Goal: Task Accomplishment & Management: Manage account settings

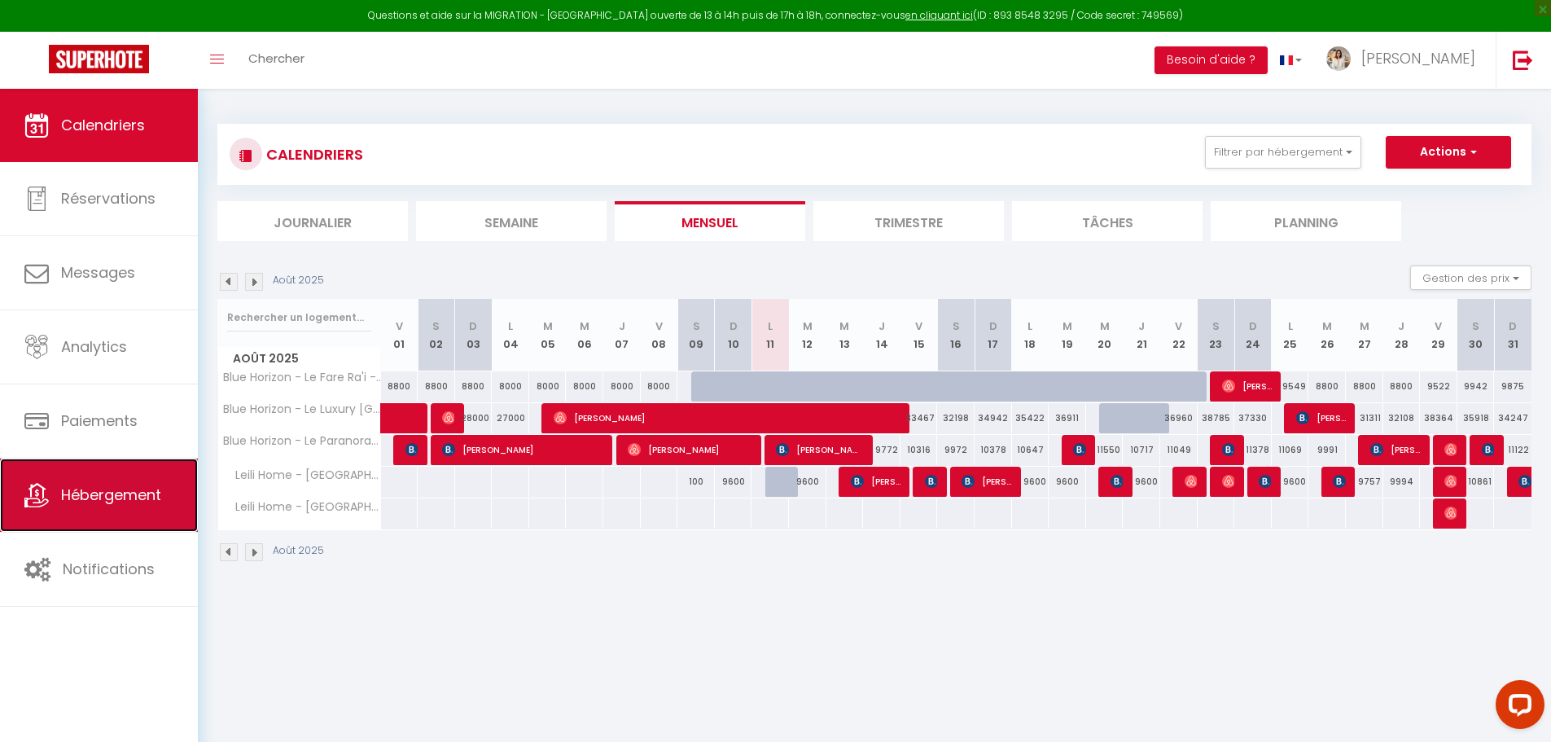
click at [87, 506] on link "Hébergement" at bounding box center [99, 495] width 198 height 73
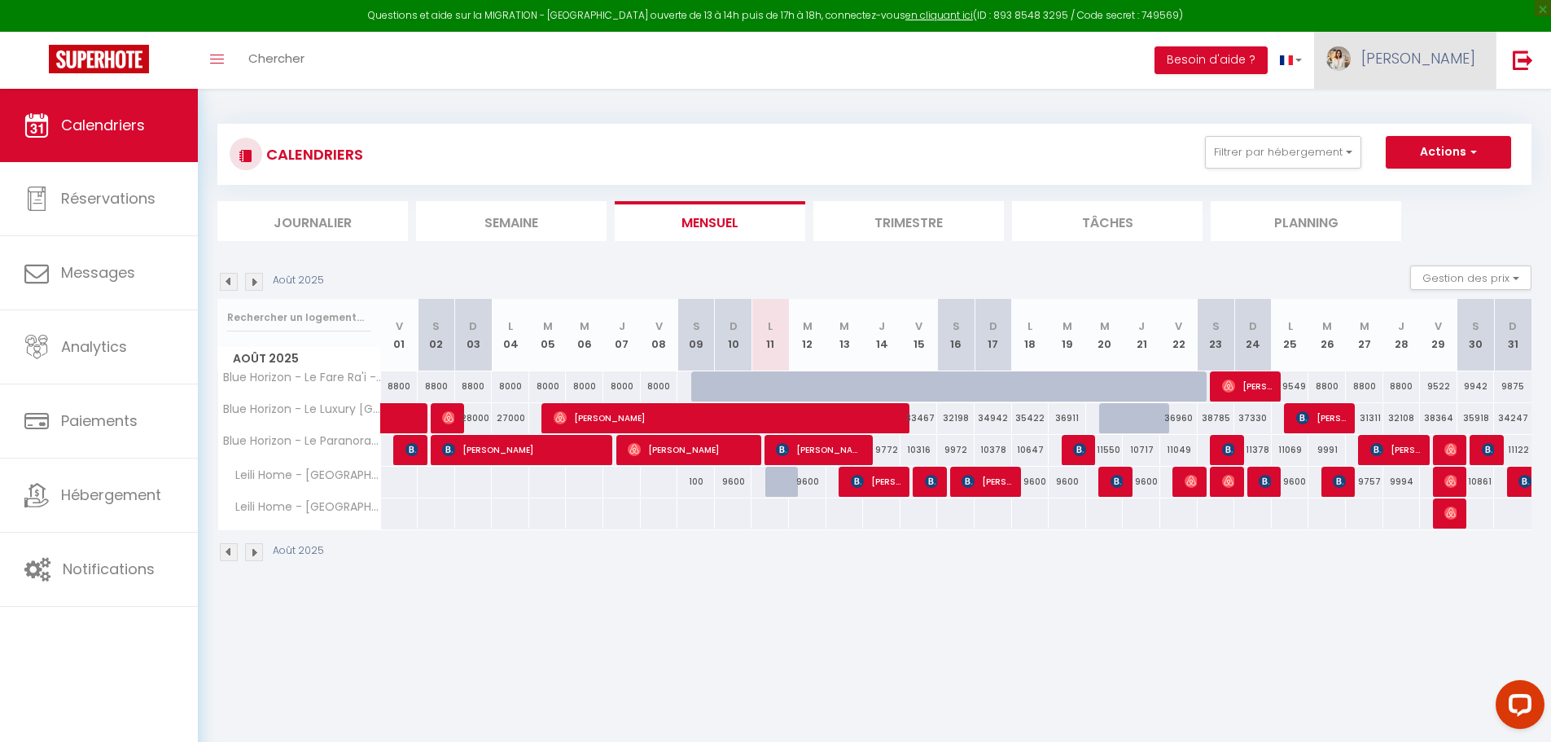
click at [1451, 50] on span "[PERSON_NAME]" at bounding box center [1419, 58] width 114 height 20
click at [1421, 106] on link "Paramètres" at bounding box center [1431, 113] width 121 height 28
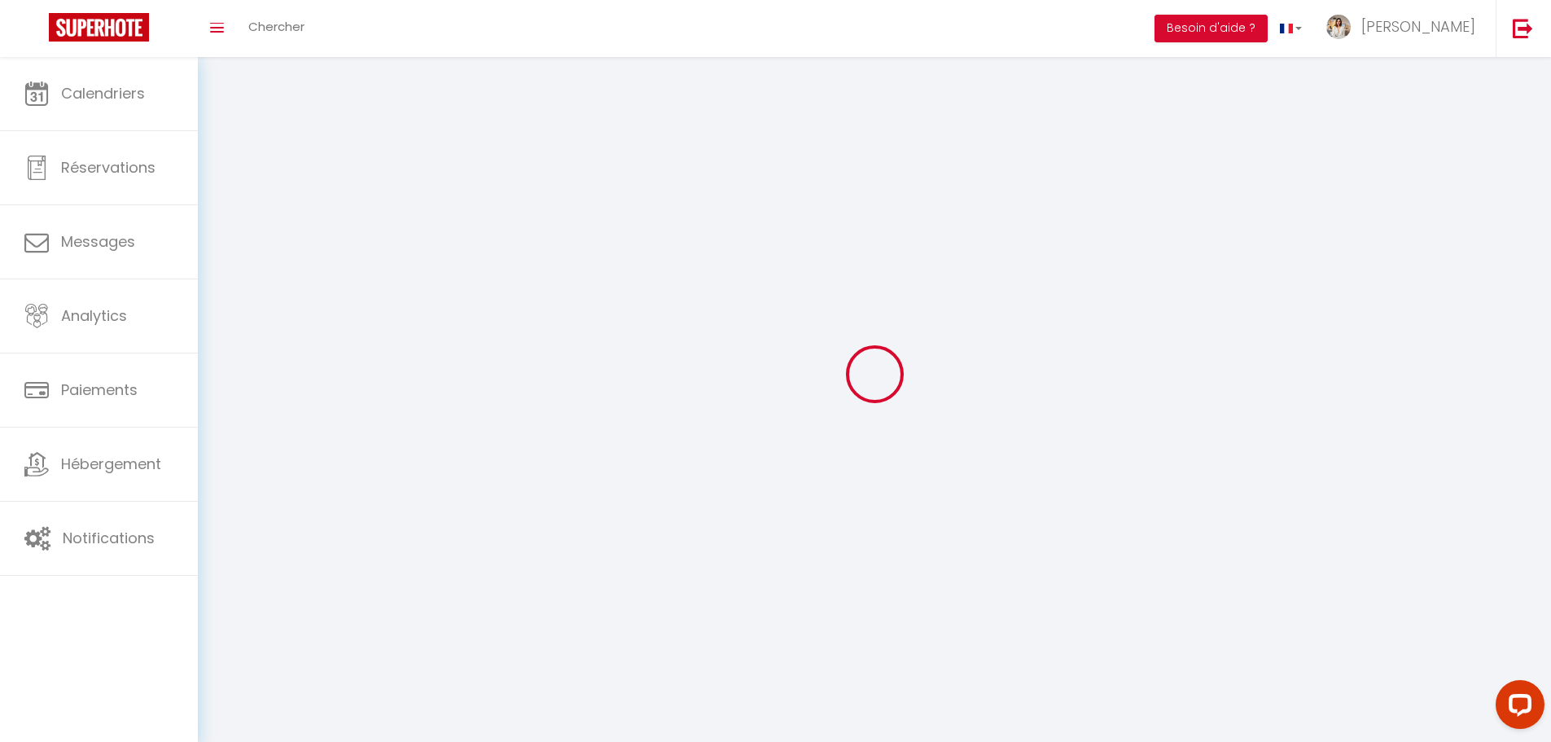
type input "[PERSON_NAME]"
type input "Gagno"
type input "+68989515218"
type input "BP141799"
type input "98701"
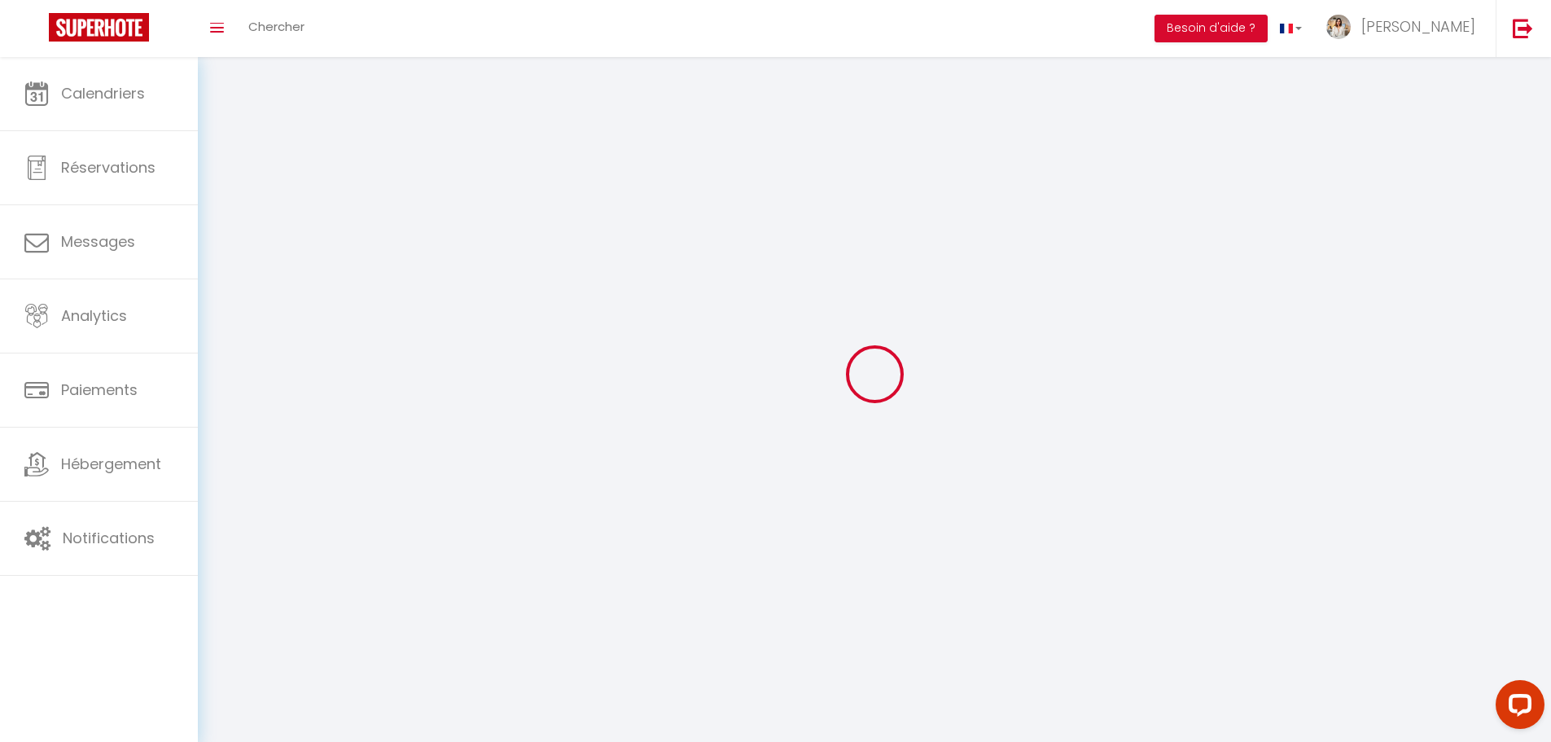
type input "ARUE"
type input "BhiA2z0K0v2hlmQxaDetjKWLB"
type input "Cb8iLj8QtAnCjt8wkKXYbaBag"
type input "https://app.superhote.com/#/get-available-rentals/Cb8iLj8QtAnCjt8wkKXYbaBag"
select select "13"
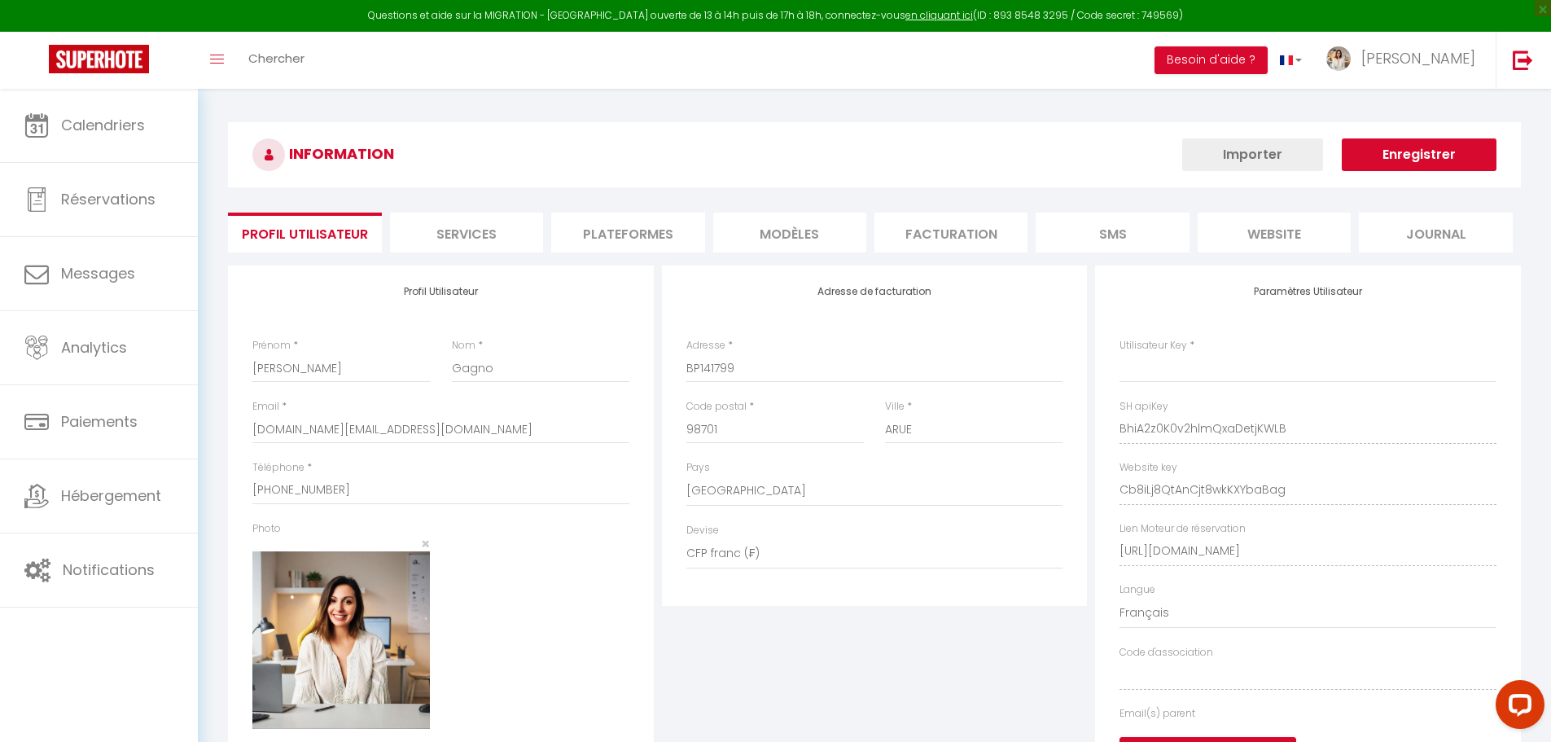
type input "BhiA2z0K0v2hlmQxaDetjKWLB"
type input "Cb8iLj8QtAnCjt8wkKXYbaBag"
type input "https://app.superhote.com/#/get-available-rentals/Cb8iLj8QtAnCjt8wkKXYbaBag"
select select "fr"
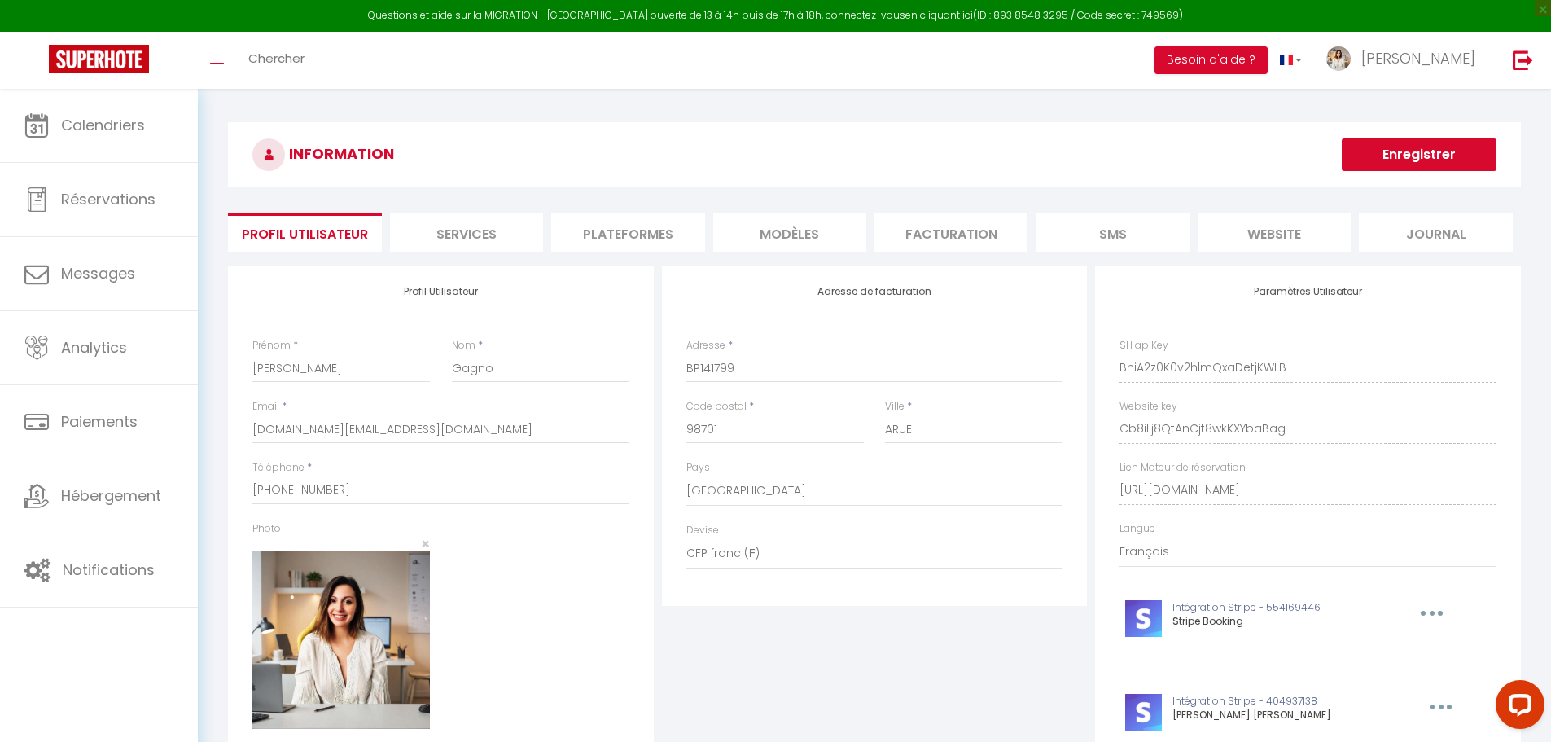
click at [658, 238] on li "Plateformes" at bounding box center [627, 233] width 153 height 40
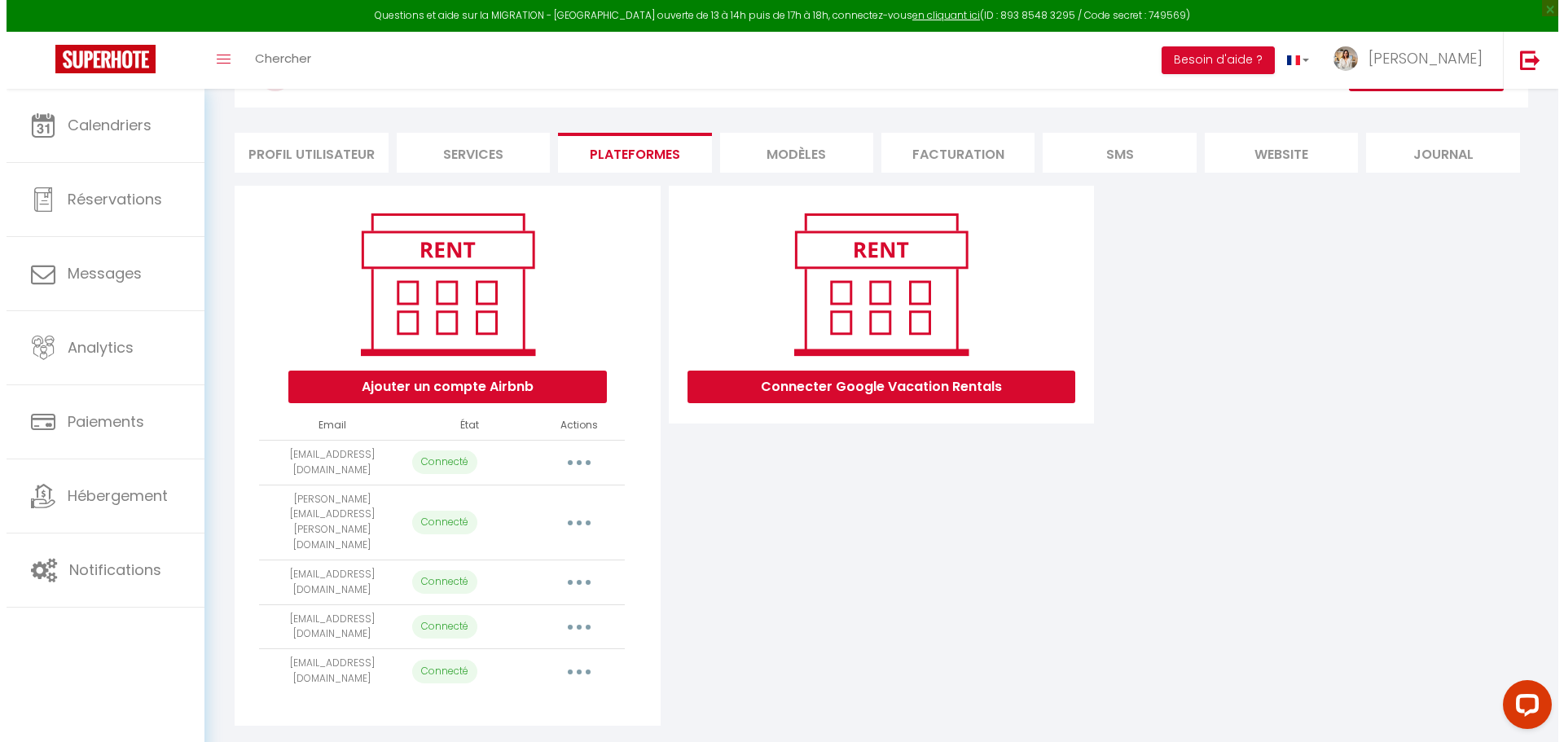
scroll to position [81, 0]
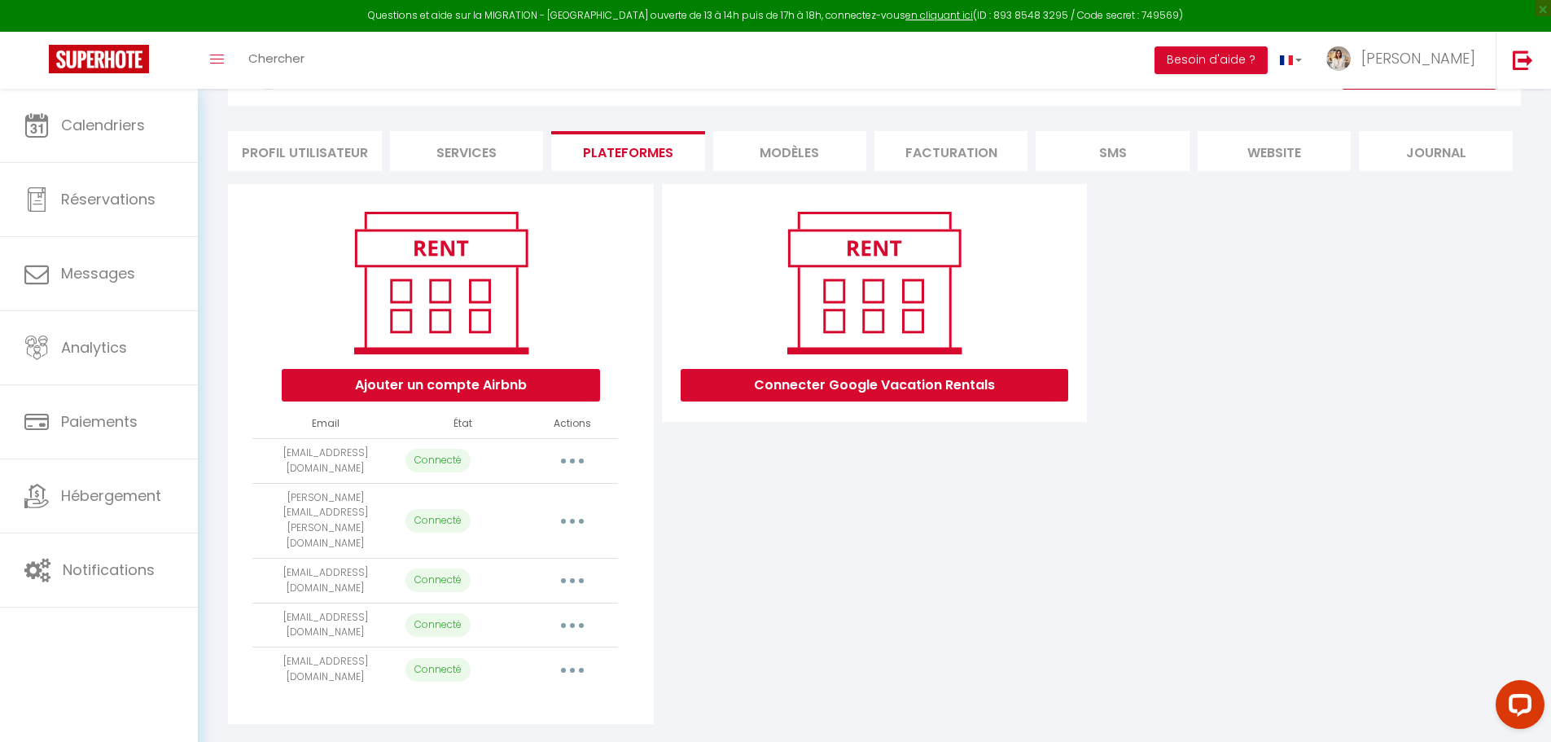
click at [570, 459] on icon "button" at bounding box center [572, 461] width 5 height 5
click at [528, 494] on link "Importer les appartements" at bounding box center [500, 498] width 180 height 28
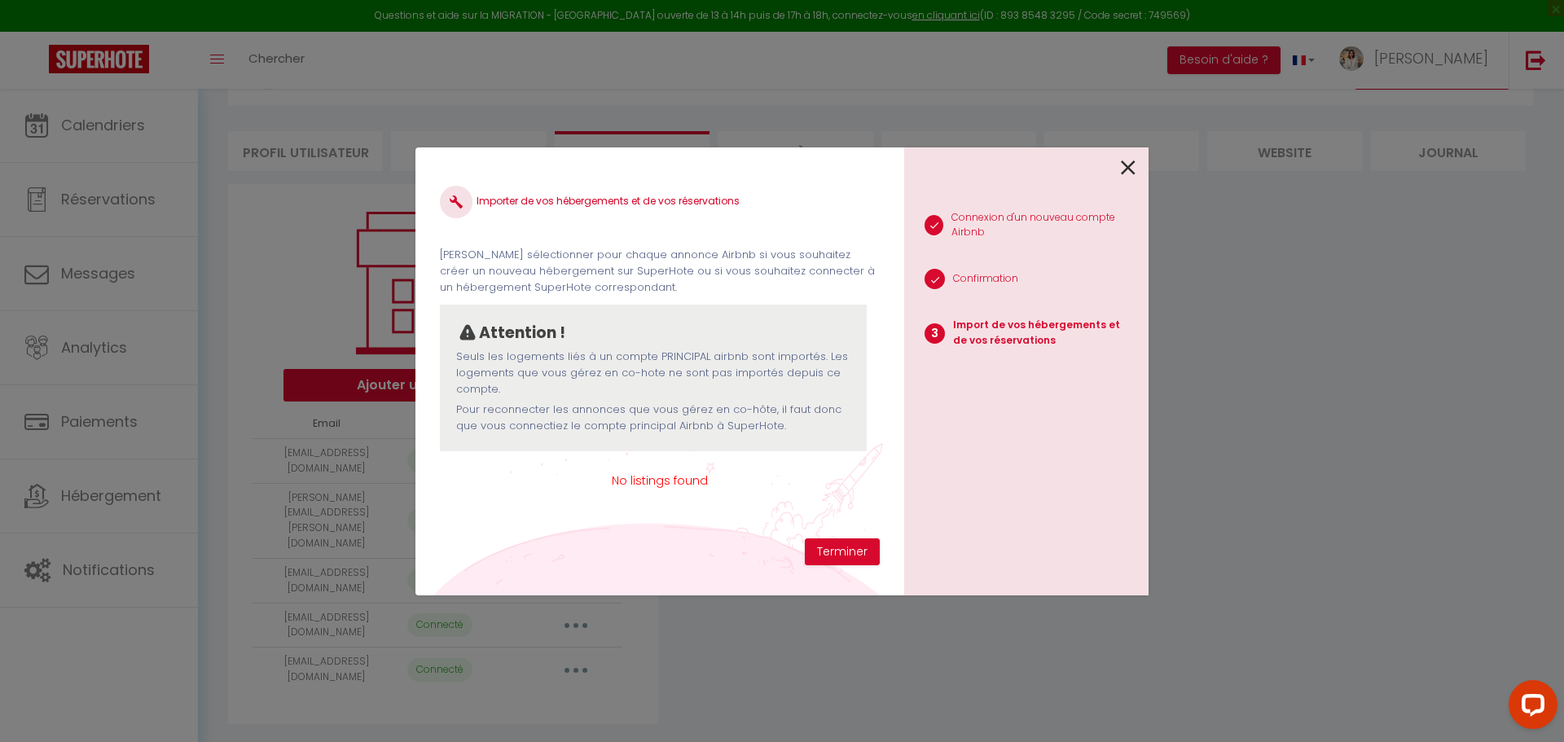
click at [1127, 171] on icon at bounding box center [1128, 168] width 15 height 24
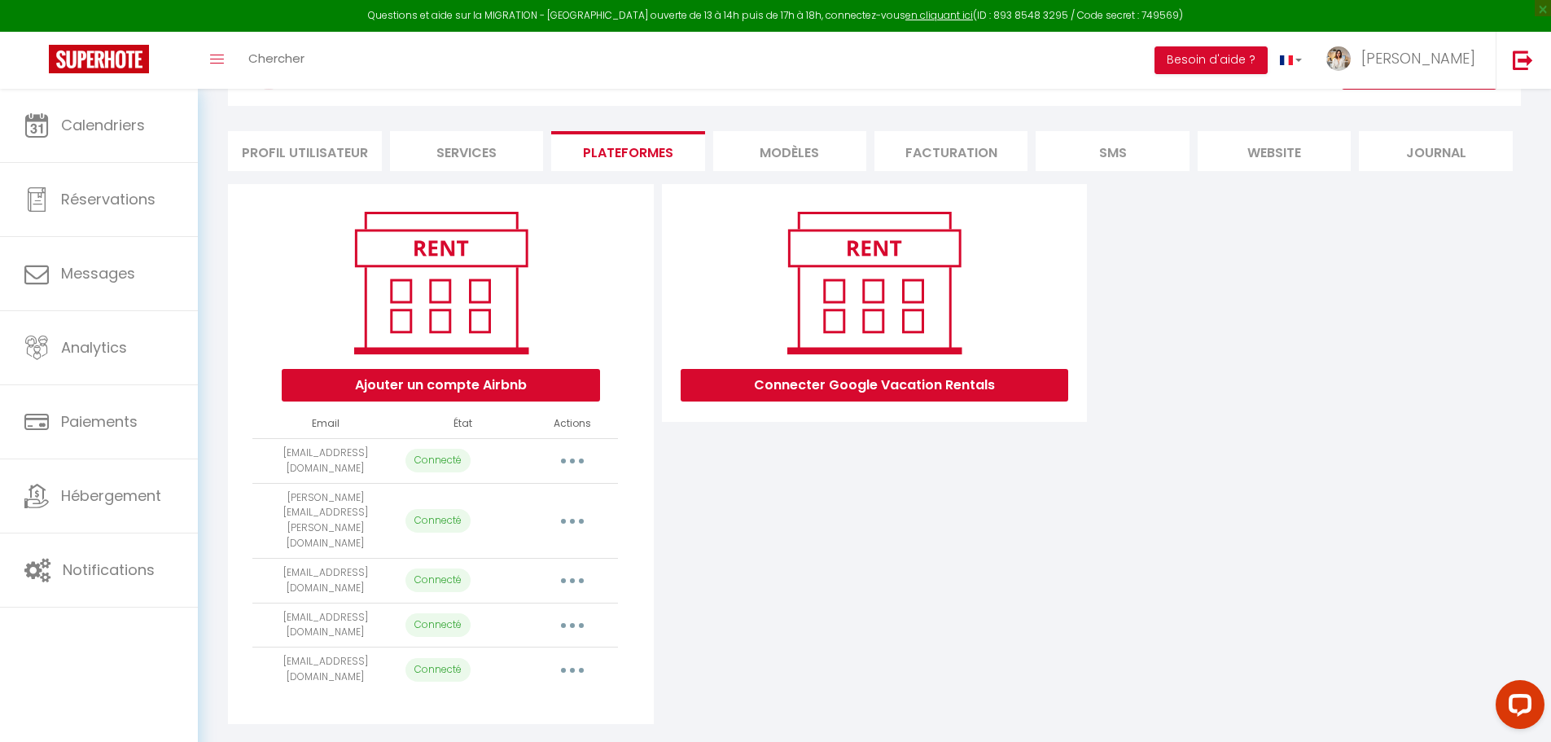
click at [586, 507] on button "button" at bounding box center [573, 520] width 46 height 26
click at [551, 544] on link "Importer les appartements" at bounding box center [500, 558] width 180 height 28
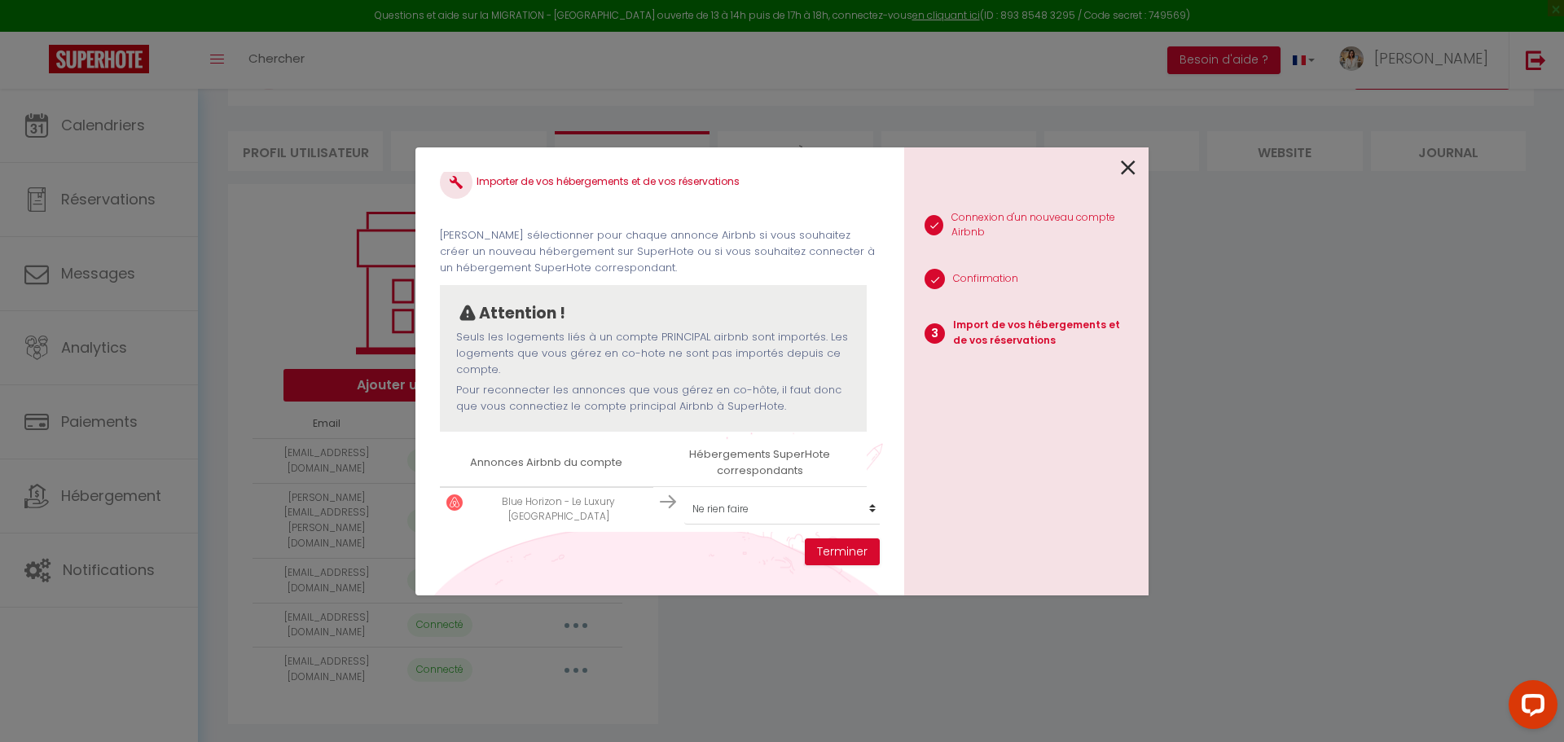
scroll to position [37, 0]
click at [773, 494] on select "Créer un nouveau hébergement Ne rien faire Leili Home - Papeete Blue Horizon - …" at bounding box center [784, 503] width 200 height 31
select select "73525"
click at [684, 488] on select "Créer un nouveau hébergement Ne rien faire Leili Home - Papeete Blue Horizon - …" at bounding box center [784, 503] width 200 height 31
click at [856, 555] on button "Terminer" at bounding box center [842, 552] width 75 height 28
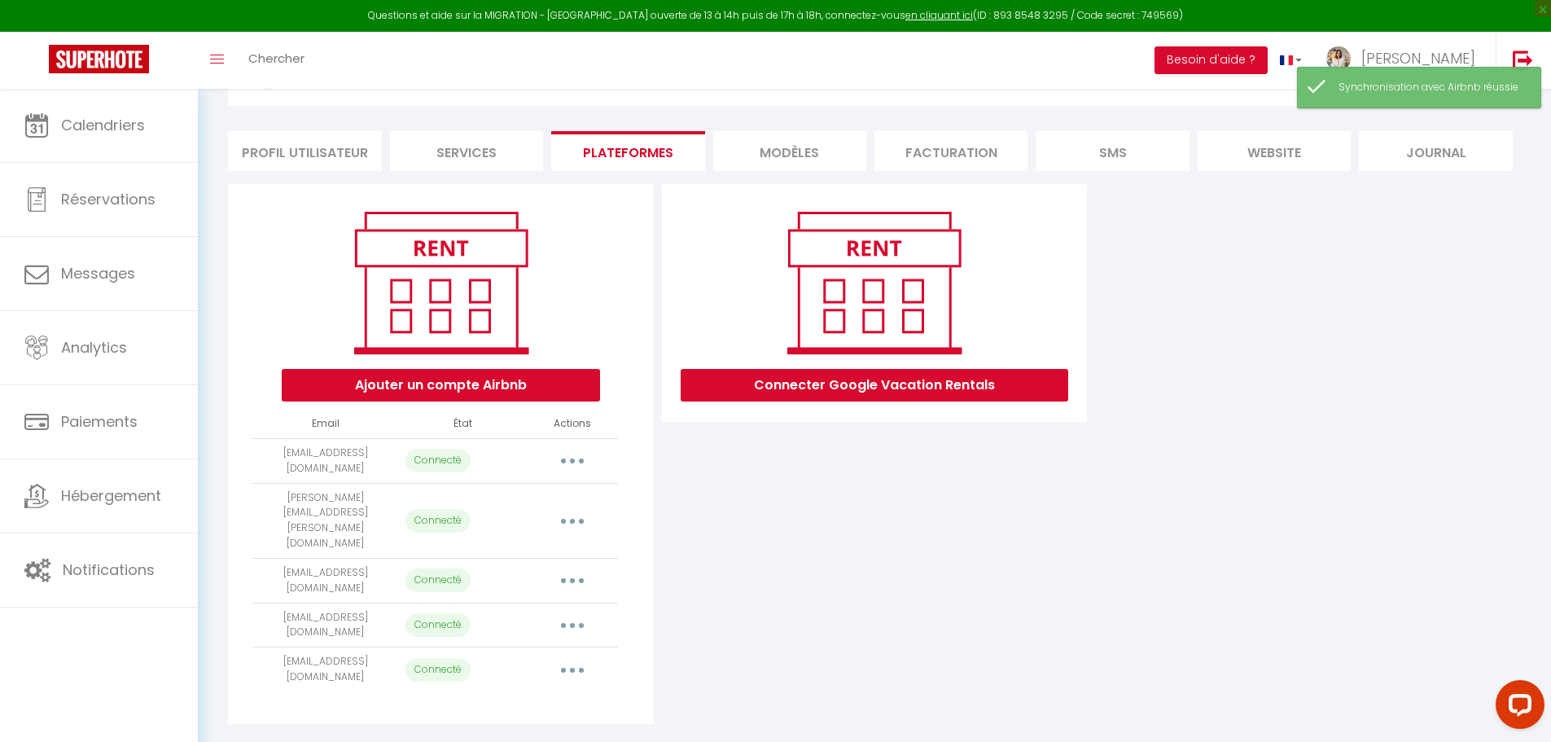
click at [573, 568] on button "button" at bounding box center [573, 581] width 46 height 26
click at [548, 604] on link "Importer les appartements" at bounding box center [500, 618] width 180 height 28
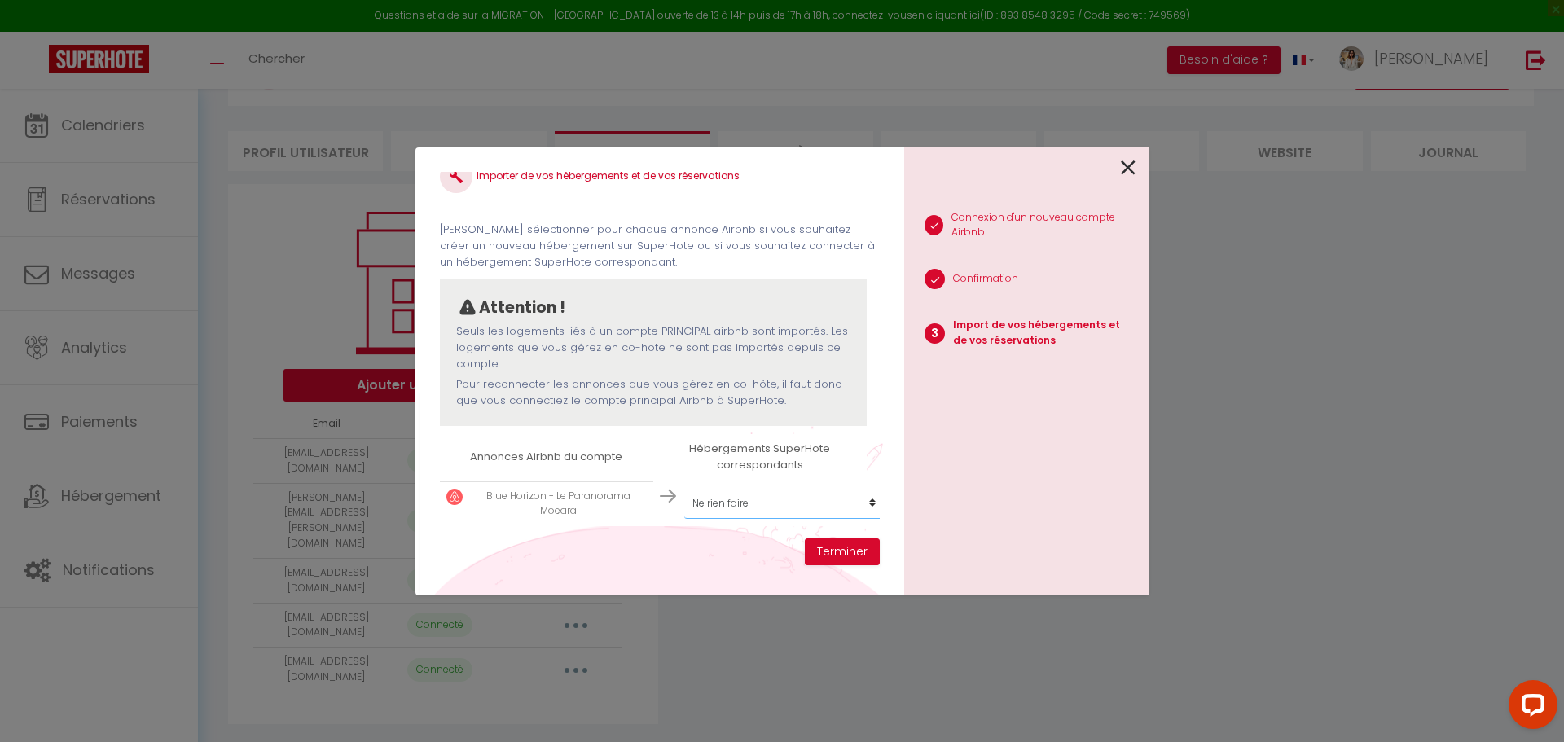
click at [725, 498] on select "Créer un nouveau hébergement Ne rien faire Leili Home - Papeete Blue Horizon - …" at bounding box center [784, 503] width 200 height 31
select select "73638"
click at [684, 488] on select "Créer un nouveau hébergement Ne rien faire Leili Home - Papeete Blue Horizon - …" at bounding box center [784, 503] width 200 height 31
click at [838, 555] on button "Terminer" at bounding box center [842, 552] width 75 height 28
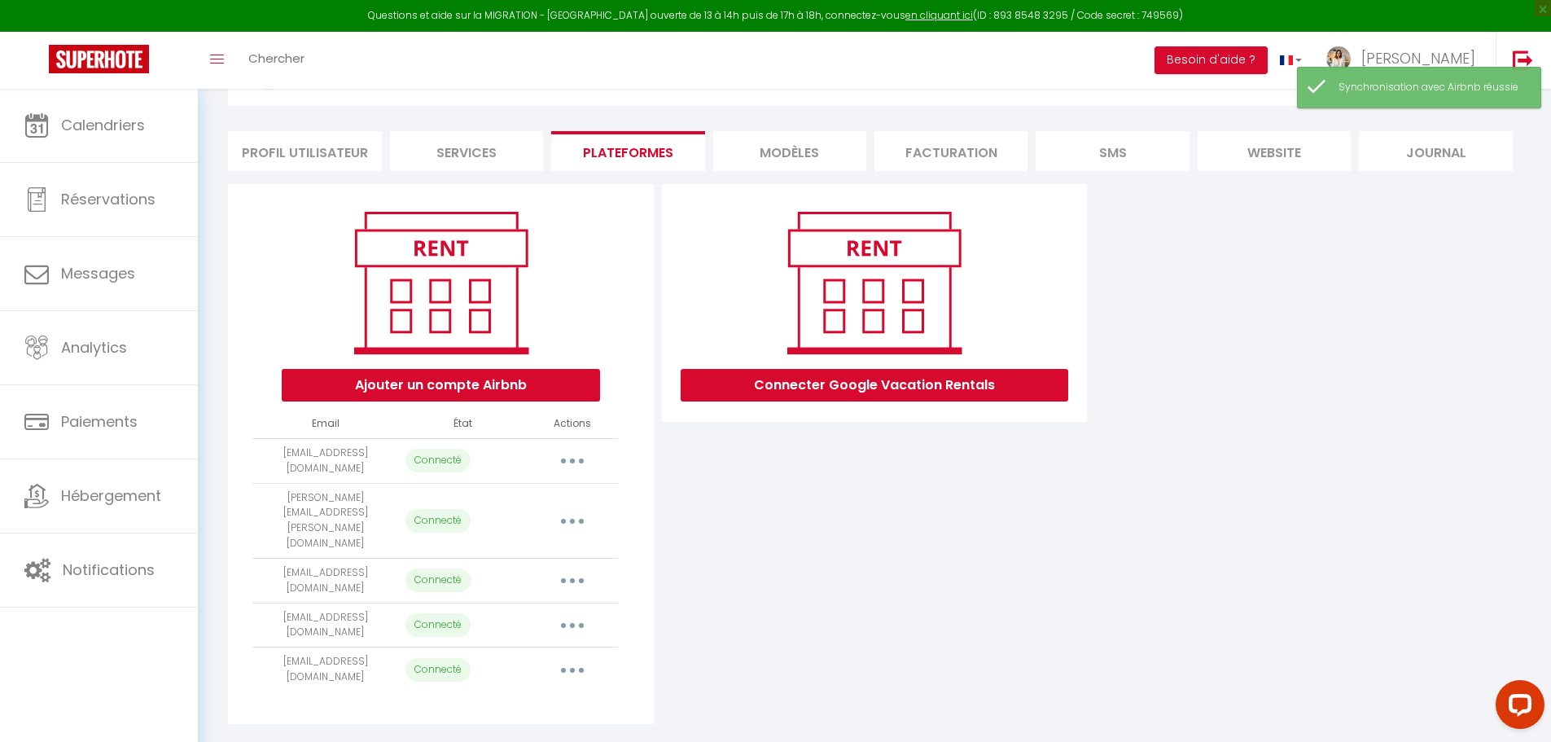
click at [578, 612] on button "button" at bounding box center [573, 625] width 46 height 26
click at [533, 648] on link "Importer les appartements" at bounding box center [500, 662] width 180 height 28
select select
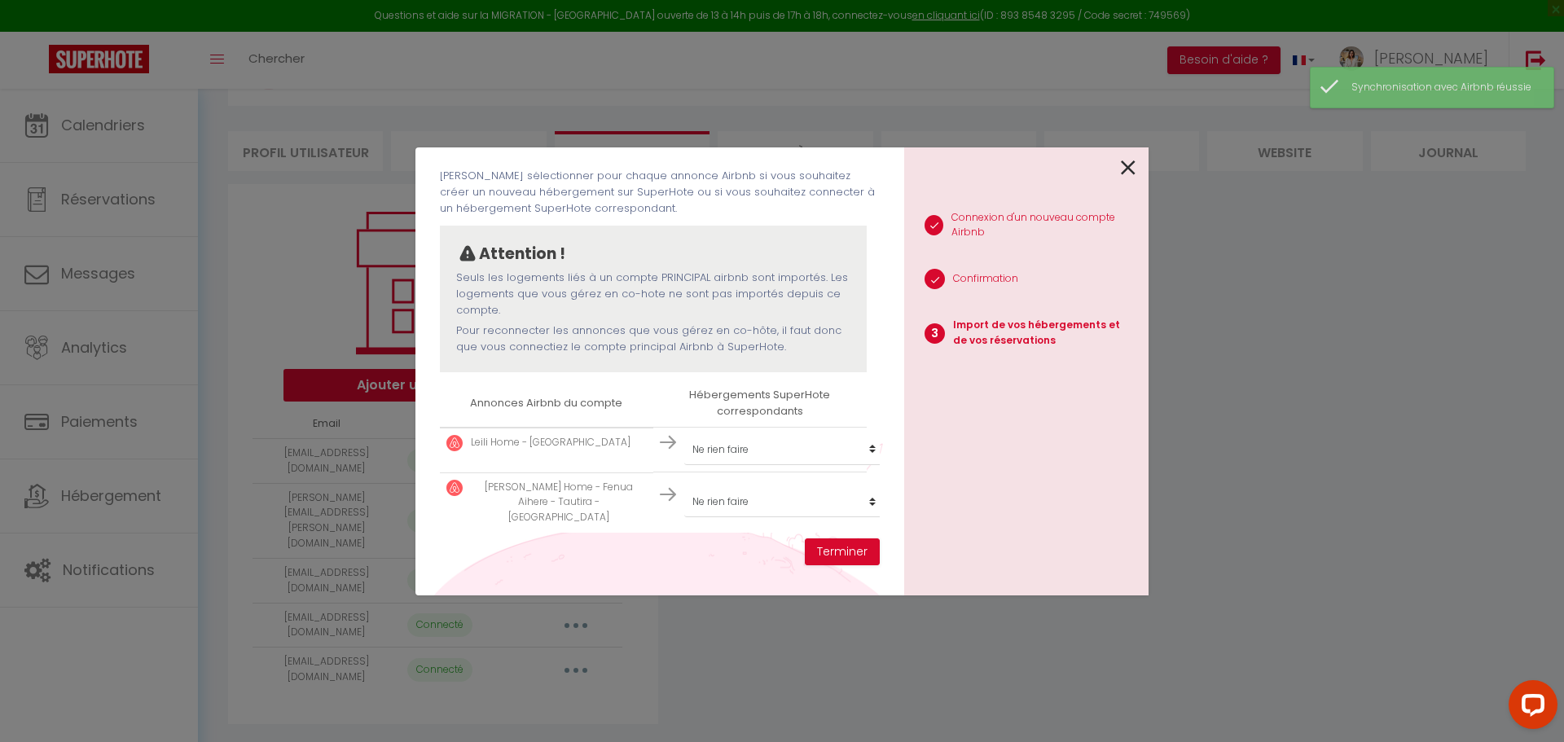
scroll to position [81, 0]
click at [735, 441] on select "Créer un nouveau hébergement Ne rien faire Leili Home - Papeete Blue Horizon - …" at bounding box center [784, 447] width 200 height 31
select select "75278"
click at [684, 432] on select "Créer un nouveau hébergement Ne rien faire Leili Home - Papeete Blue Horizon - …" at bounding box center [784, 447] width 200 height 31
click at [748, 463] on select "Créer un nouveau hébergement Ne rien faire Leili Home - Papeete Blue Horizon - …" at bounding box center [784, 447] width 200 height 31
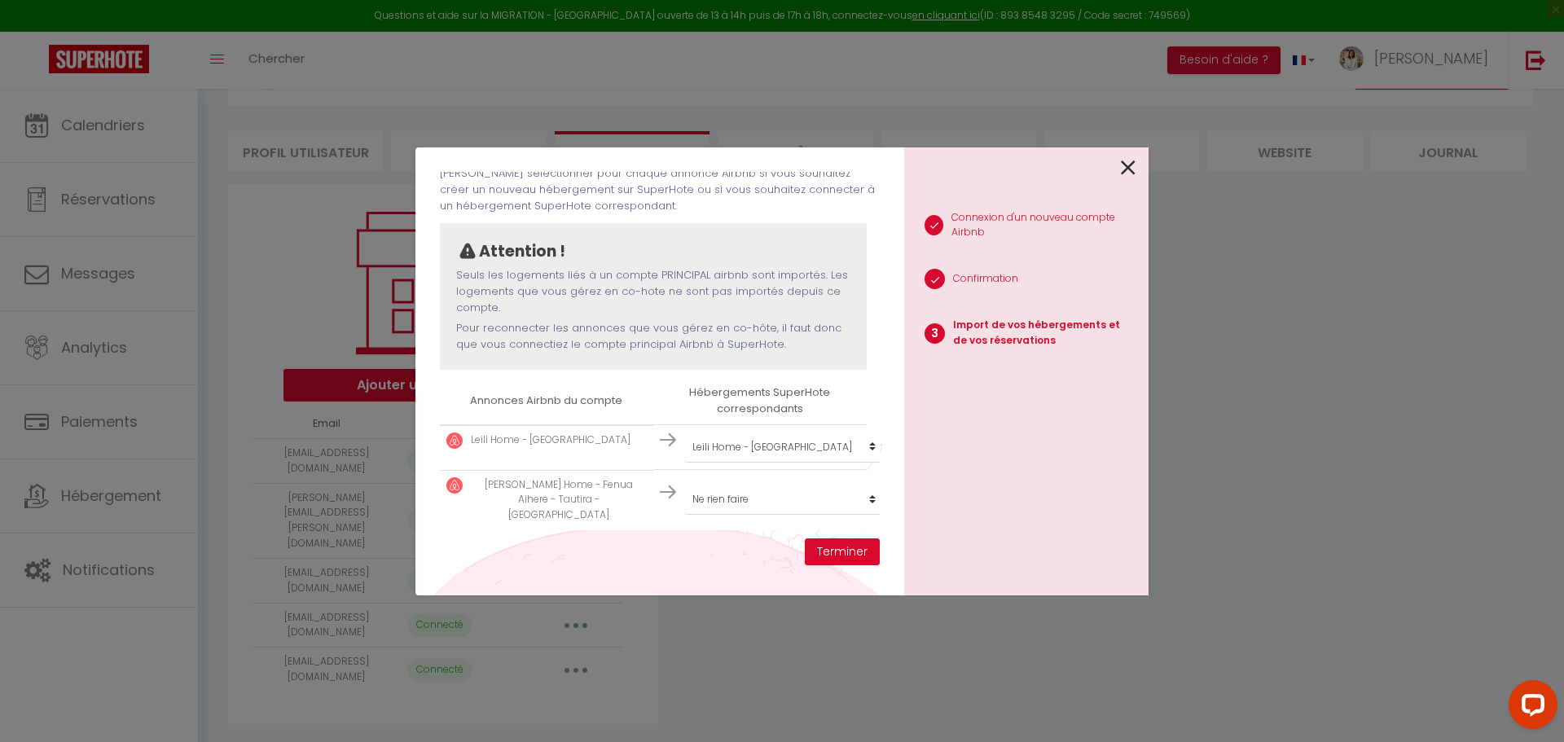
click at [577, 551] on div "Importer de vos hébergements et de vos réservations Veuillez sélectionner pour …" at bounding box center [659, 371] width 489 height 448
click at [823, 542] on button "Terminer" at bounding box center [842, 552] width 75 height 28
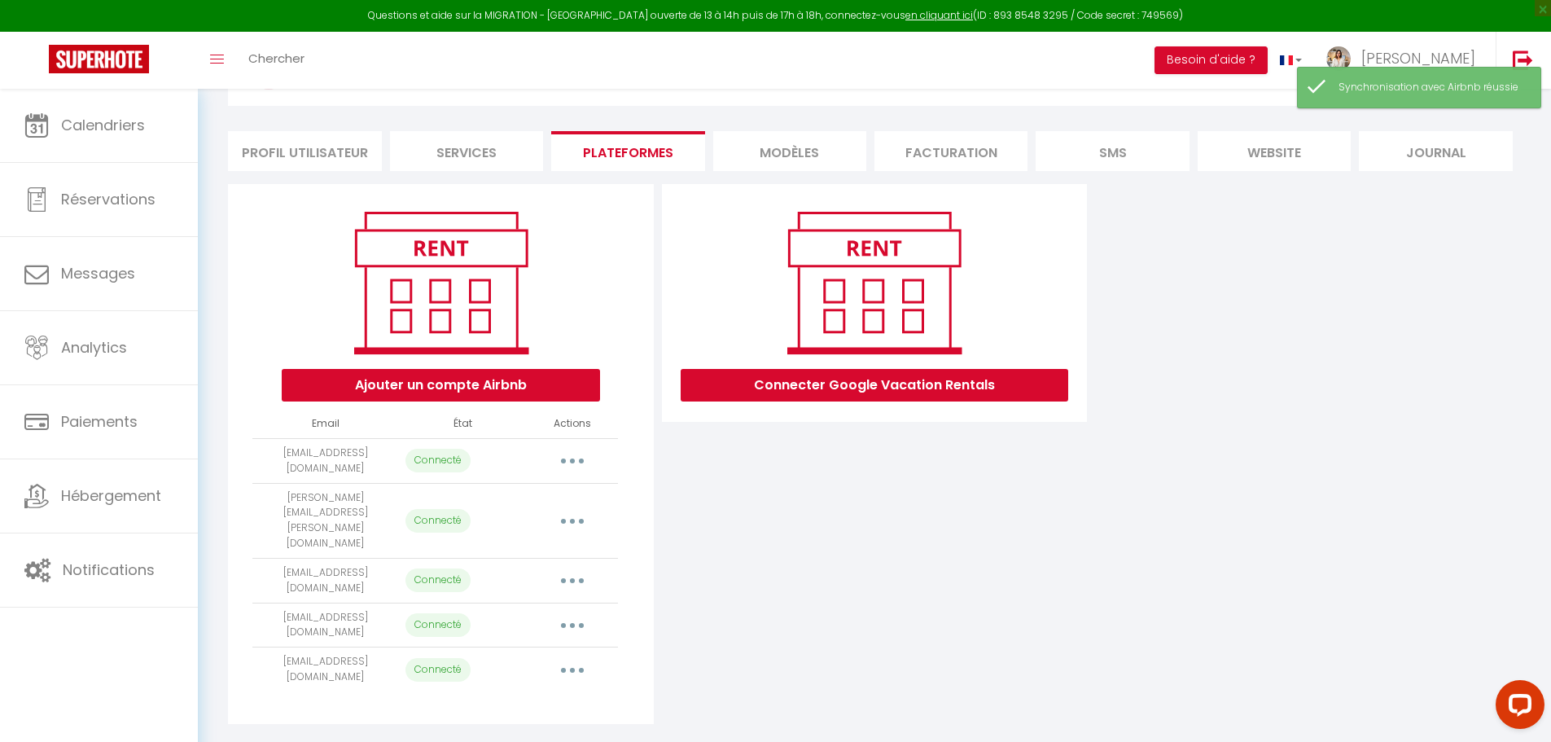
click at [580, 656] on button "button" at bounding box center [573, 669] width 46 height 26
click at [542, 693] on link "Importer les appartements" at bounding box center [500, 707] width 180 height 28
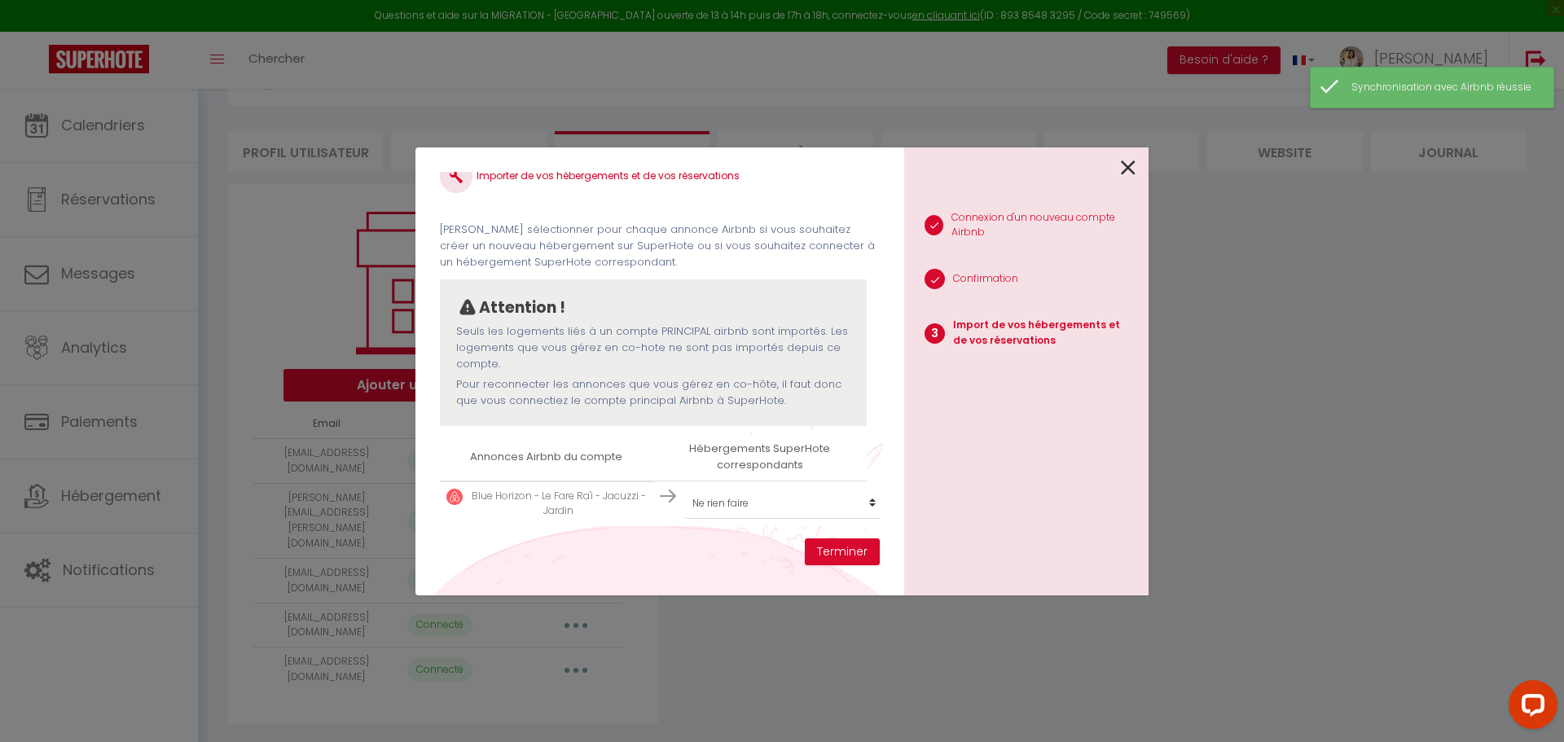
scroll to position [37, 0]
click at [757, 492] on select "Créer un nouveau hébergement Ne rien faire Leili Home - Papeete Blue Horizon - …" at bounding box center [784, 503] width 200 height 31
select select "70754"
click at [684, 488] on select "Créer un nouveau hébergement Ne rien faire Leili Home - Papeete Blue Horizon - …" at bounding box center [784, 503] width 200 height 31
click at [845, 556] on button "Terminer" at bounding box center [842, 552] width 75 height 28
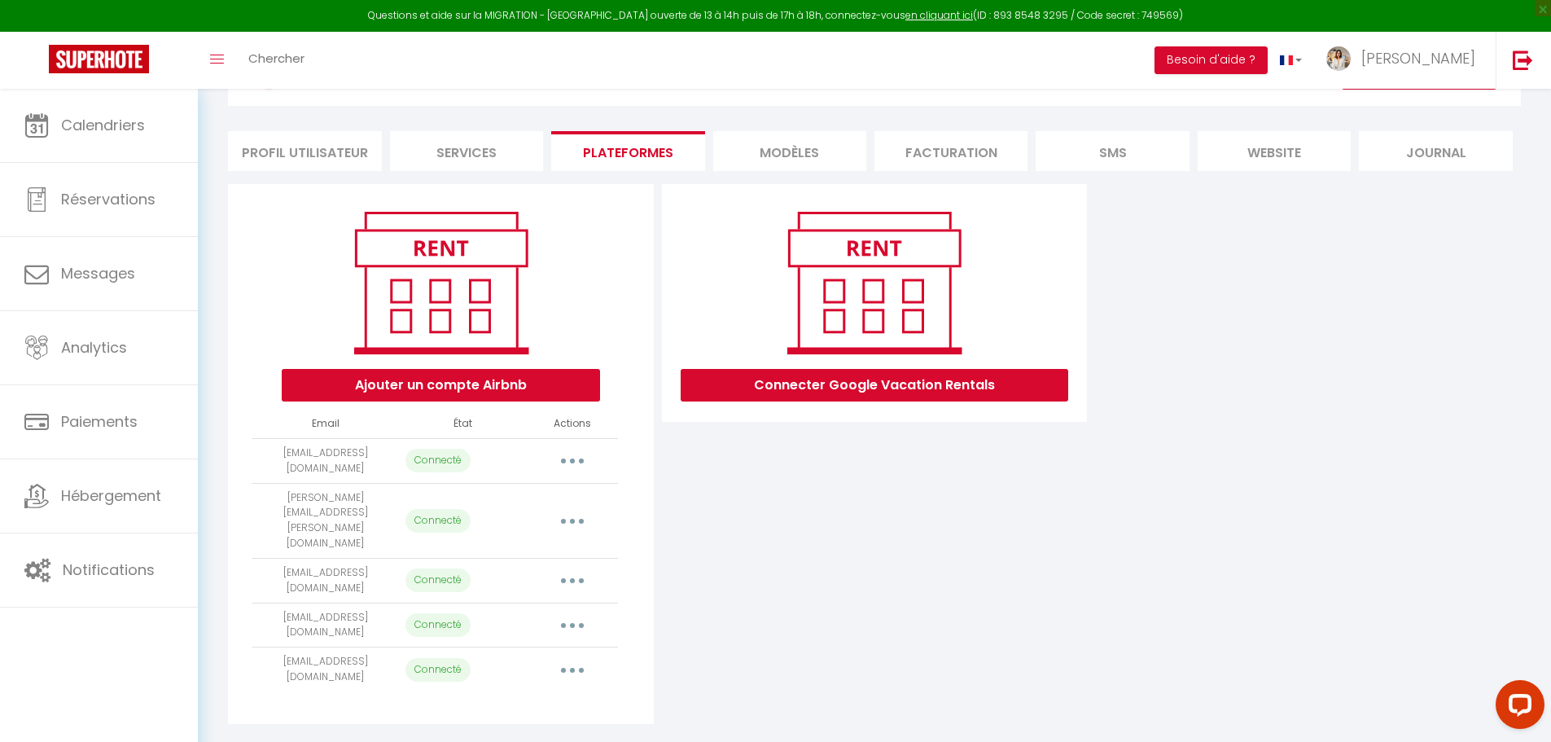
click at [575, 612] on button "button" at bounding box center [573, 625] width 46 height 26
click at [560, 648] on link "Importer les appartements" at bounding box center [500, 662] width 180 height 28
select select "75278"
select select
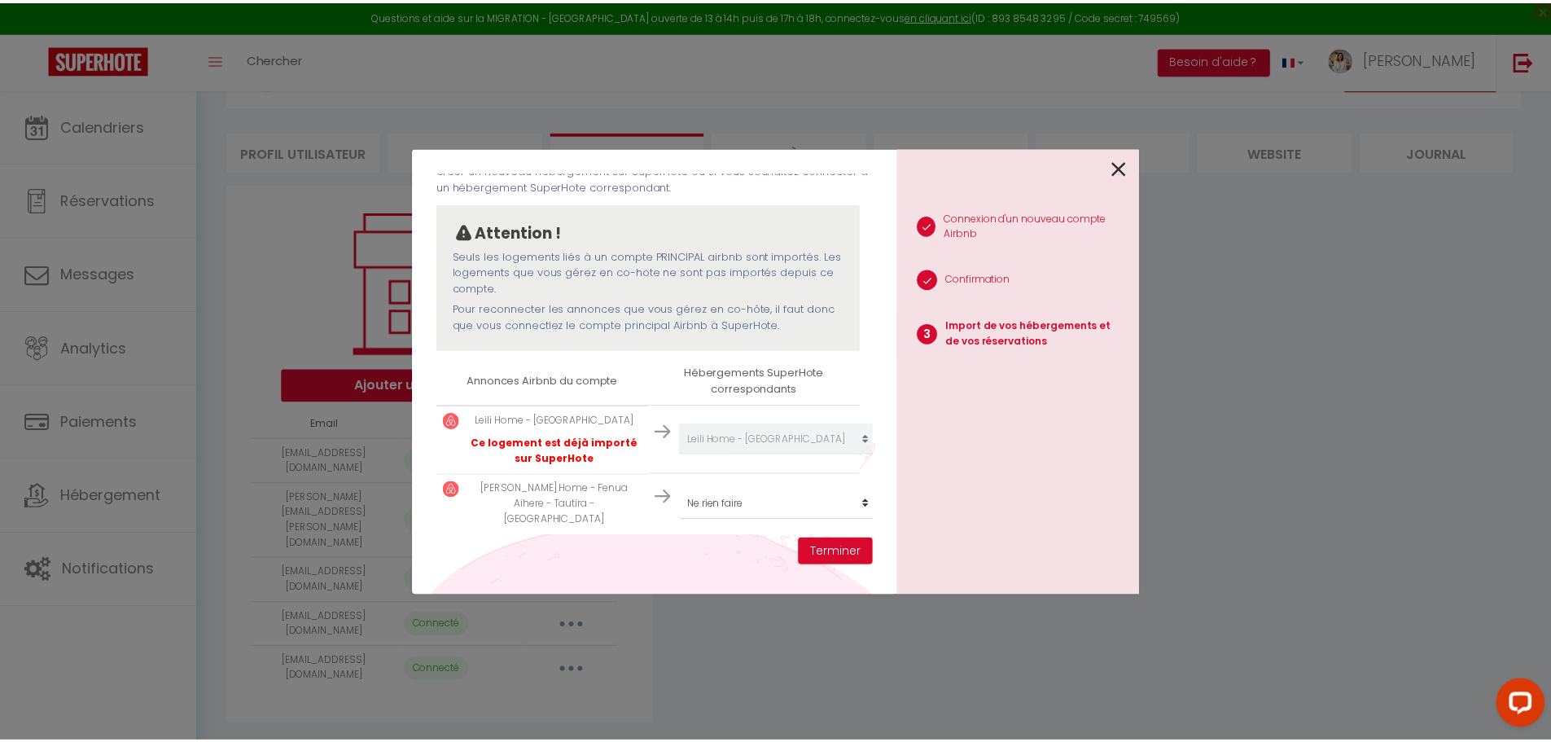
scroll to position [106, 0]
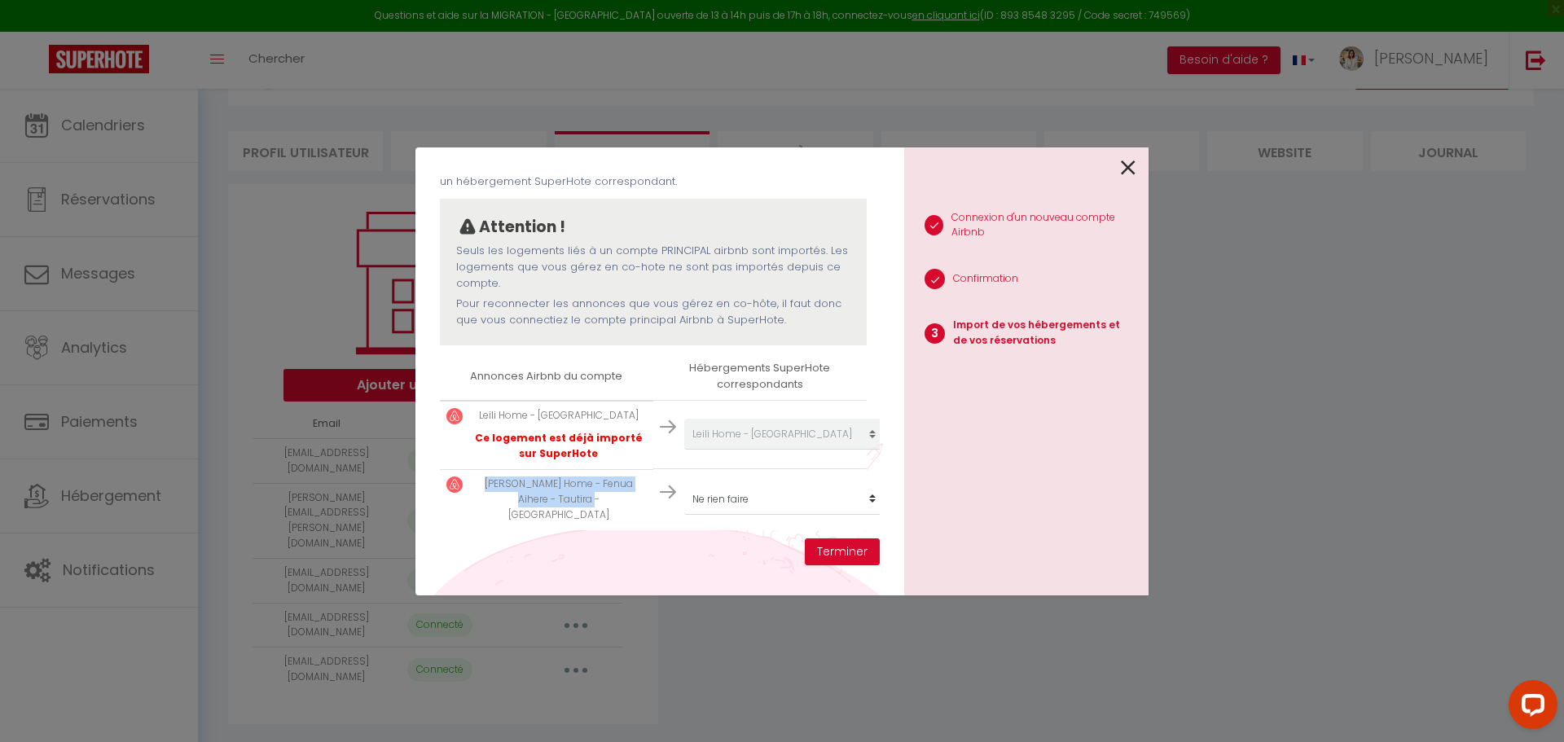
drag, startPoint x: 491, startPoint y: 486, endPoint x: 621, endPoint y: 496, distance: 130.7
click at [621, 496] on p "Léana Home - Fenua Aihere - Tautira - Tahiti" at bounding box center [559, 499] width 176 height 46
copy p "Léana Home - Fenua Aihere - Tautira - Tahiti"
click at [868, 560] on button "Terminer" at bounding box center [842, 552] width 75 height 28
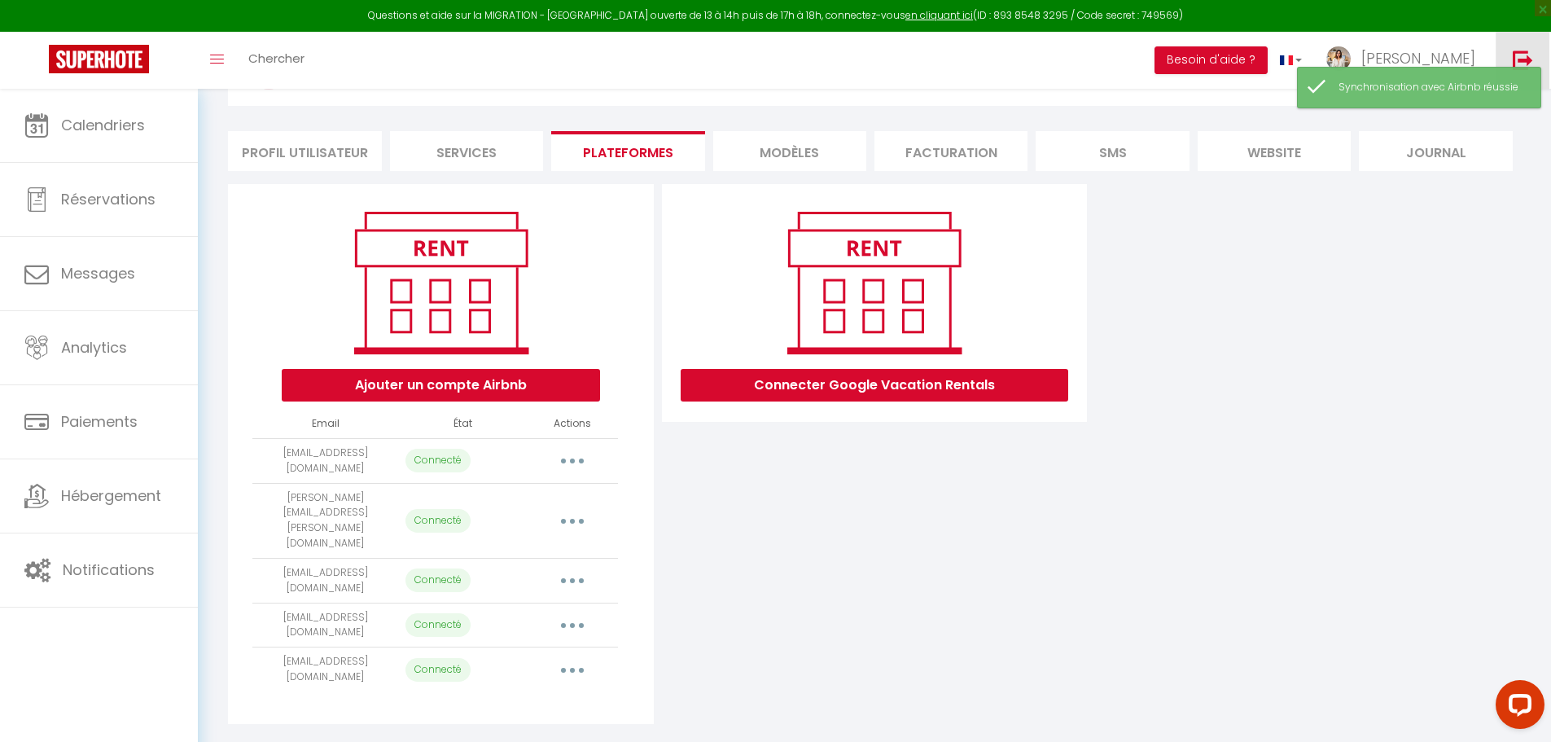
click at [1512, 54] on link at bounding box center [1523, 60] width 54 height 57
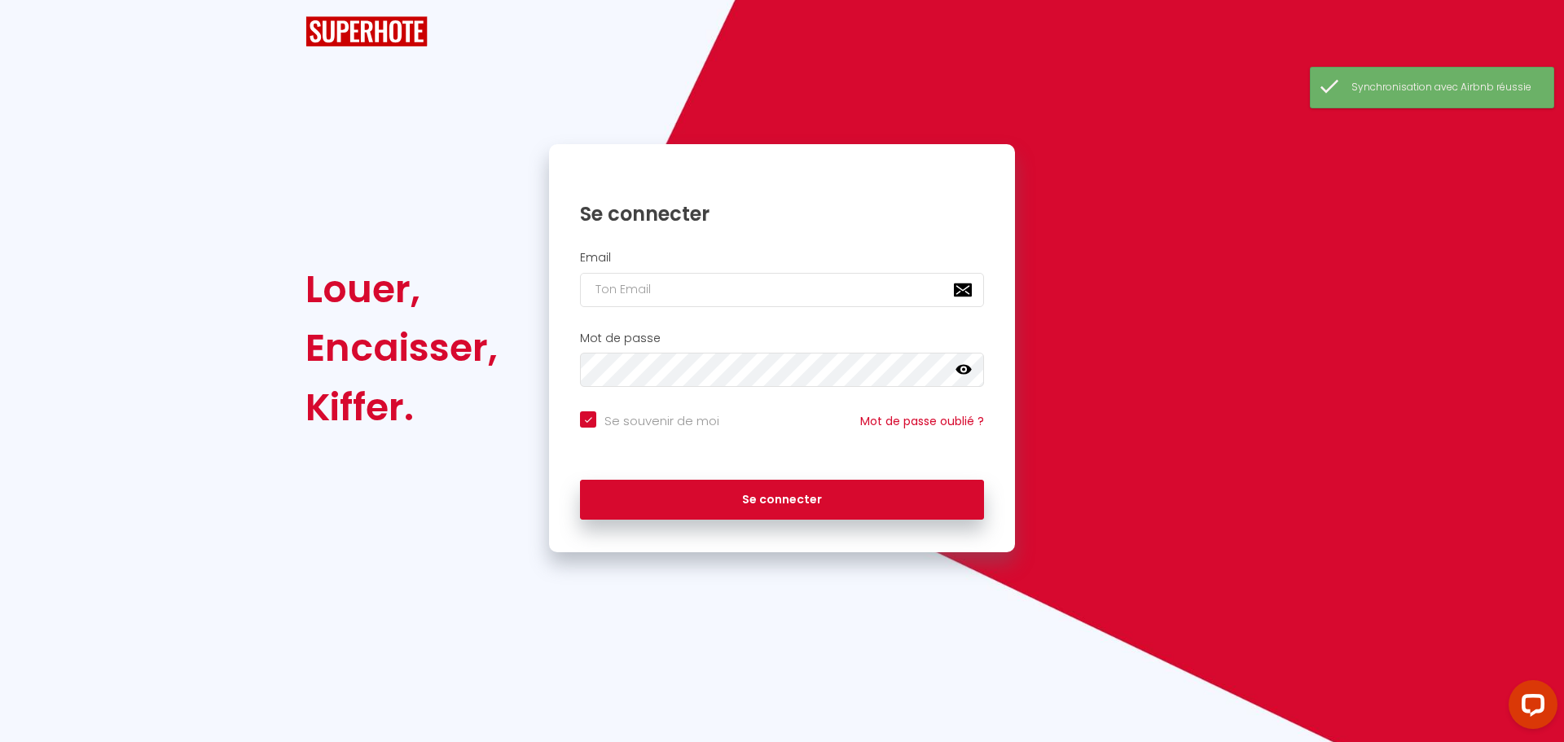
checkbox input "true"
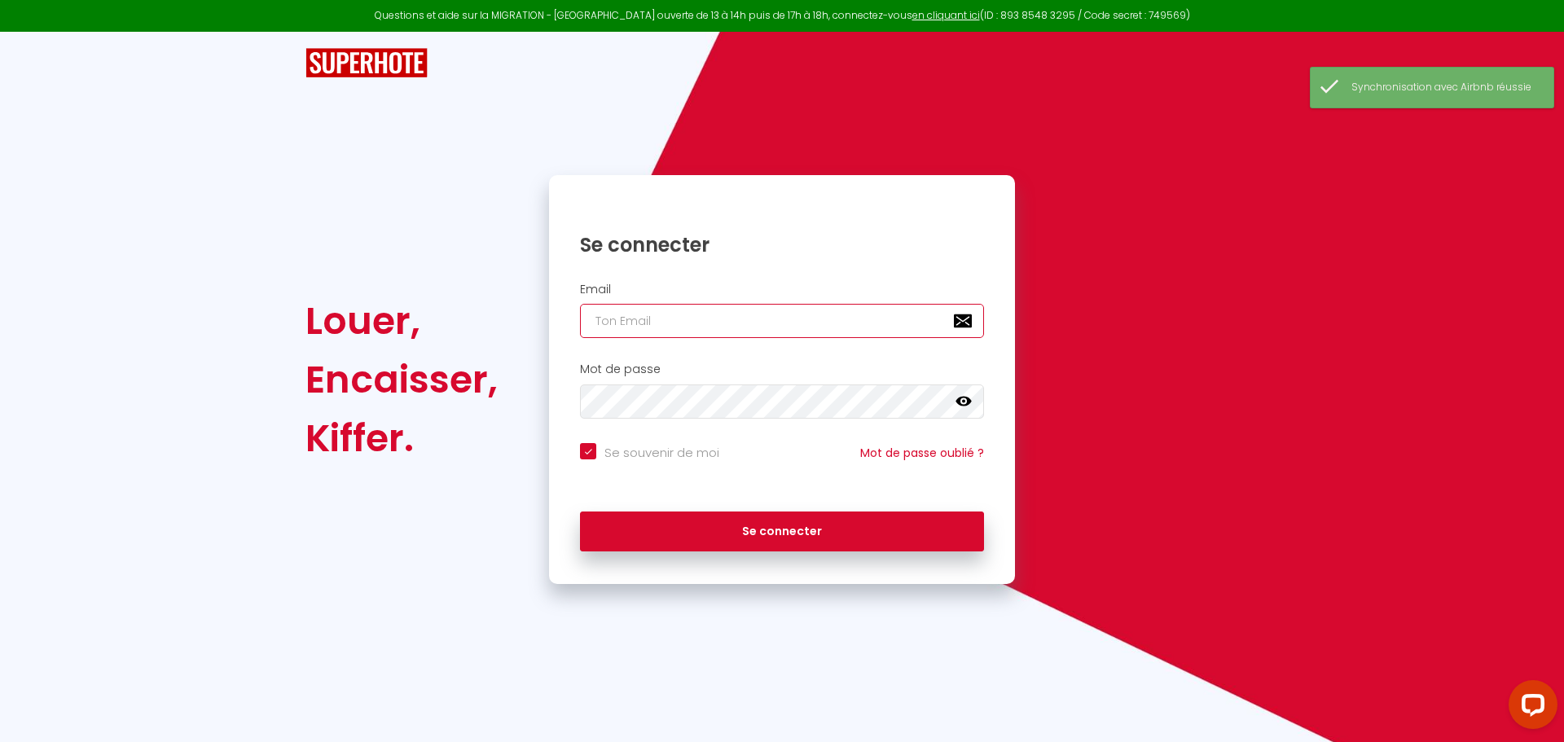
type input "daniel@superhote.com"
checkbox input "true"
drag, startPoint x: 792, startPoint y: 315, endPoint x: 422, endPoint y: 313, distance: 369.8
click at [423, 313] on div "Louer, Encaisser, Kiffer. Se connecter Email daniel@superhote.com Mot de passe …" at bounding box center [782, 379] width 974 height 409
paste input "rbaumann@sebacc.fr"
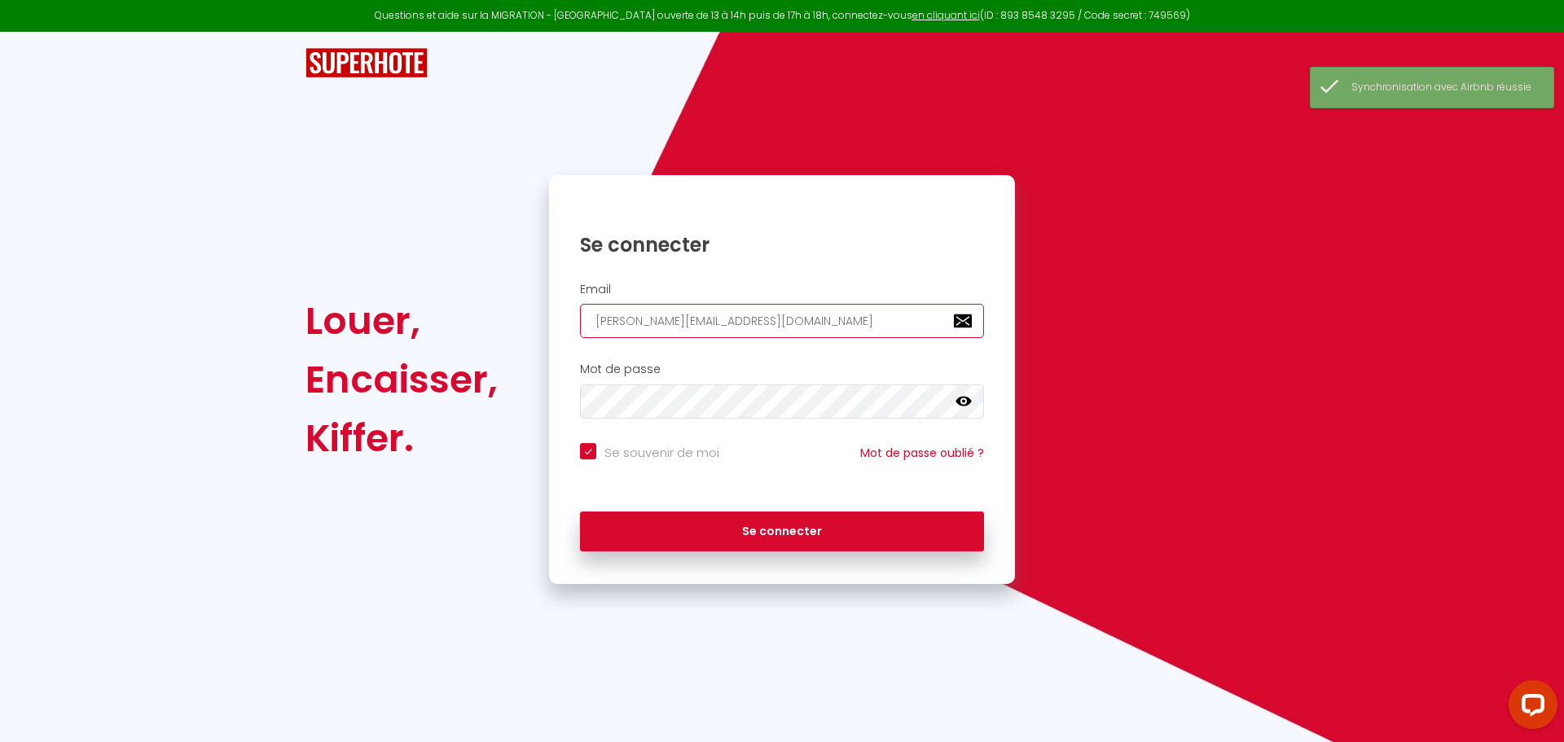
type input "rbaumann@sebacc.fr"
checkbox input "true"
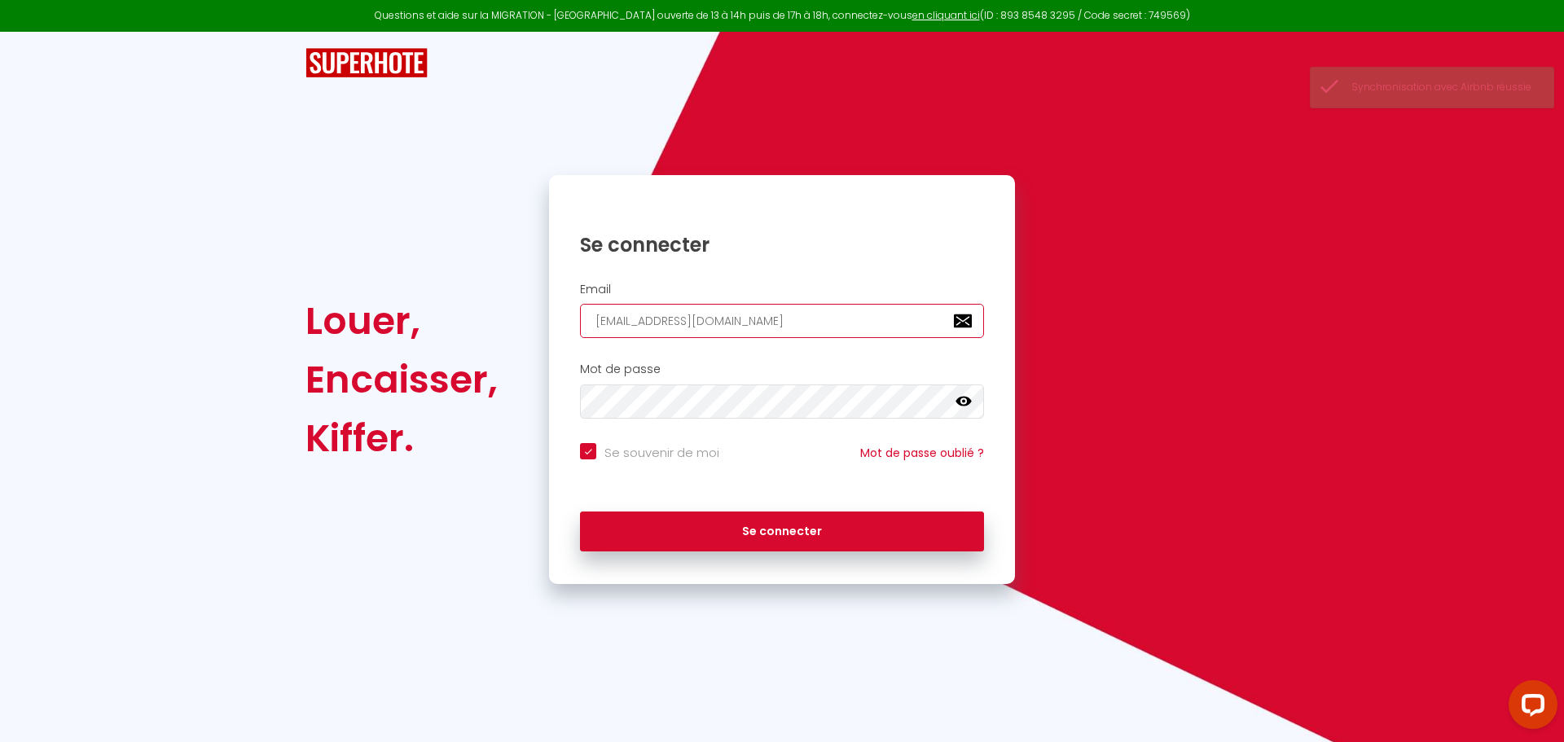
type input "rbaumann@sebacc.fr"
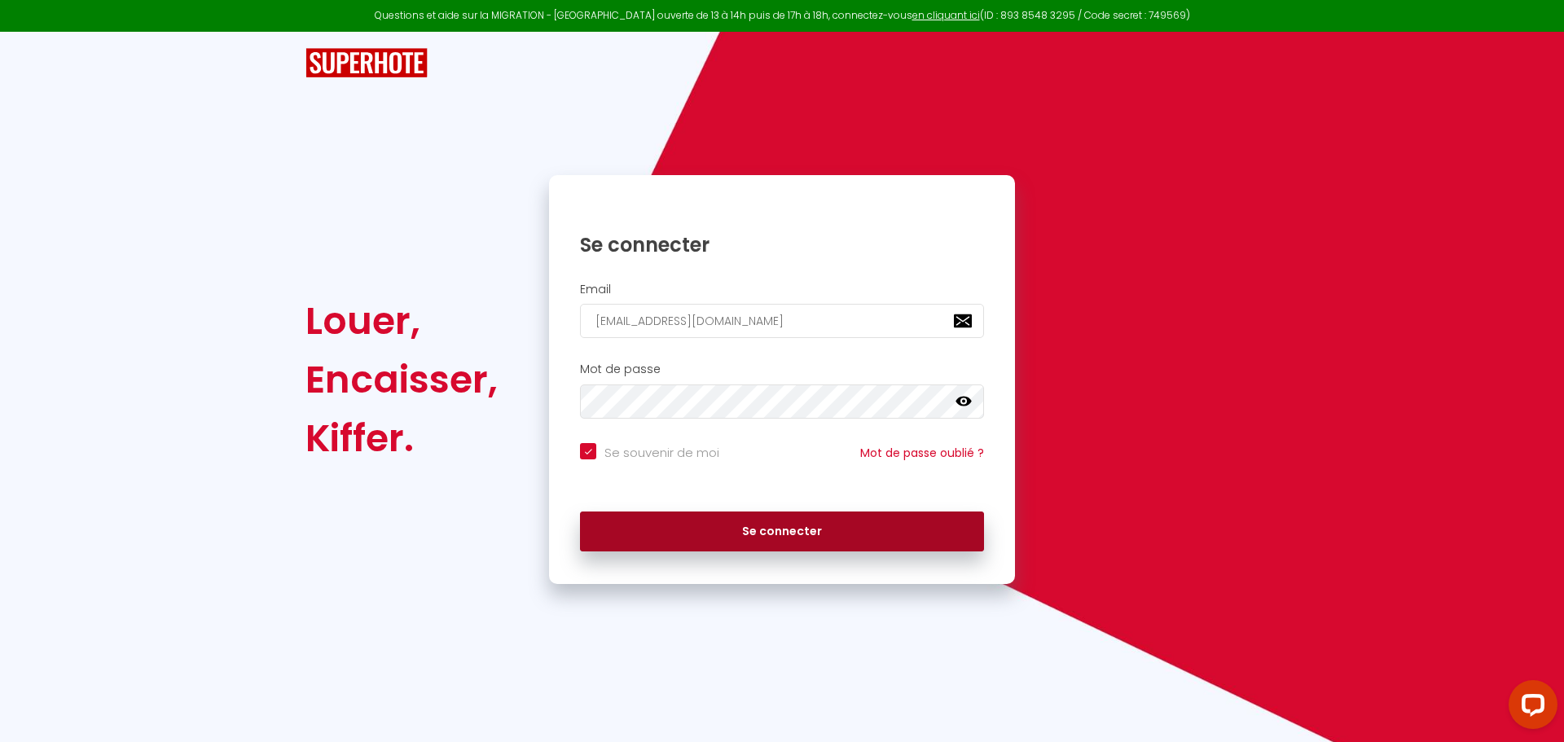
click at [737, 533] on button "Se connecter" at bounding box center [782, 531] width 404 height 41
checkbox input "true"
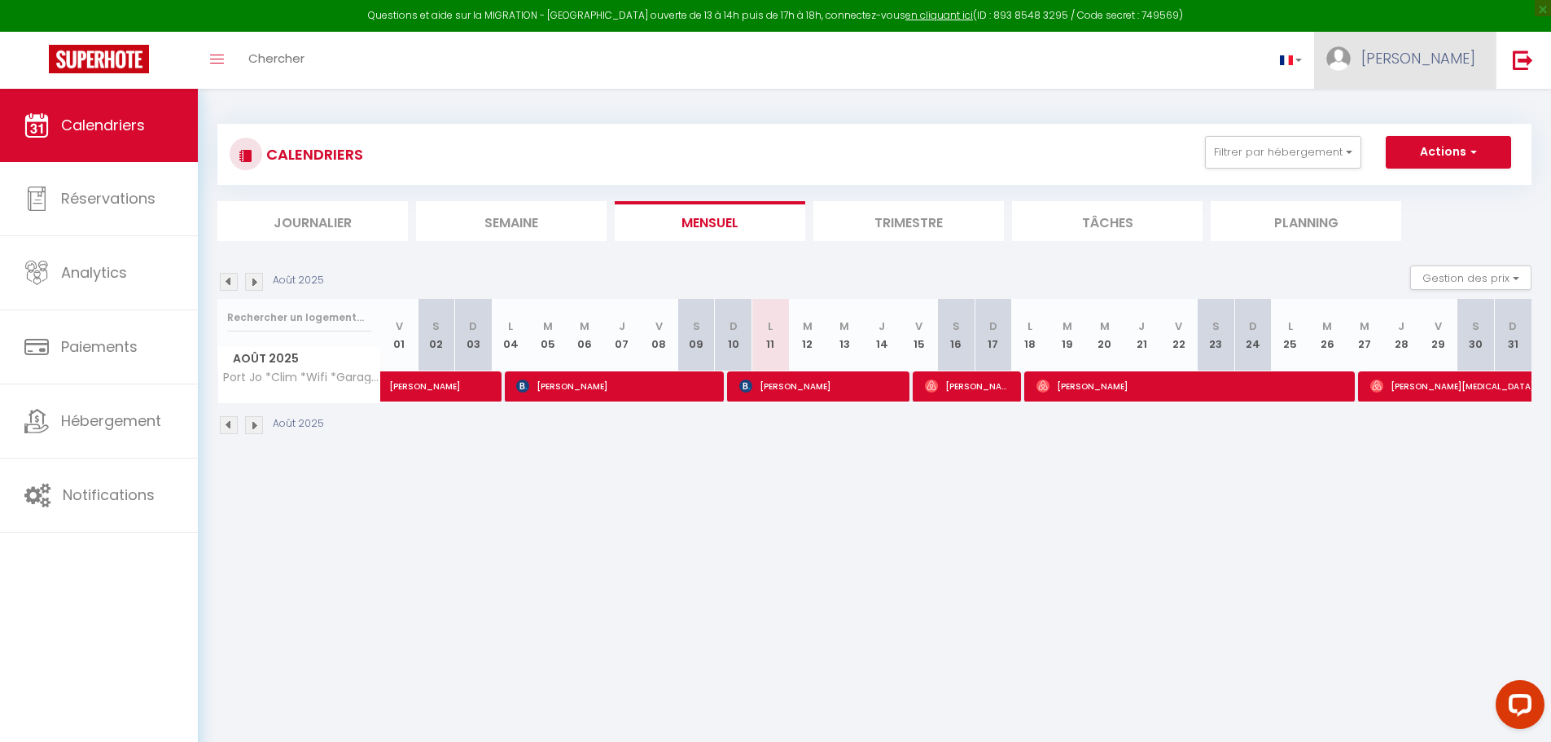
click at [1417, 61] on link "Romain" at bounding box center [1405, 60] width 182 height 57
click at [1420, 103] on link "Paramètres" at bounding box center [1431, 113] width 121 height 28
select select "fr"
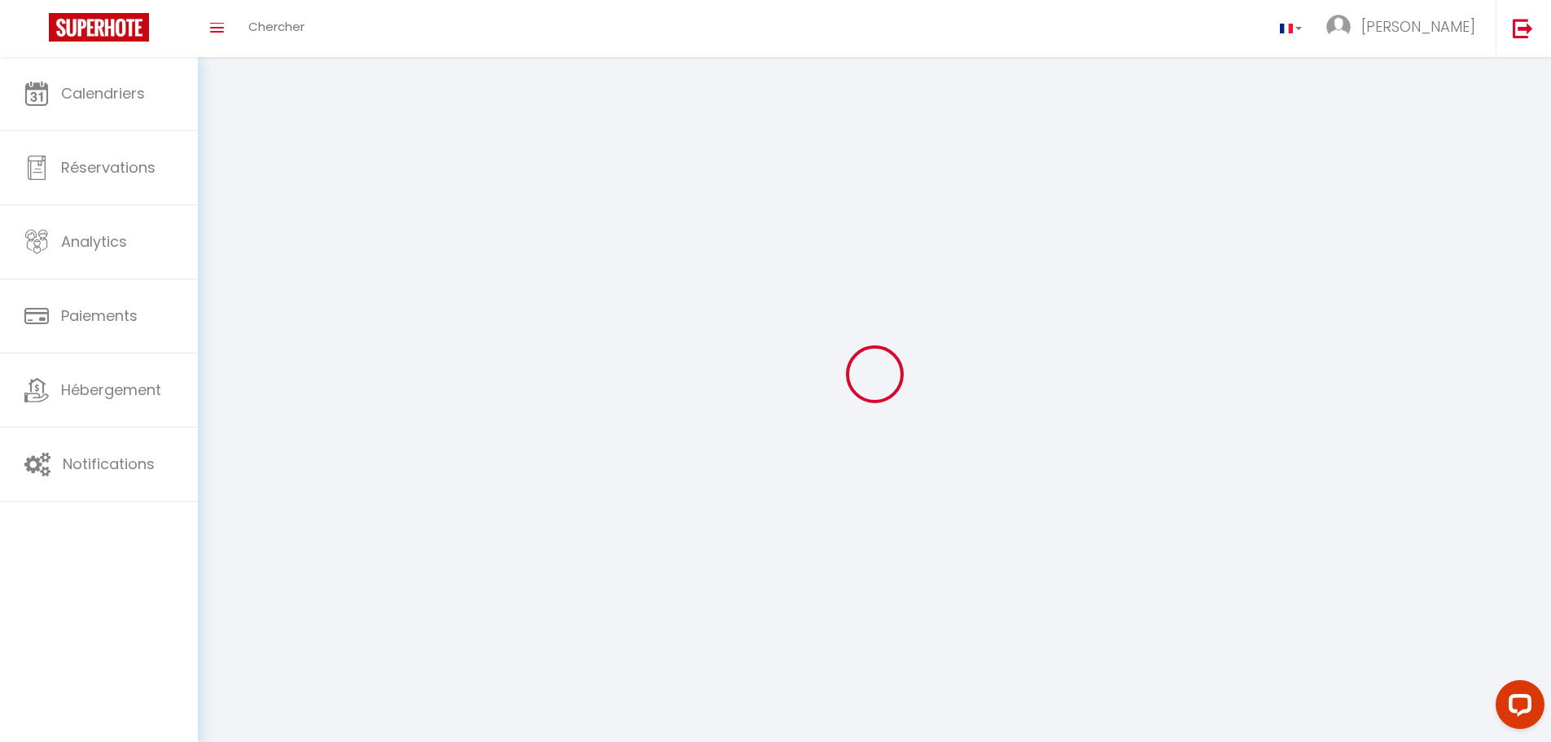
type input "Romain"
type input "BAUMANN"
select select
select select "28"
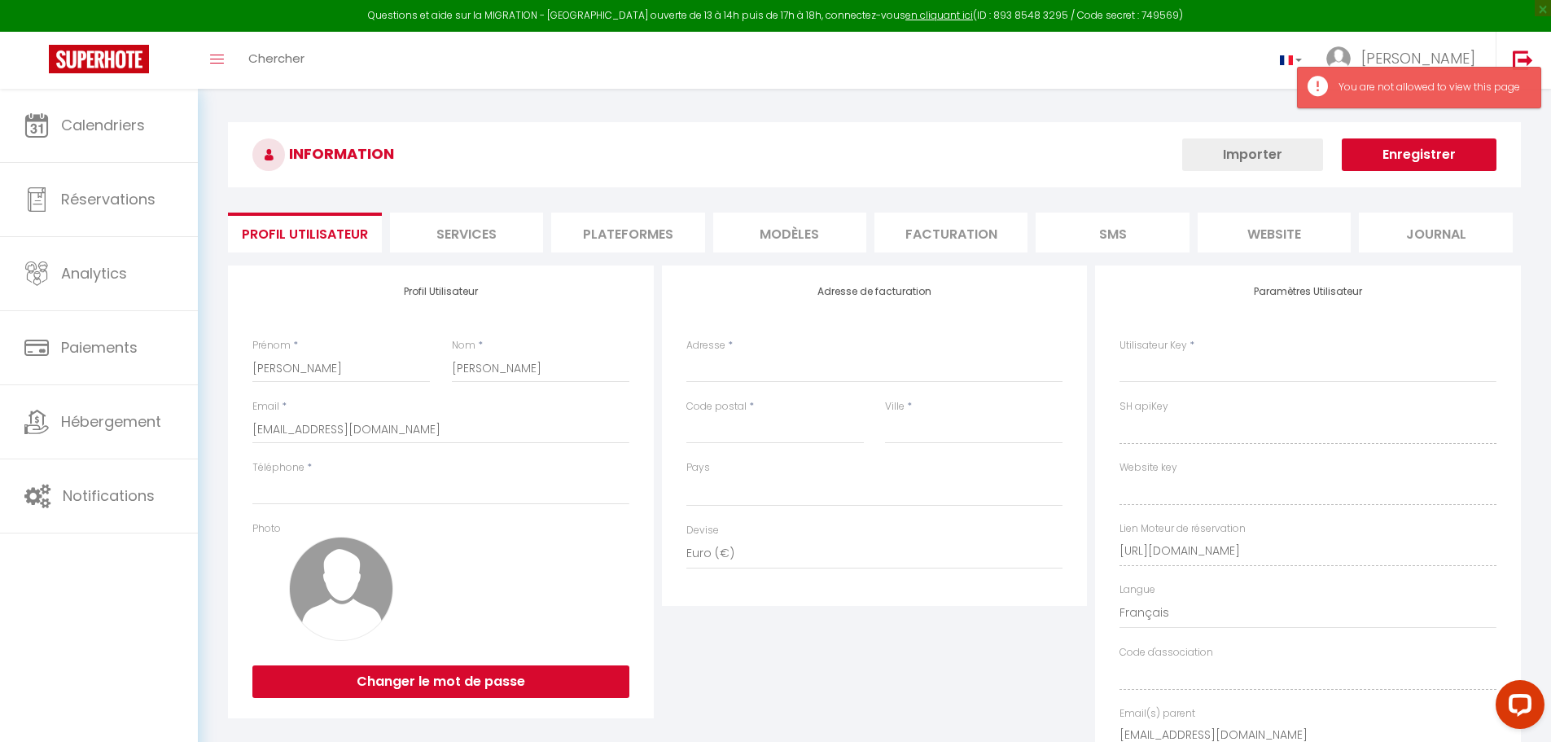
select select
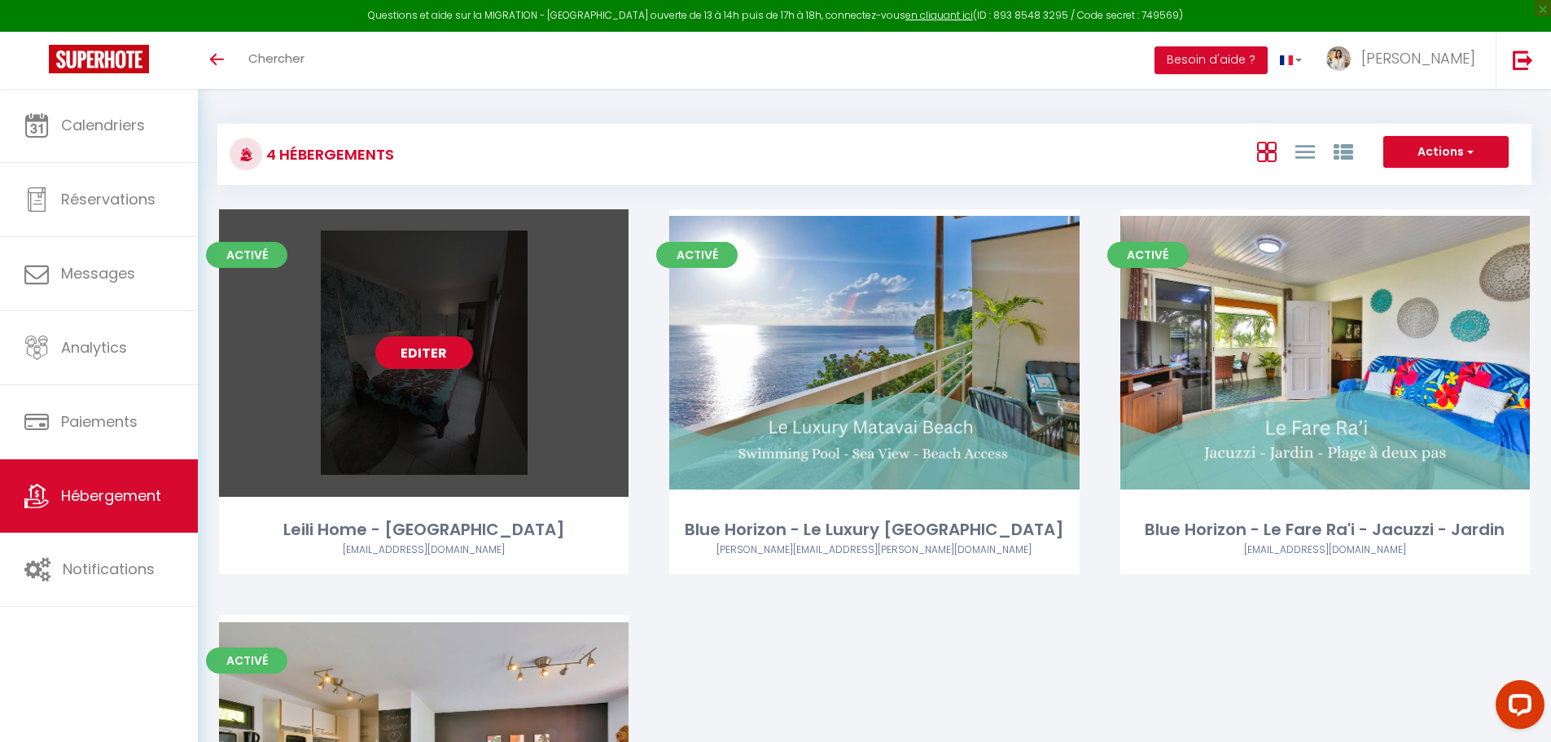
click at [449, 362] on link "Editer" at bounding box center [424, 352] width 98 height 33
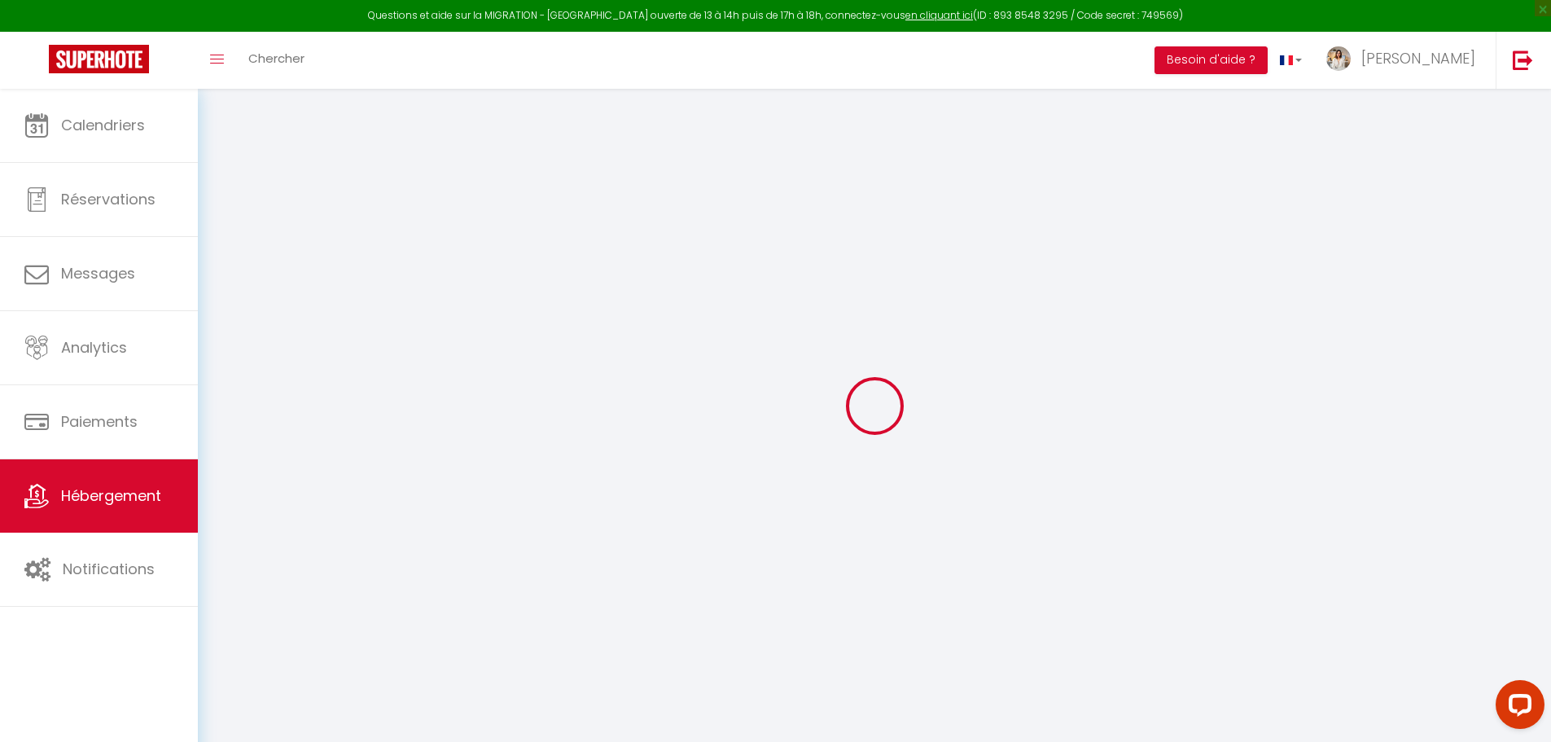
select select
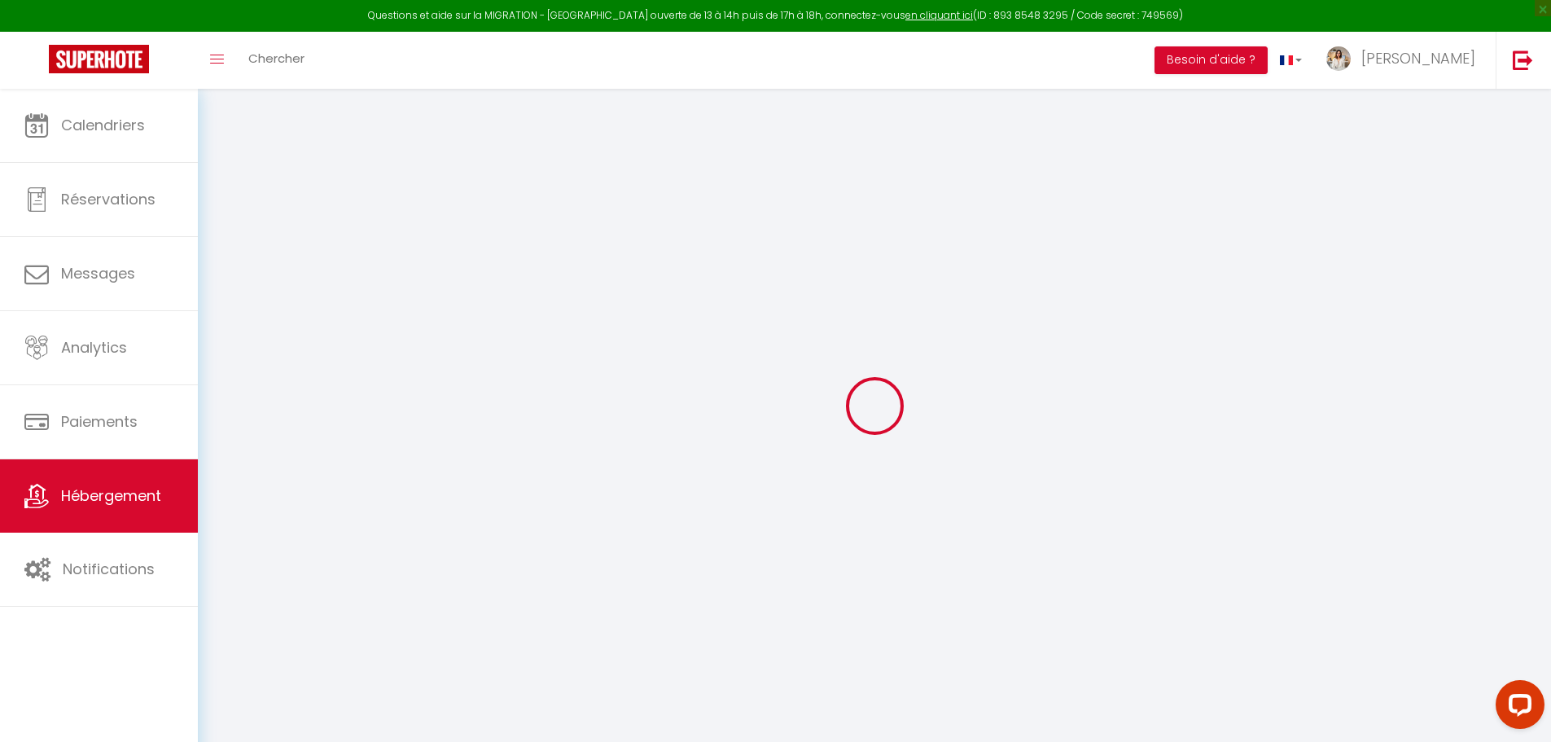
select select
checkbox input "false"
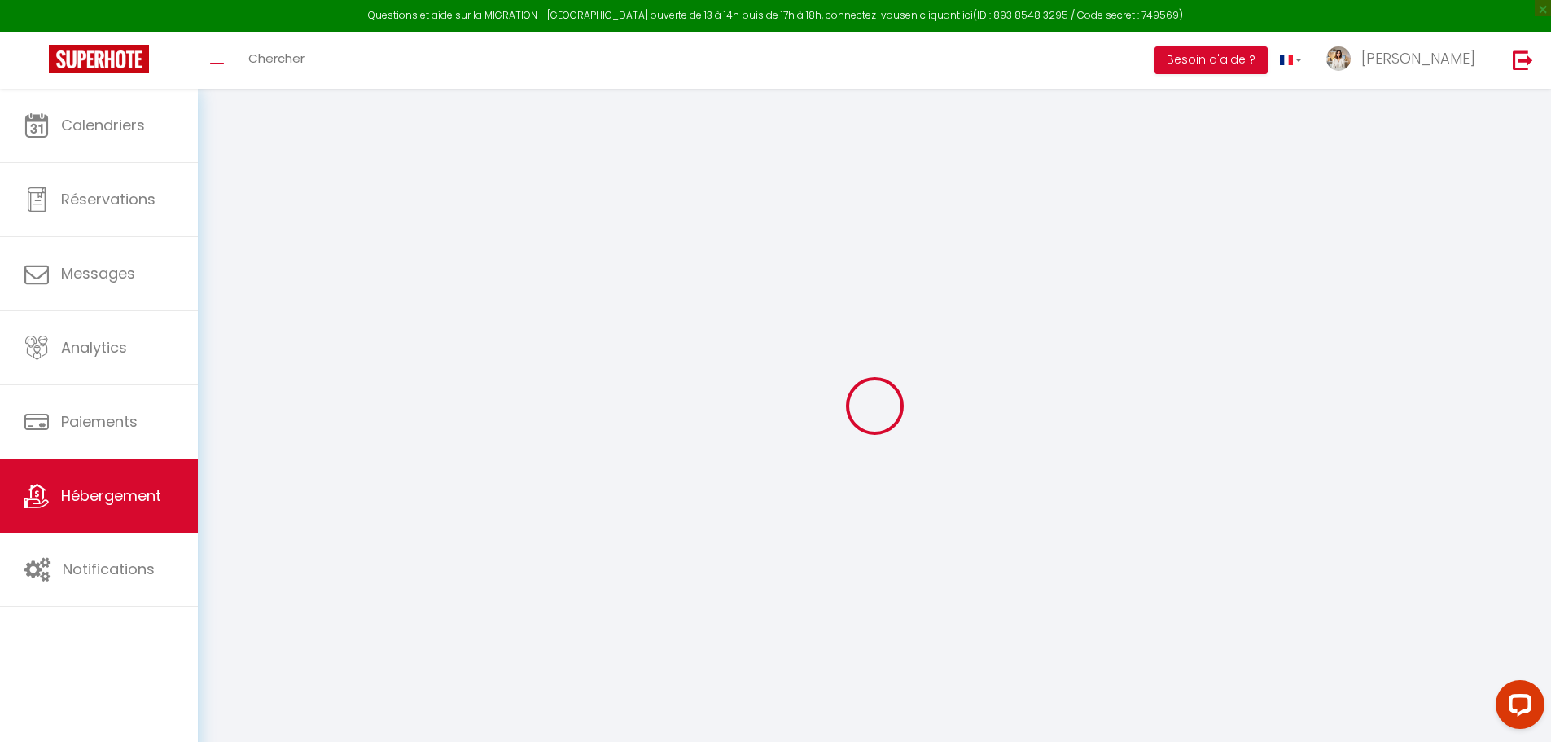
select select
type input "Leili Home - [GEOGRAPHIC_DATA]"
select select "condominium"
select select "2"
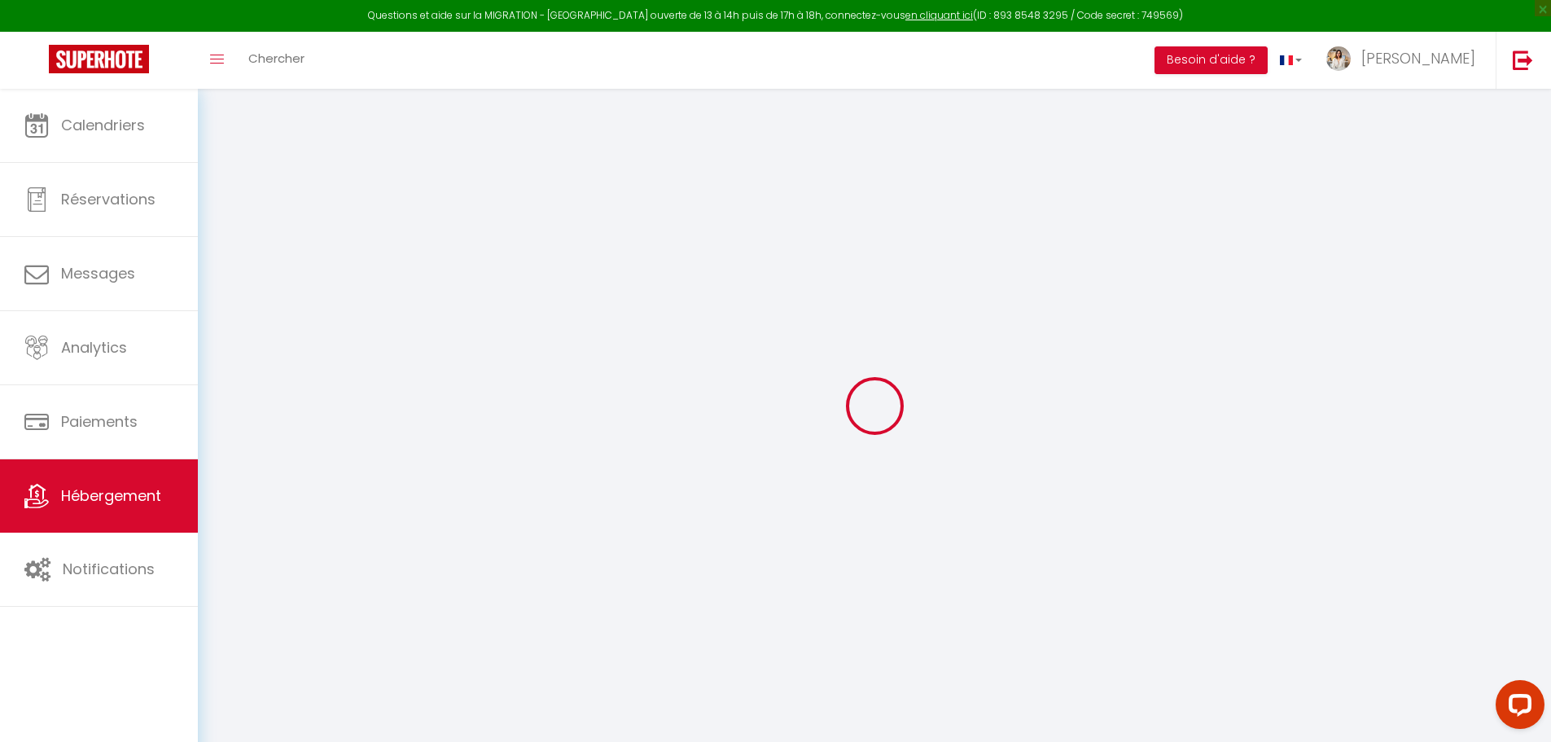
type input "100"
type input "15"
select select
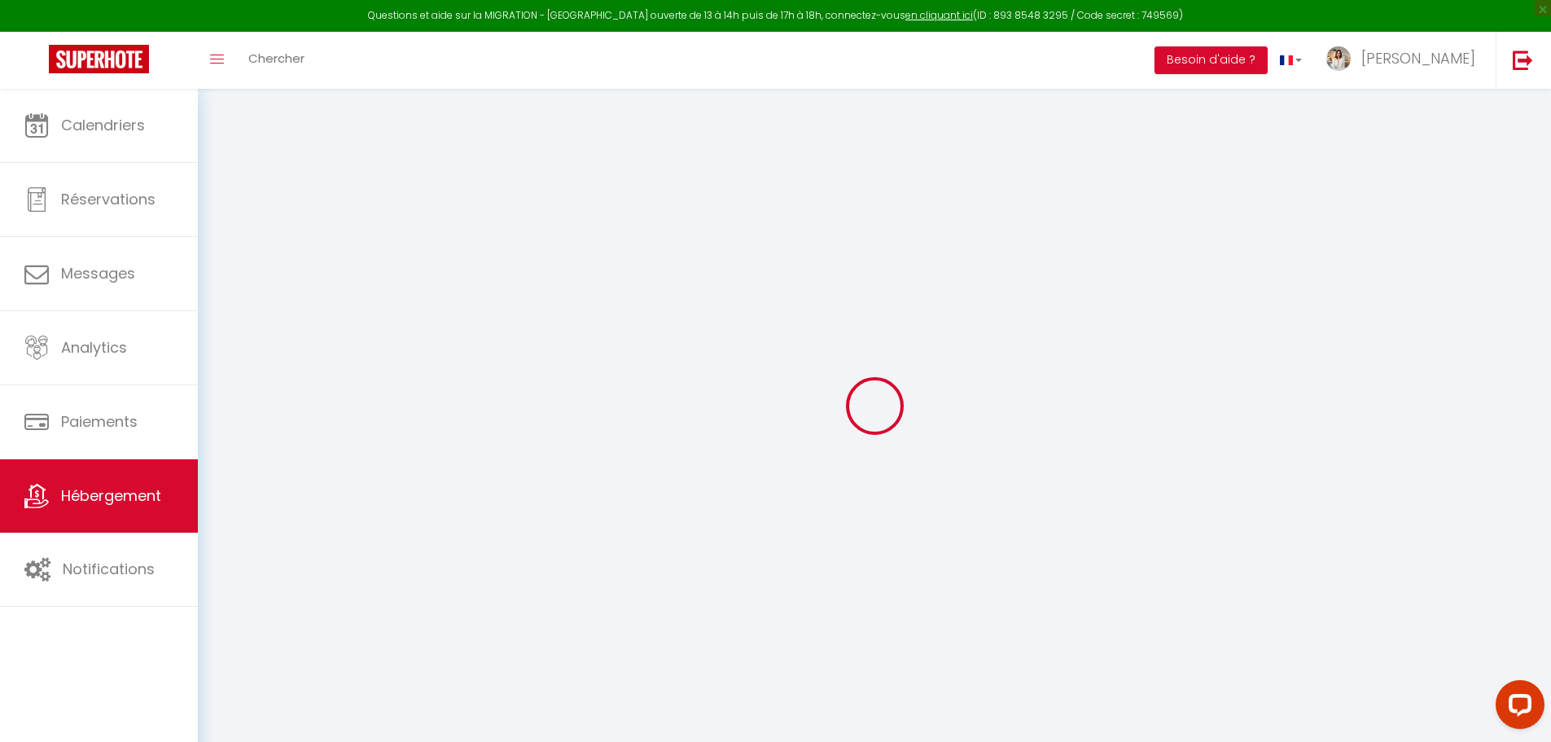
select select
type input "365 Boulevard de la Reine Pomare IV"
type input "98714"
type input "Papeete"
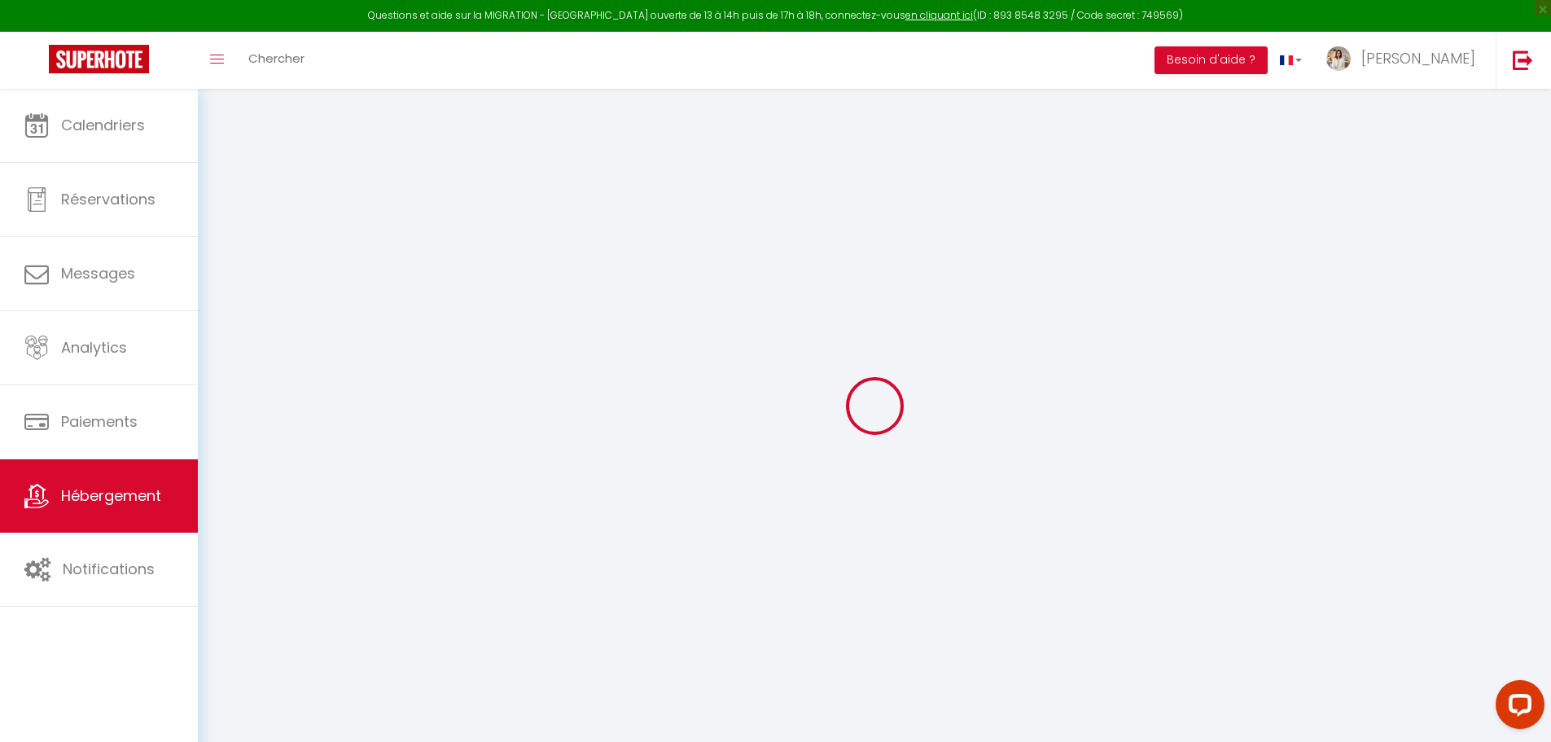
select select "77"
type input "[DOMAIN_NAME][EMAIL_ADDRESS][DOMAIN_NAME]"
select select
checkbox input "false"
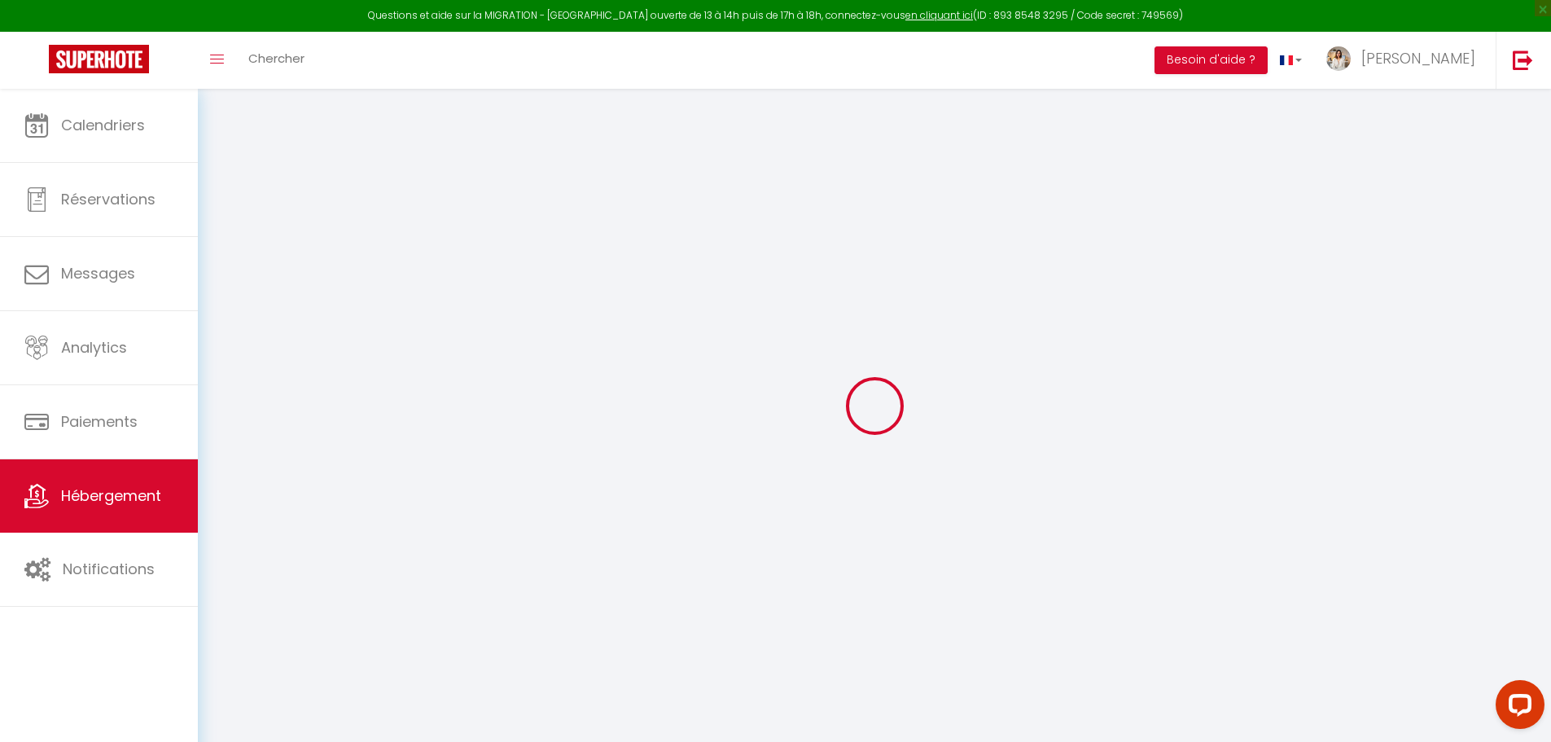
checkbox input "false"
select select "13"
type input "0"
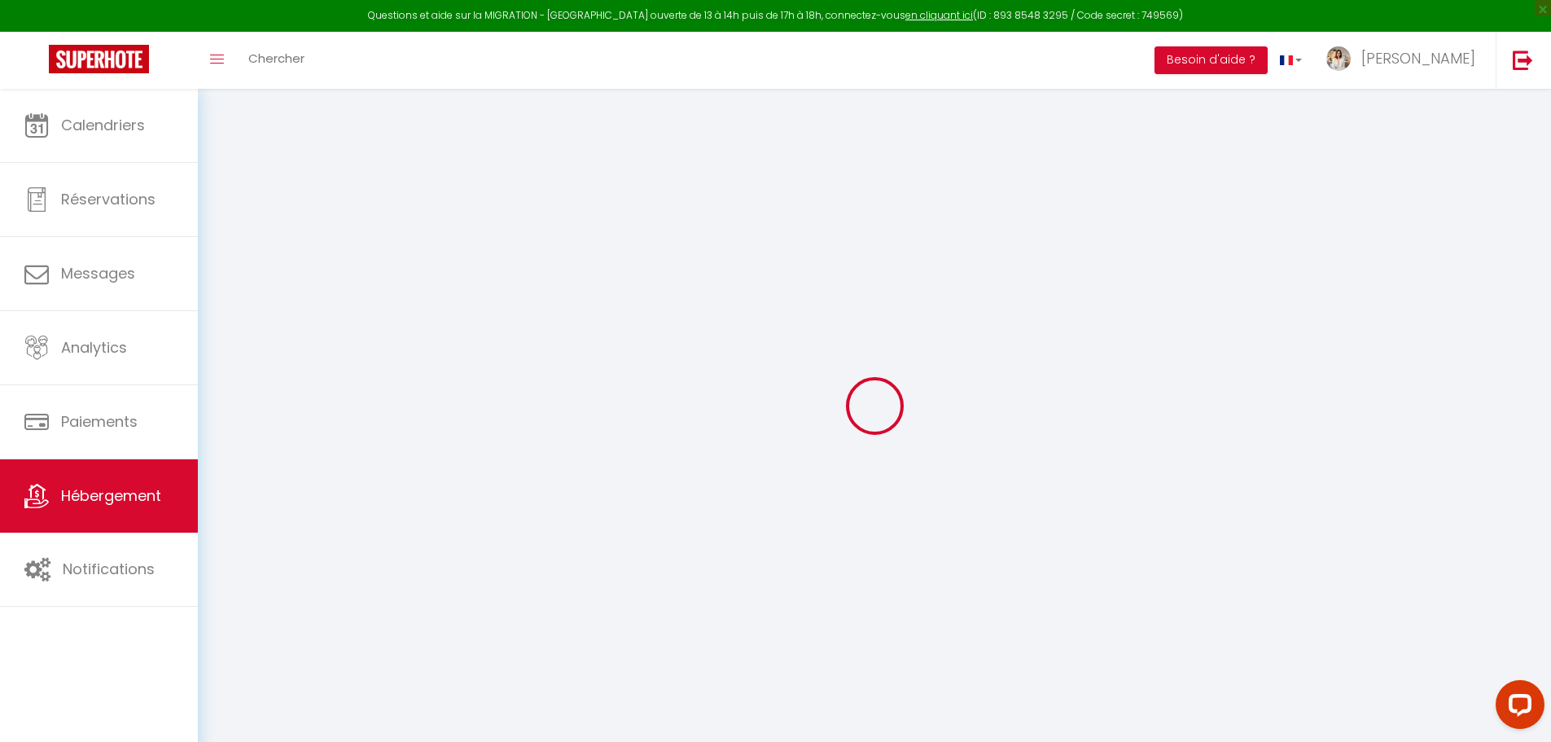
type input "0"
select select
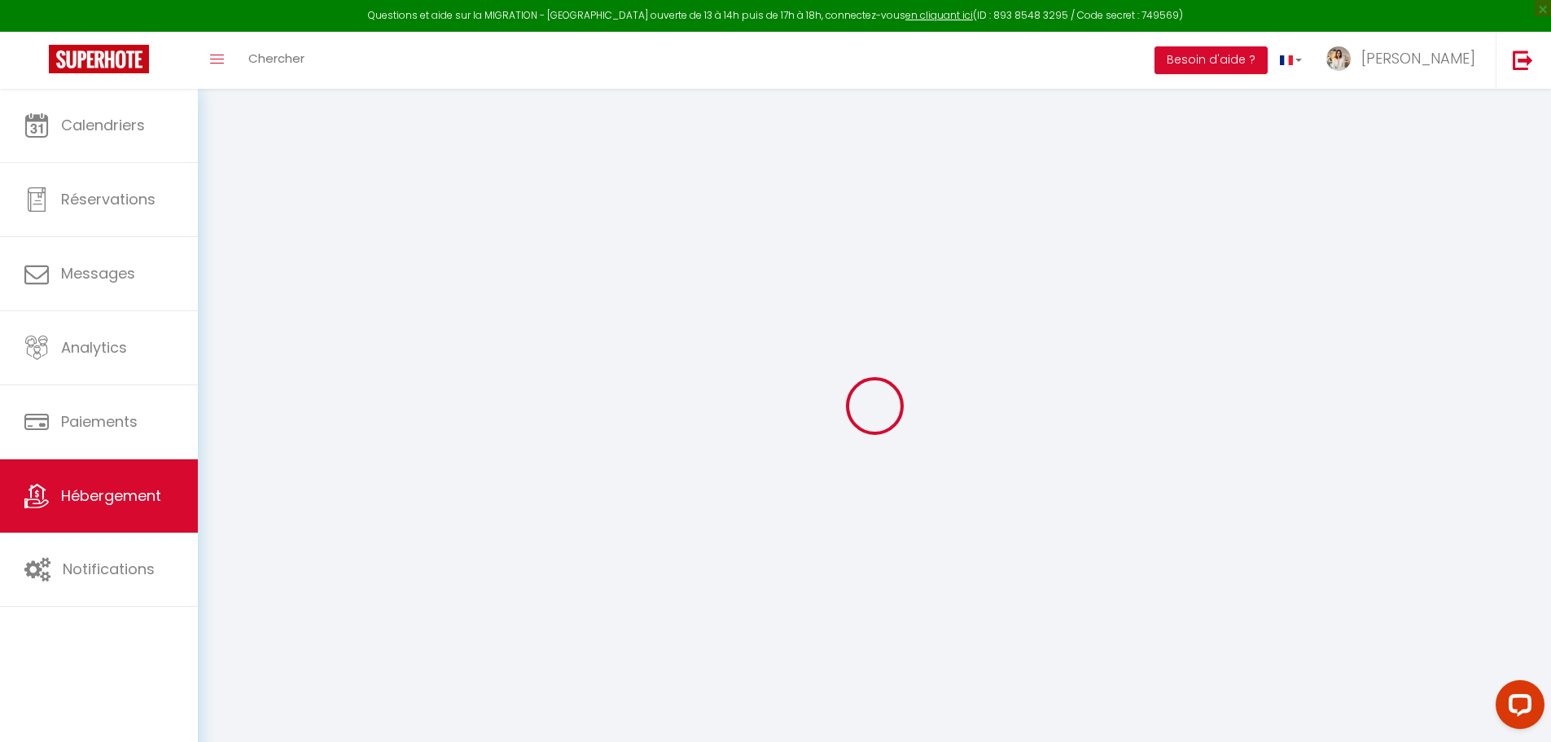
select select
checkbox input "false"
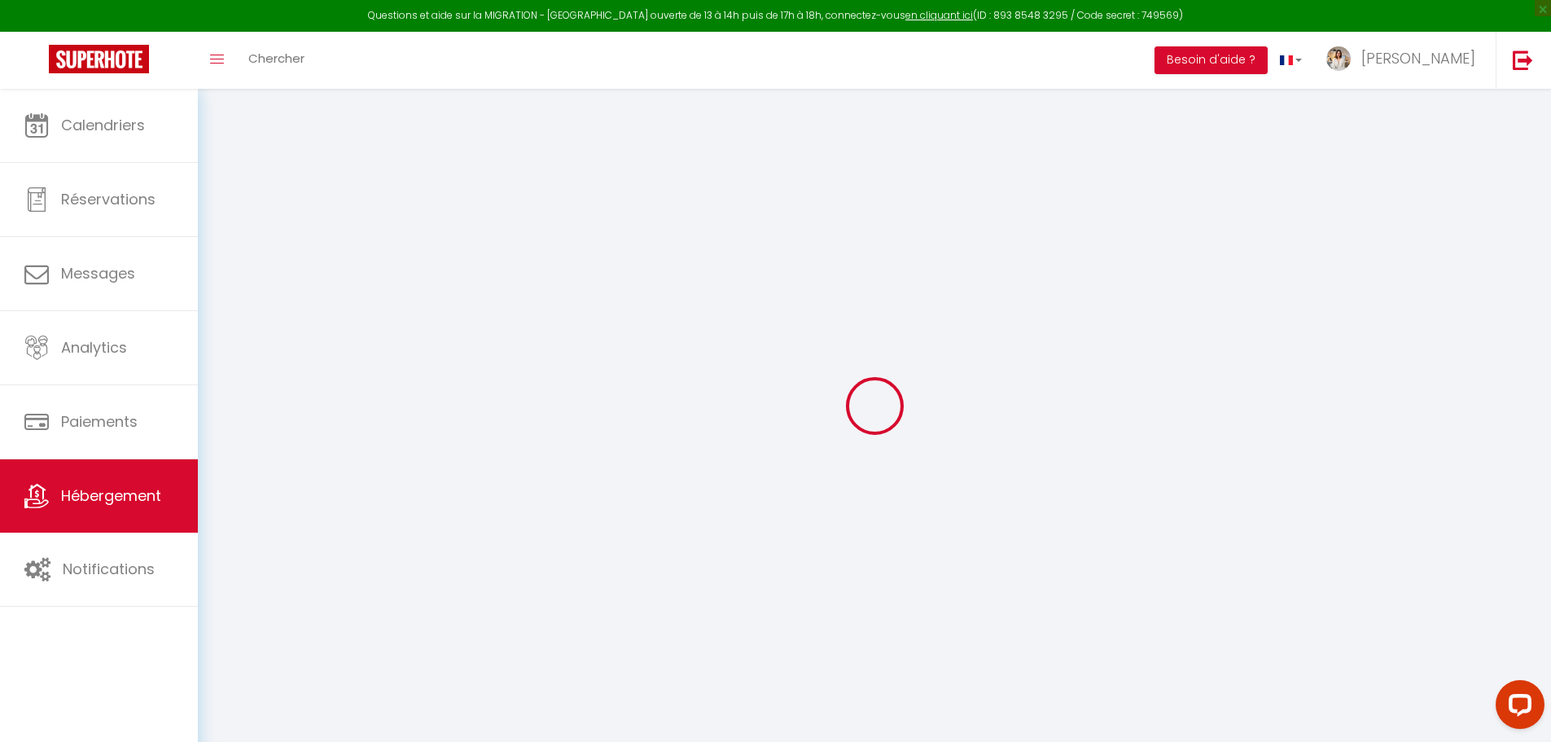
checkbox input "false"
select select
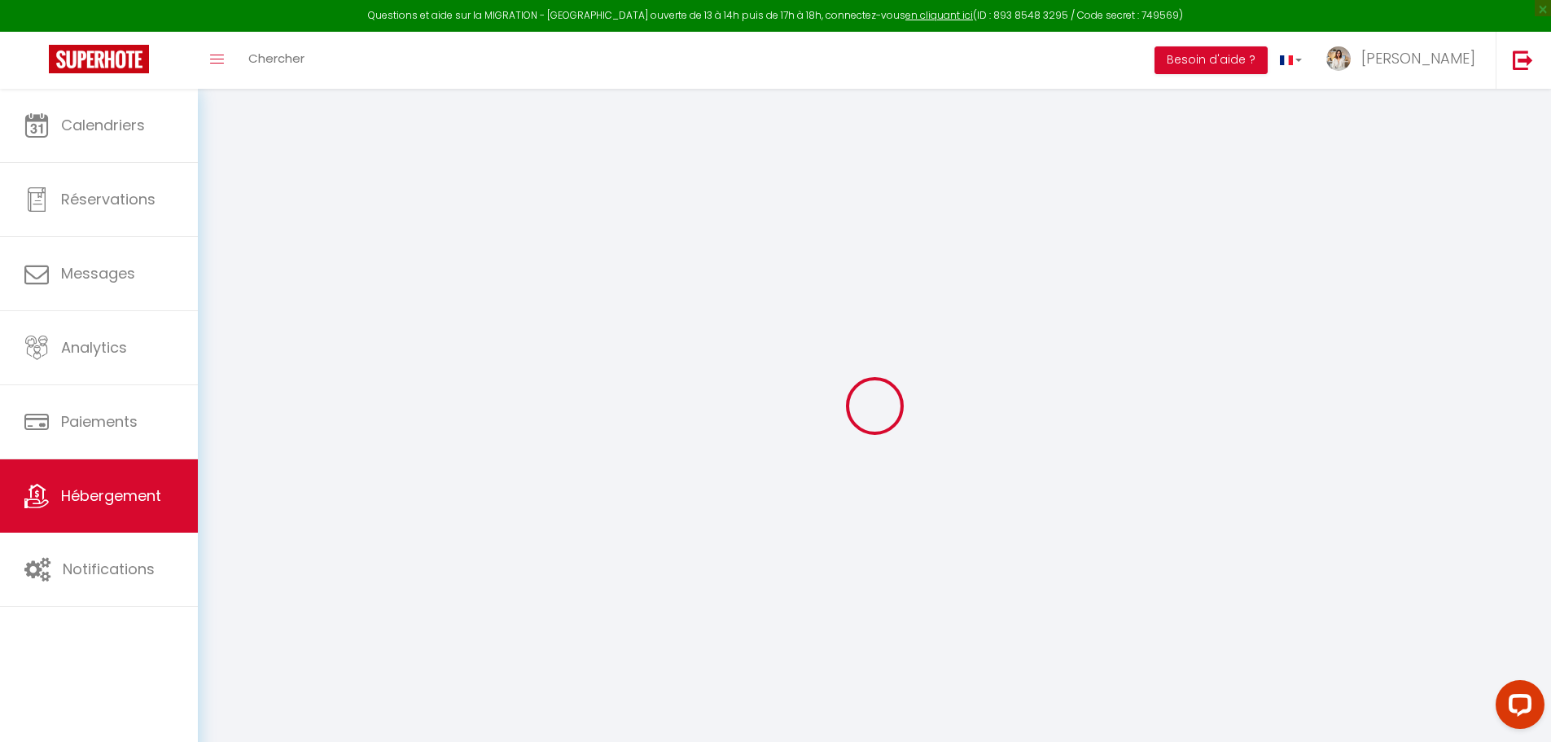
select select
checkbox input "false"
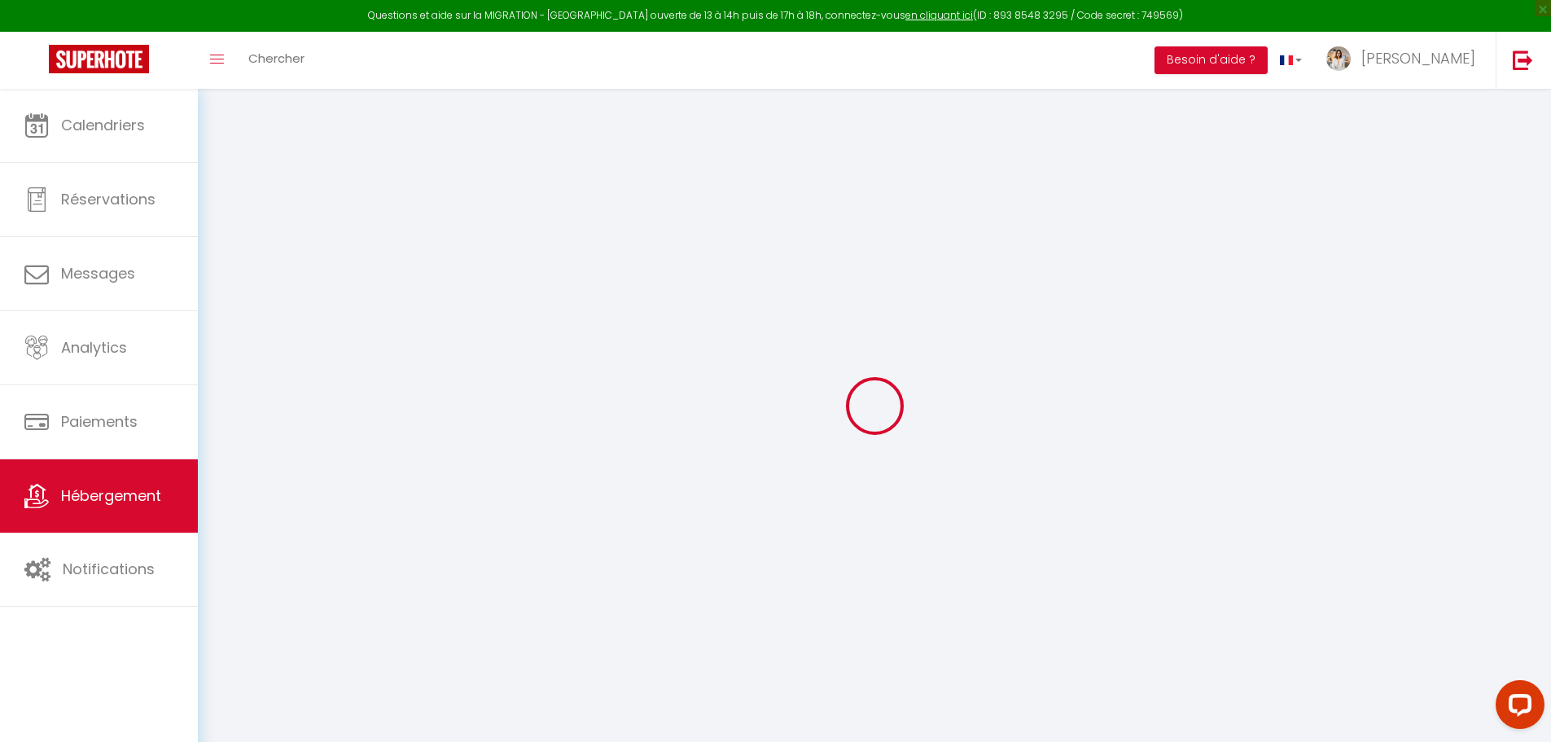
checkbox input "false"
select select "51243"
select select
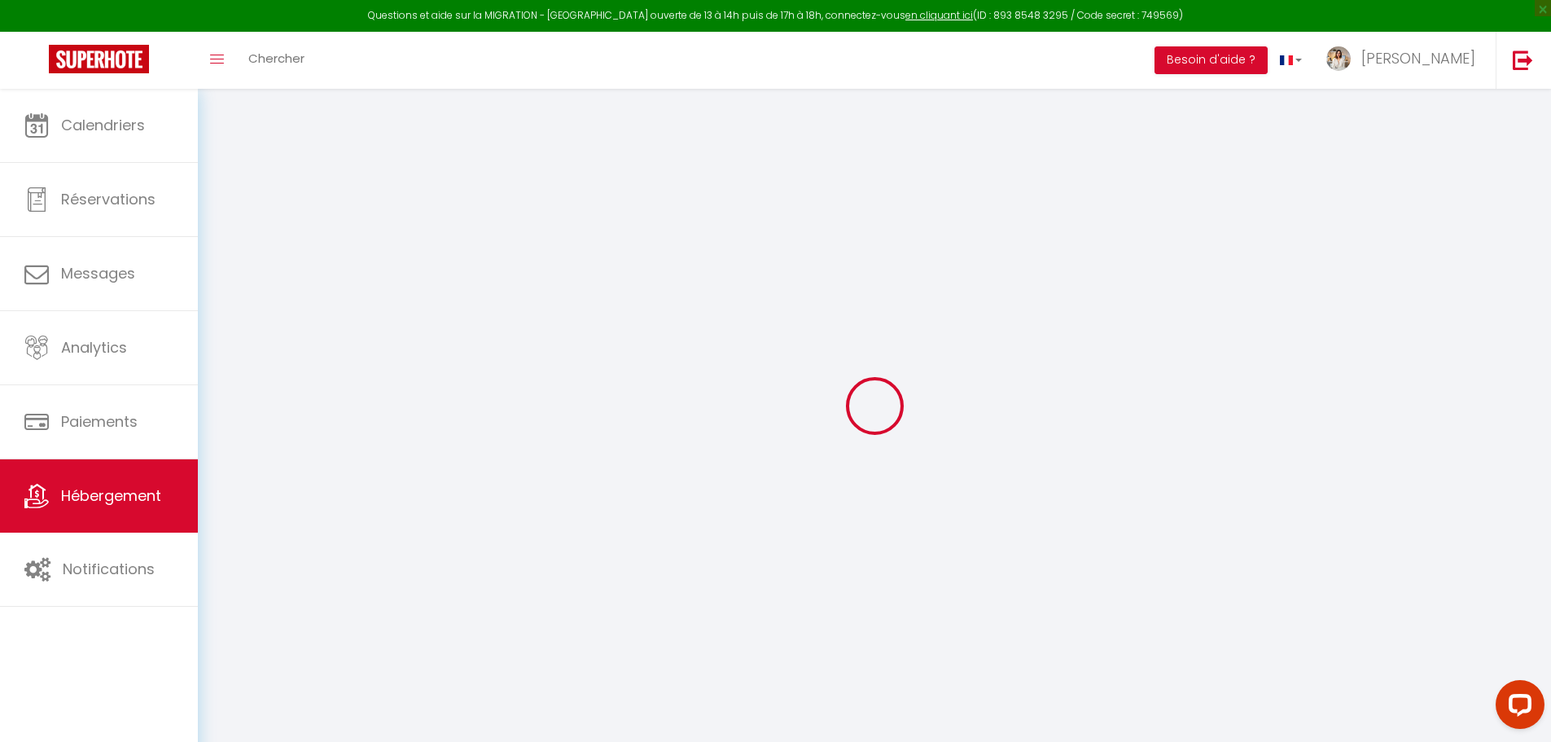
select select
checkbox input "false"
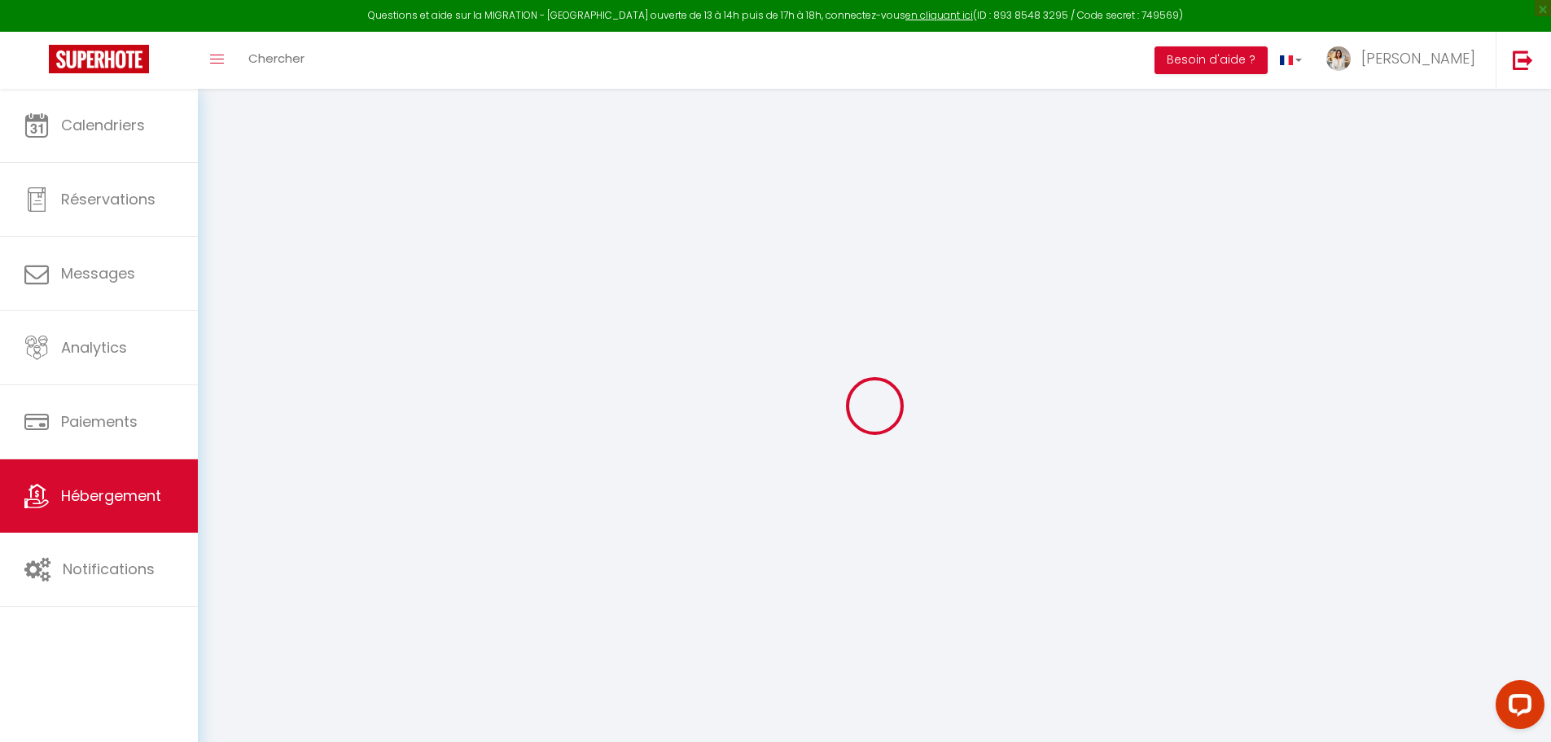
checkbox input "false"
select select
checkbox input "false"
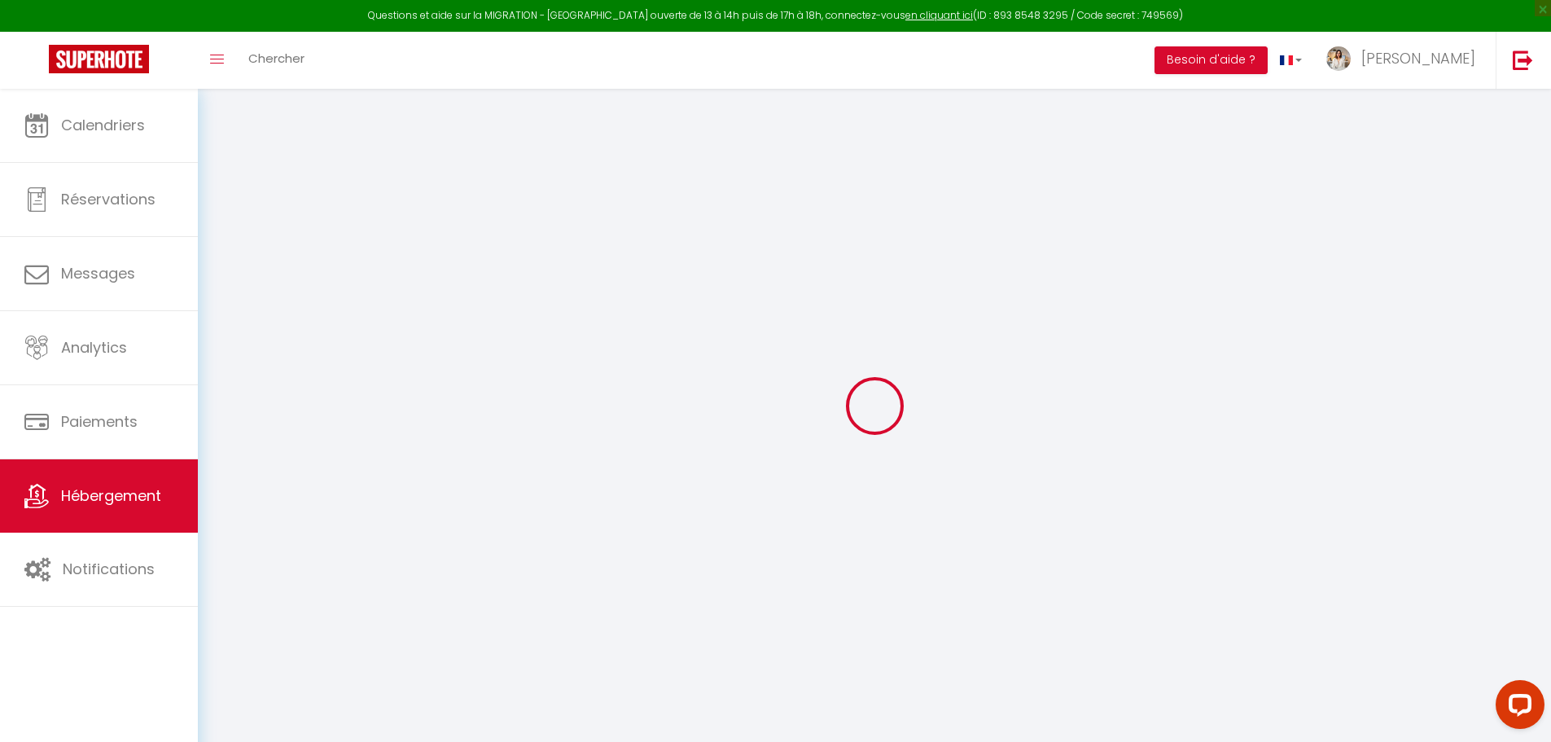
checkbox input "false"
select select
checkbox input "false"
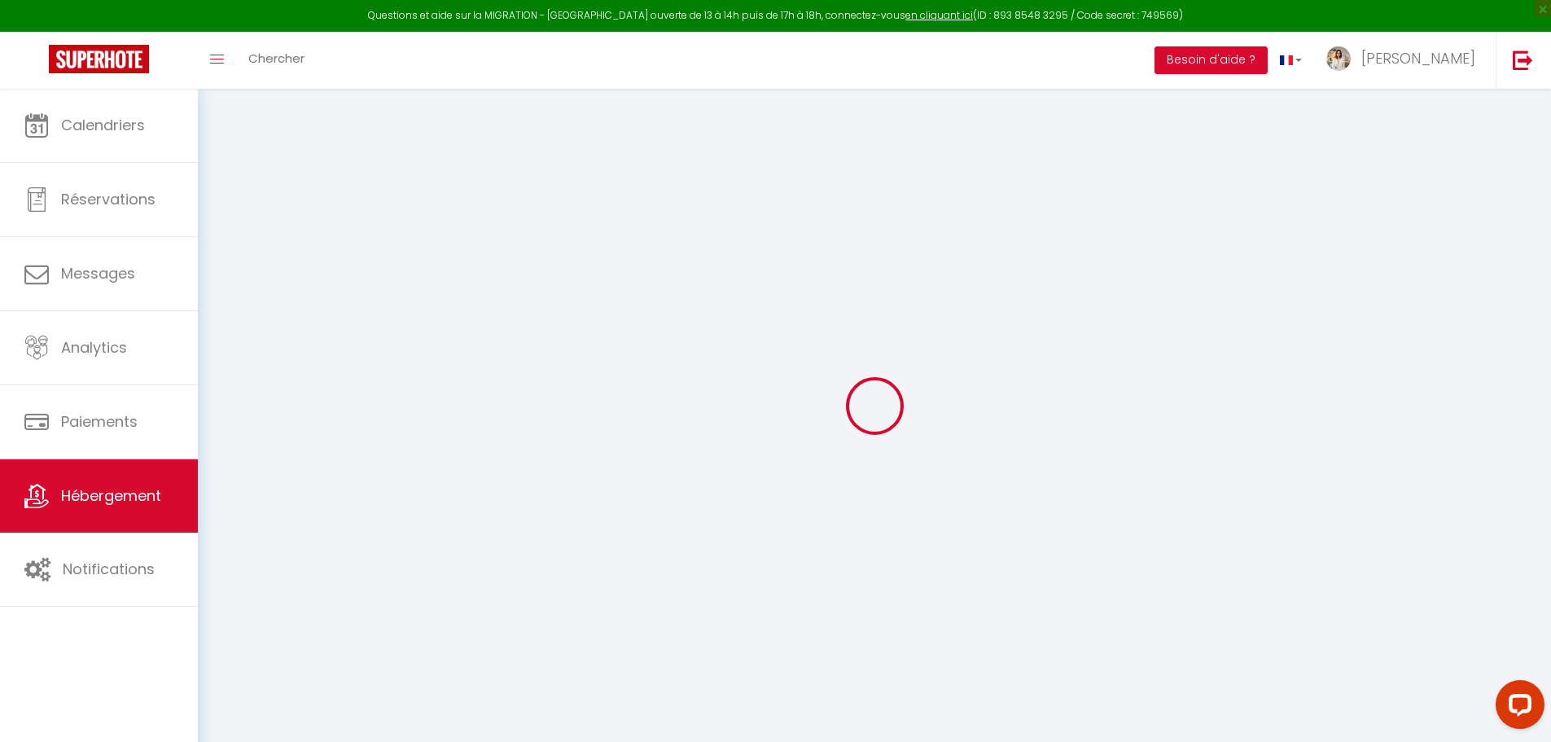
checkbox input "false"
select select "15:00"
select select "23:45"
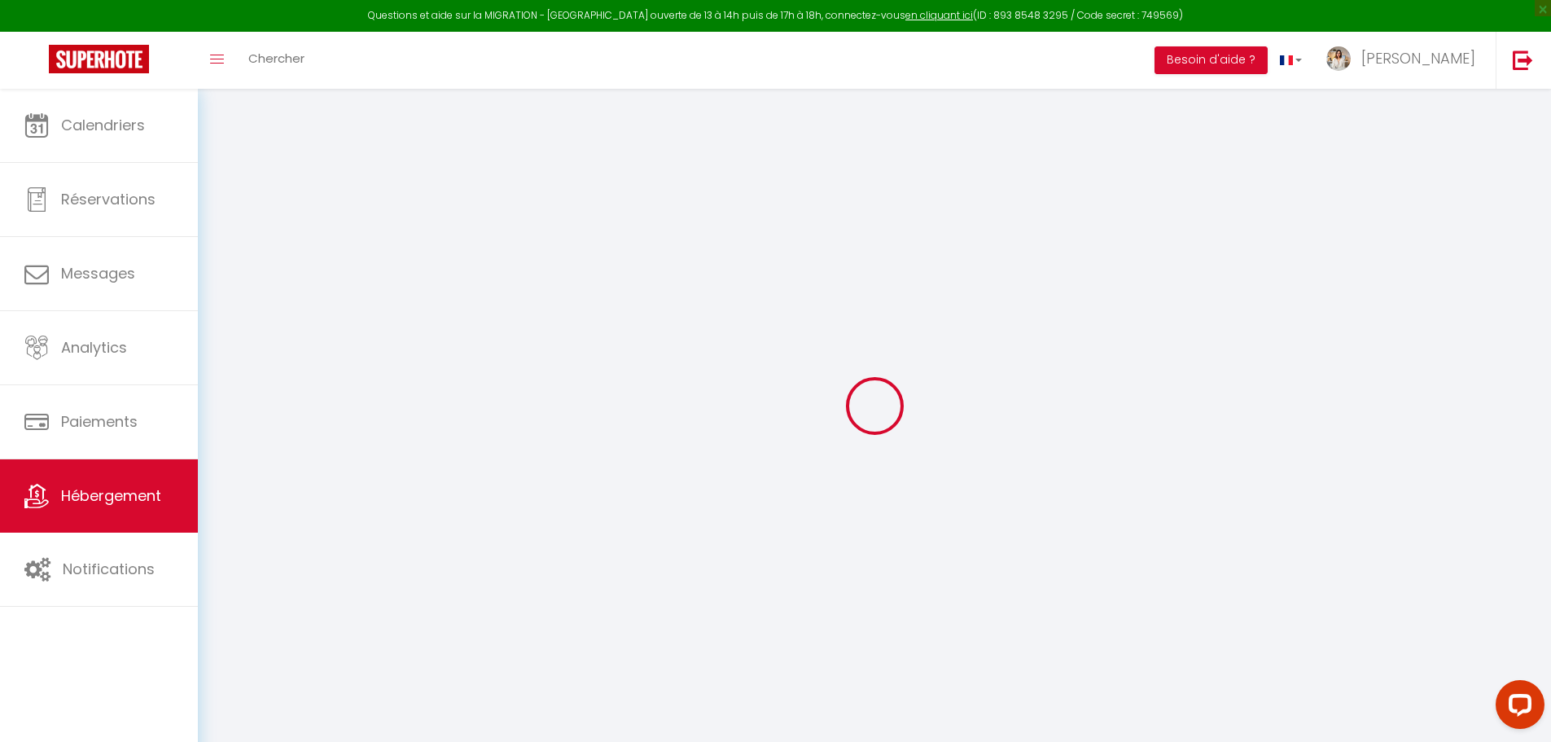
select select "11:00"
select select "30"
select select "120"
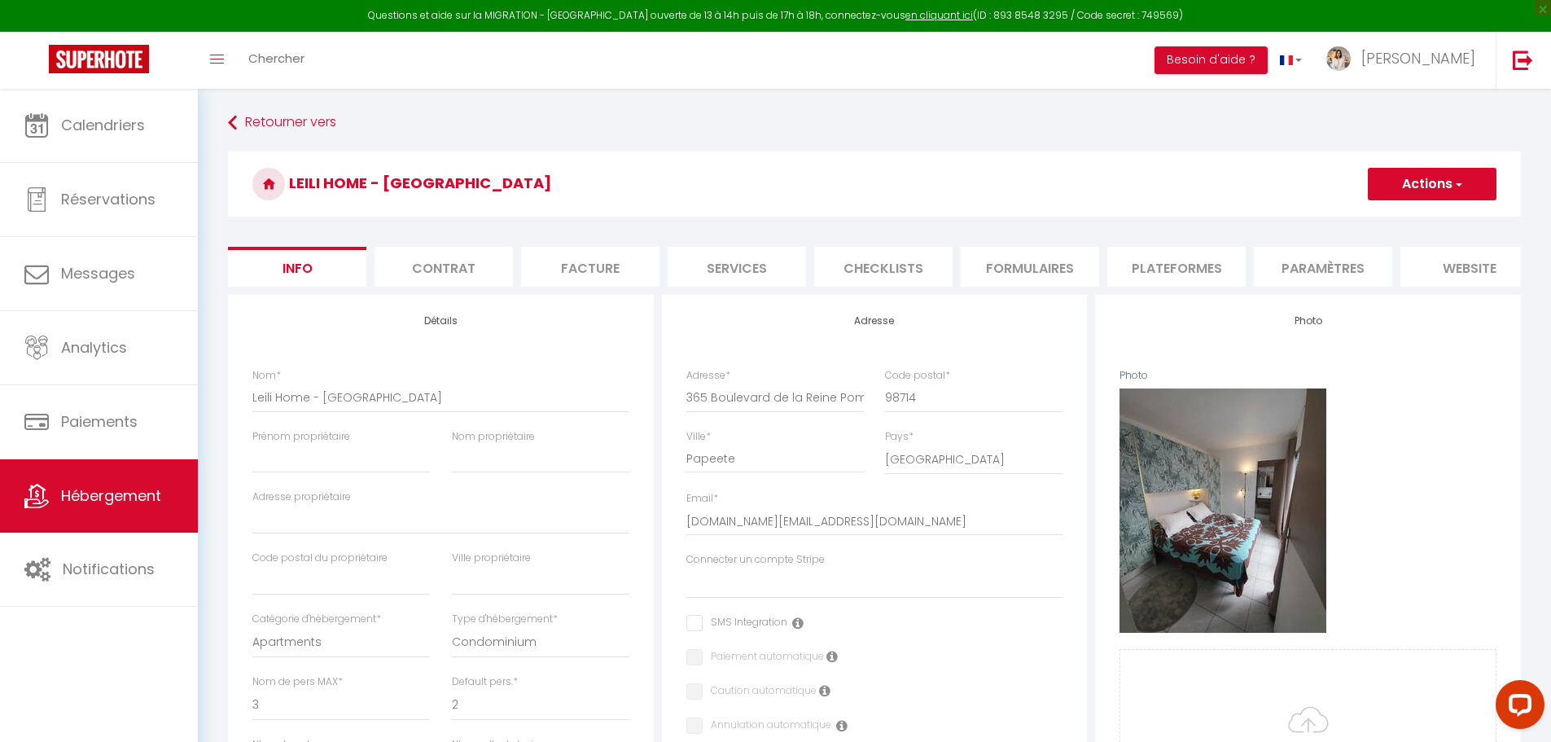
select select
checkbox input "false"
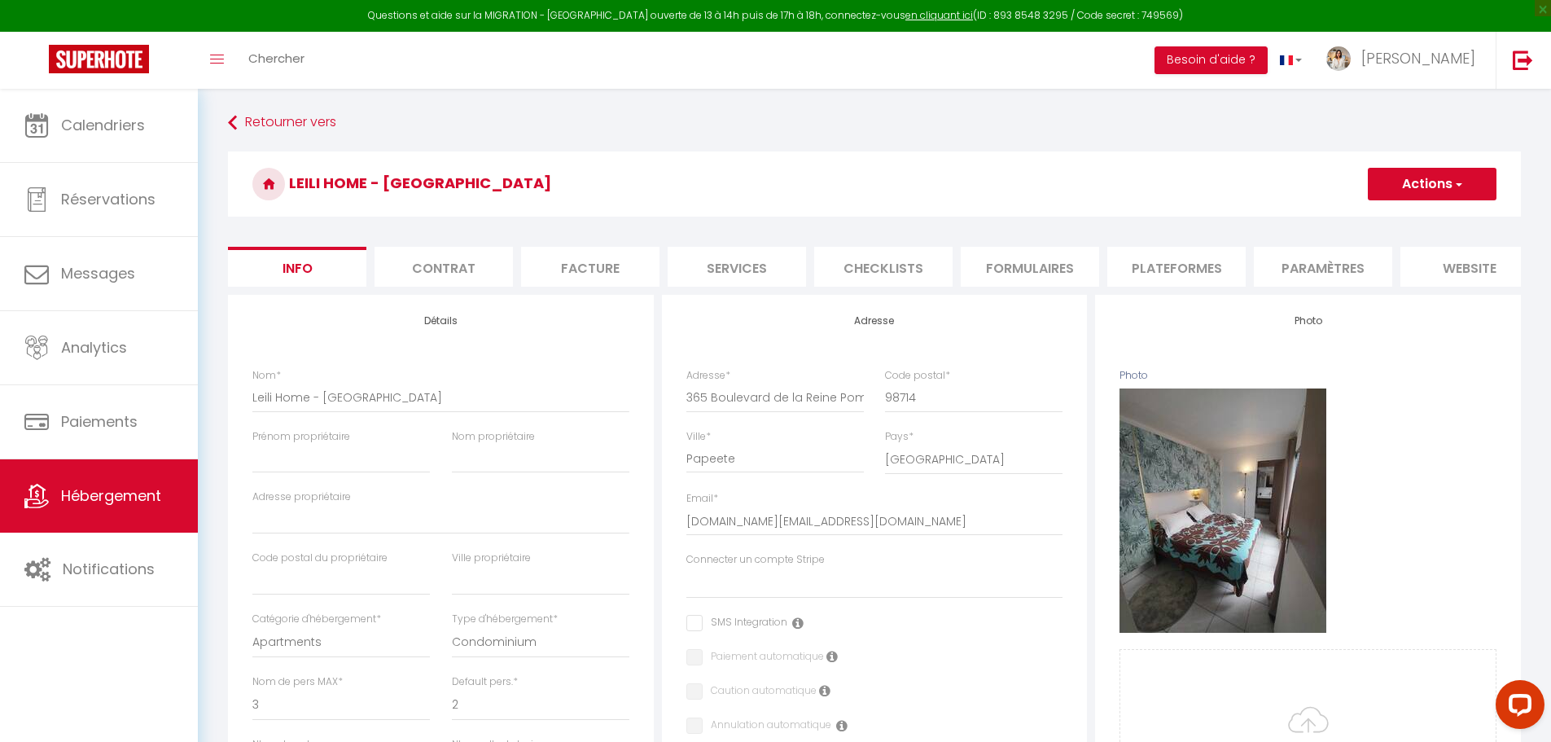
click at [1175, 257] on li "Plateformes" at bounding box center [1177, 267] width 138 height 40
select select
select select "USD"
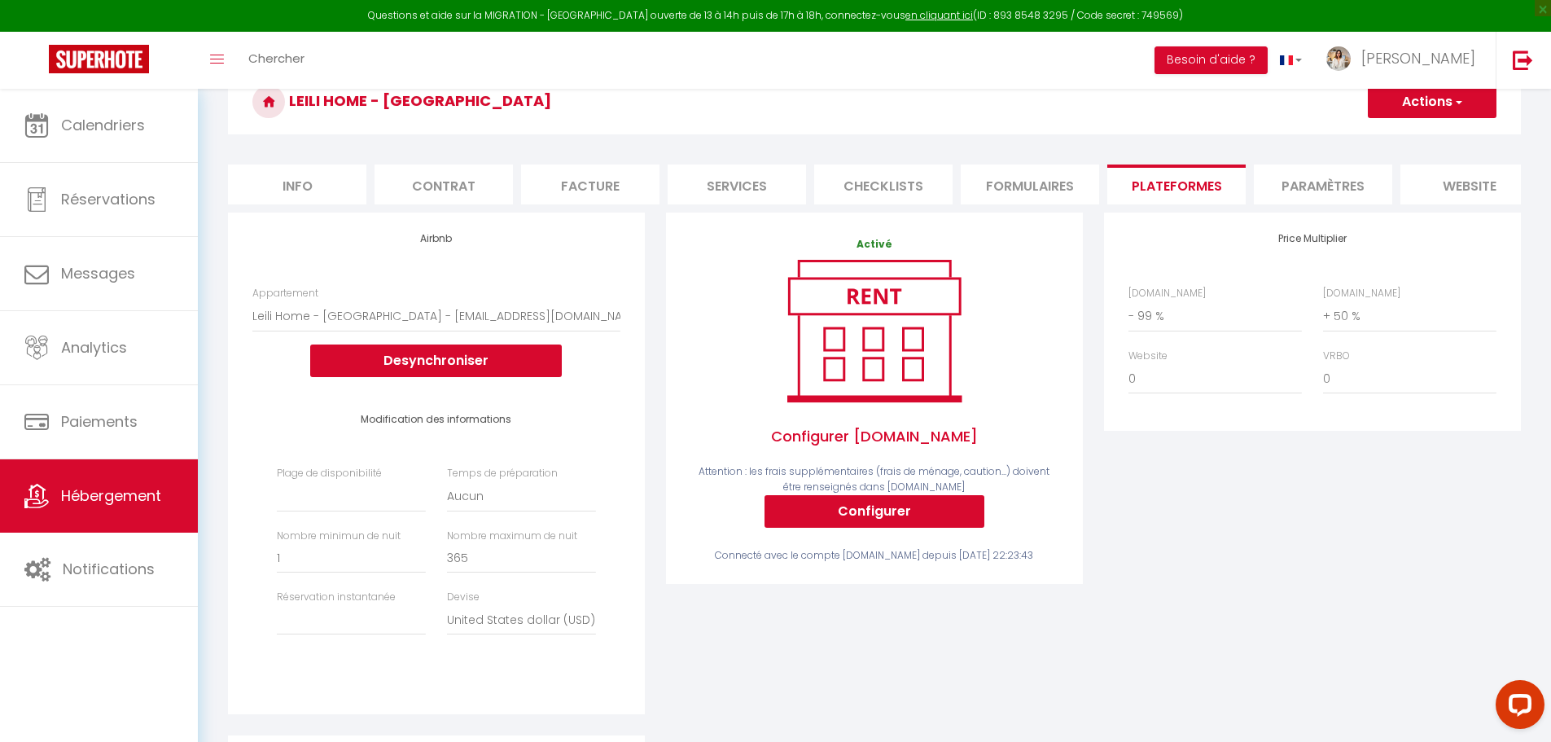
scroll to position [81, 0]
click at [466, 371] on button "Desynchroniser" at bounding box center [436, 361] width 252 height 33
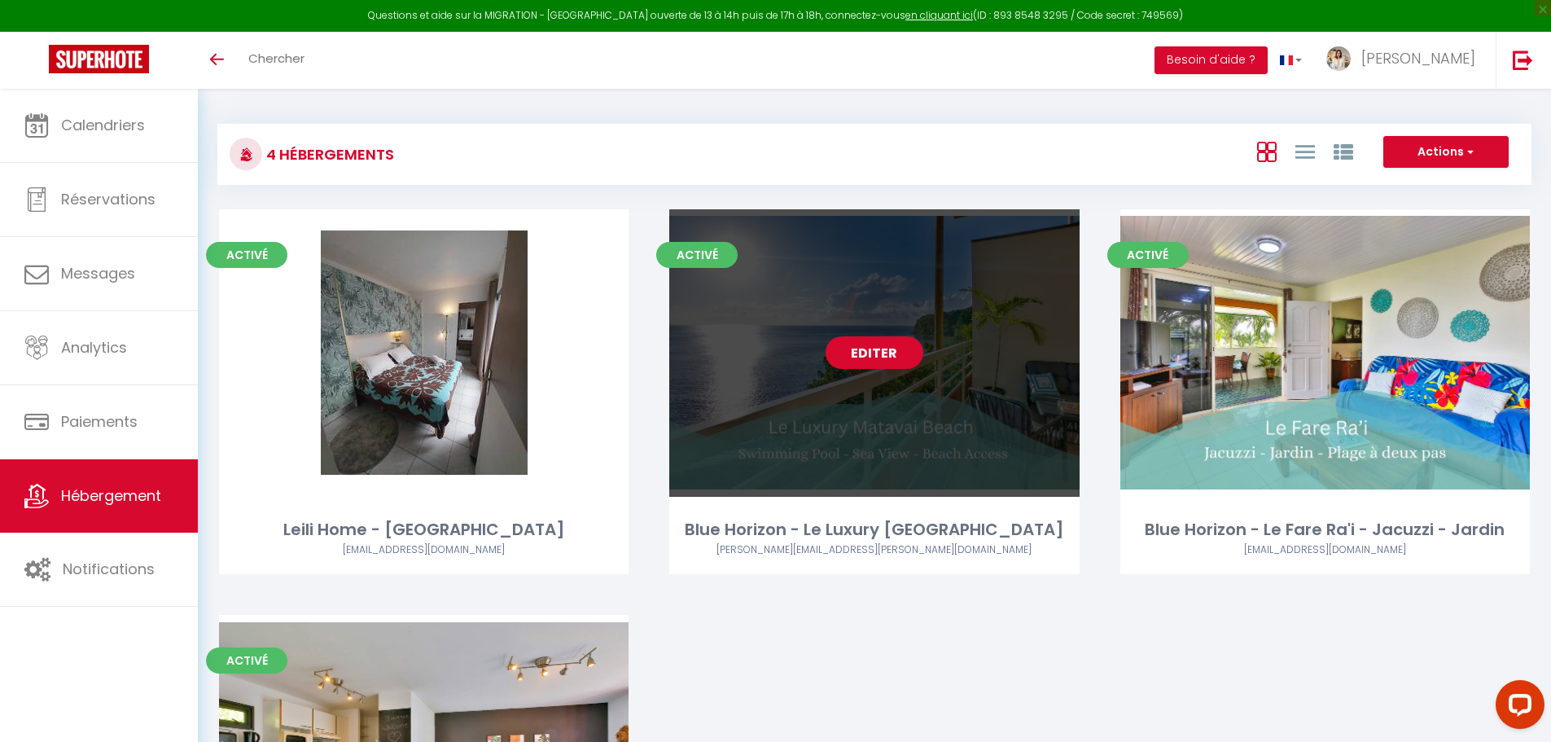
click at [853, 353] on link "Editer" at bounding box center [875, 352] width 98 height 33
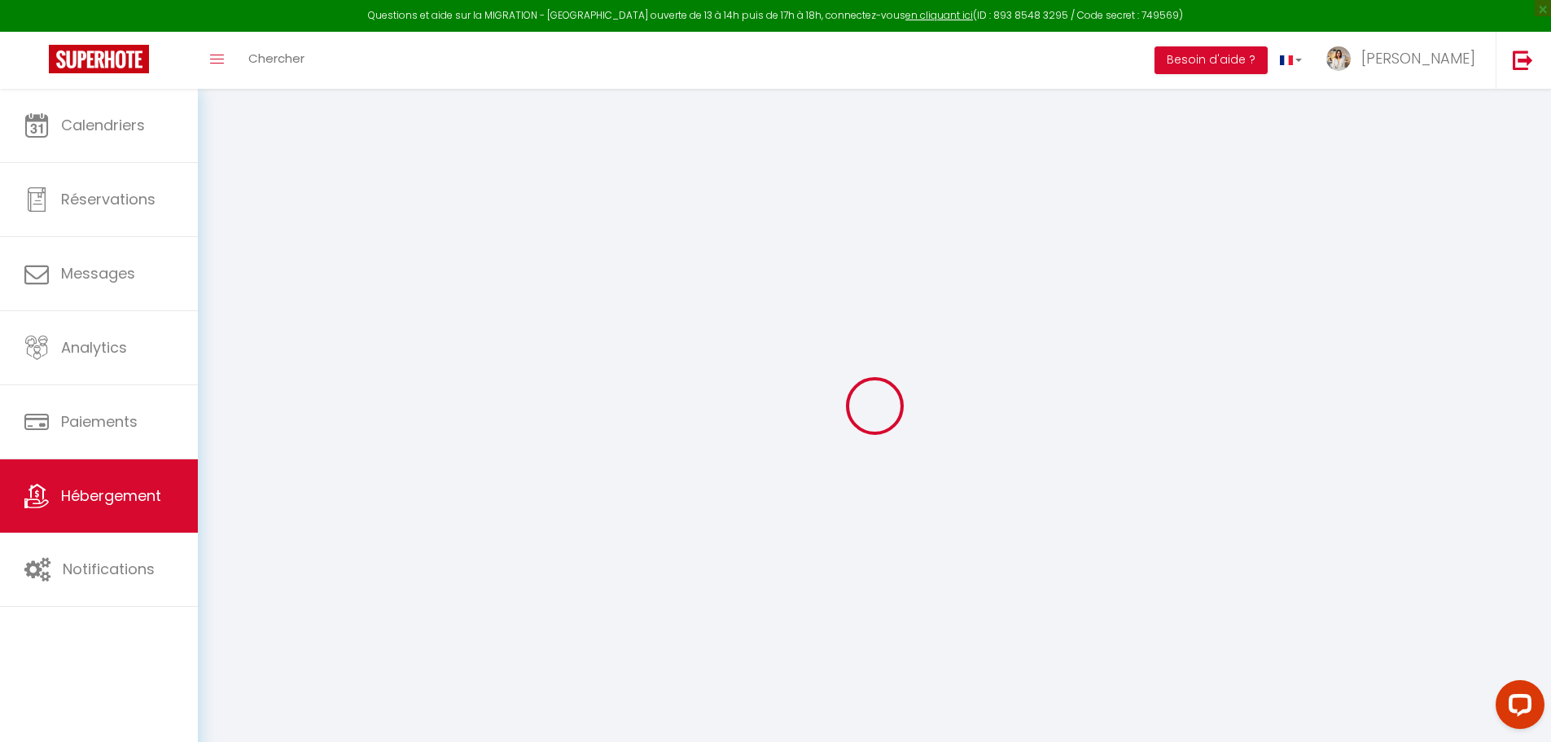
select select
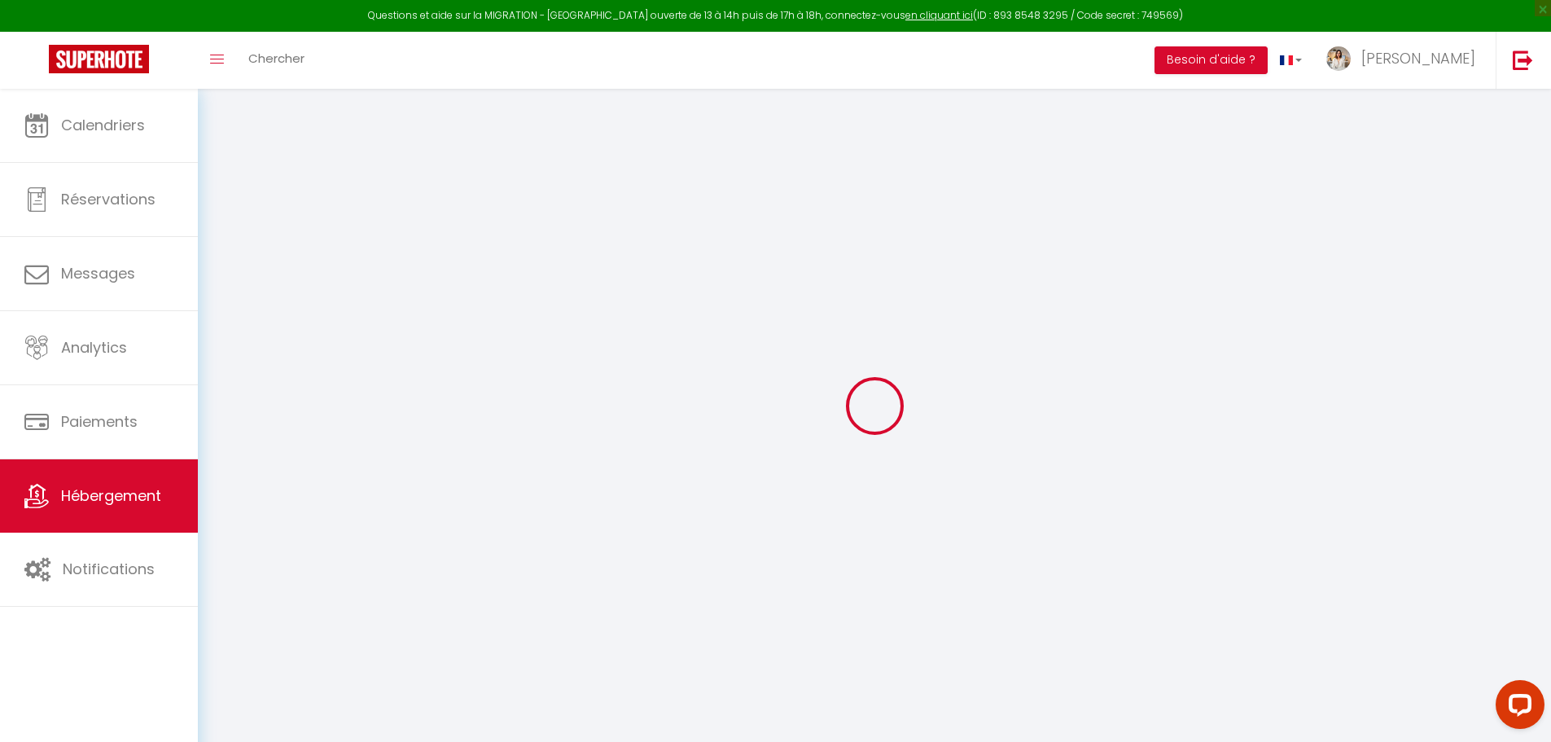
select select
checkbox input "false"
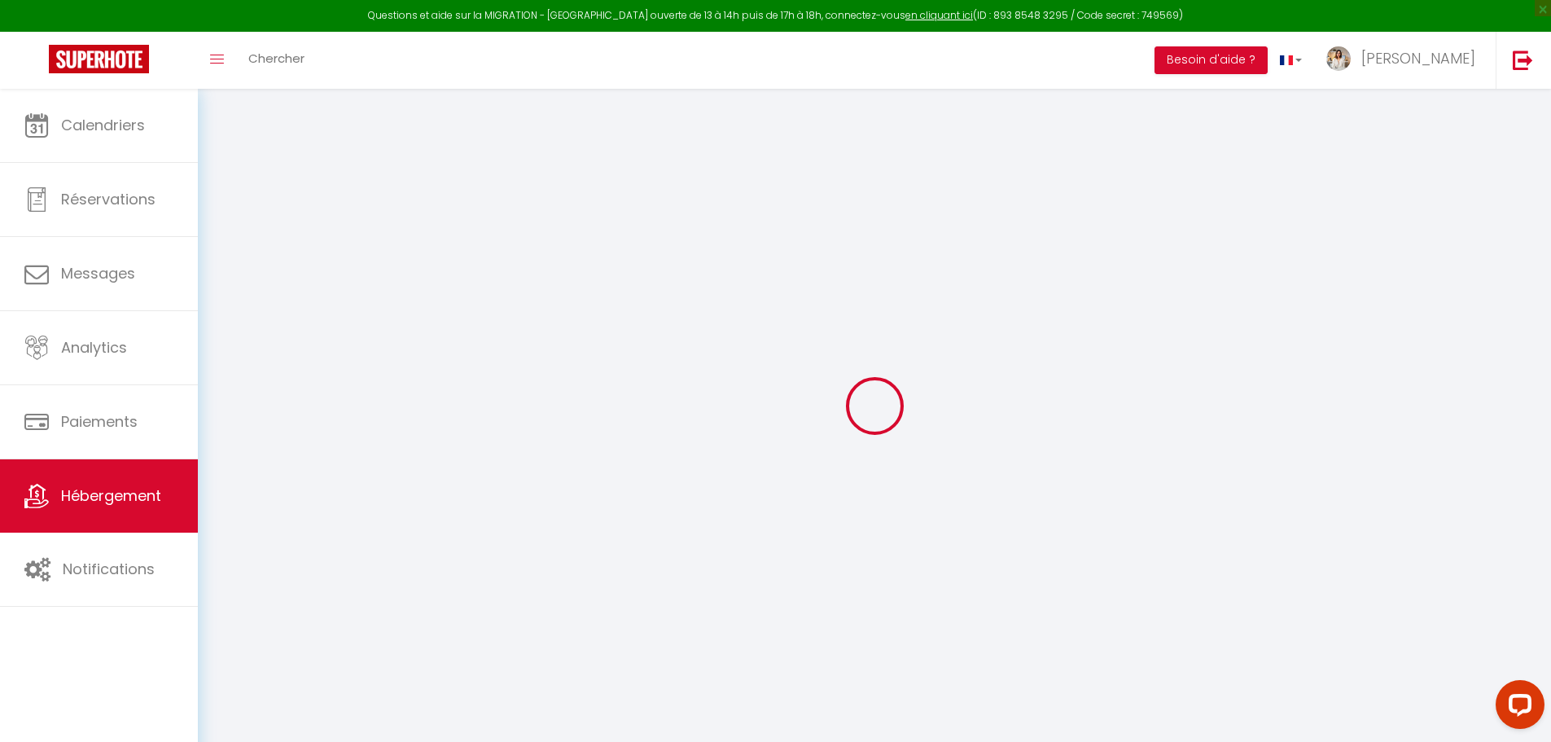
select select
type input "Blue Horizon - Le Luxury [GEOGRAPHIC_DATA]"
type input "Christian"
type input "302"
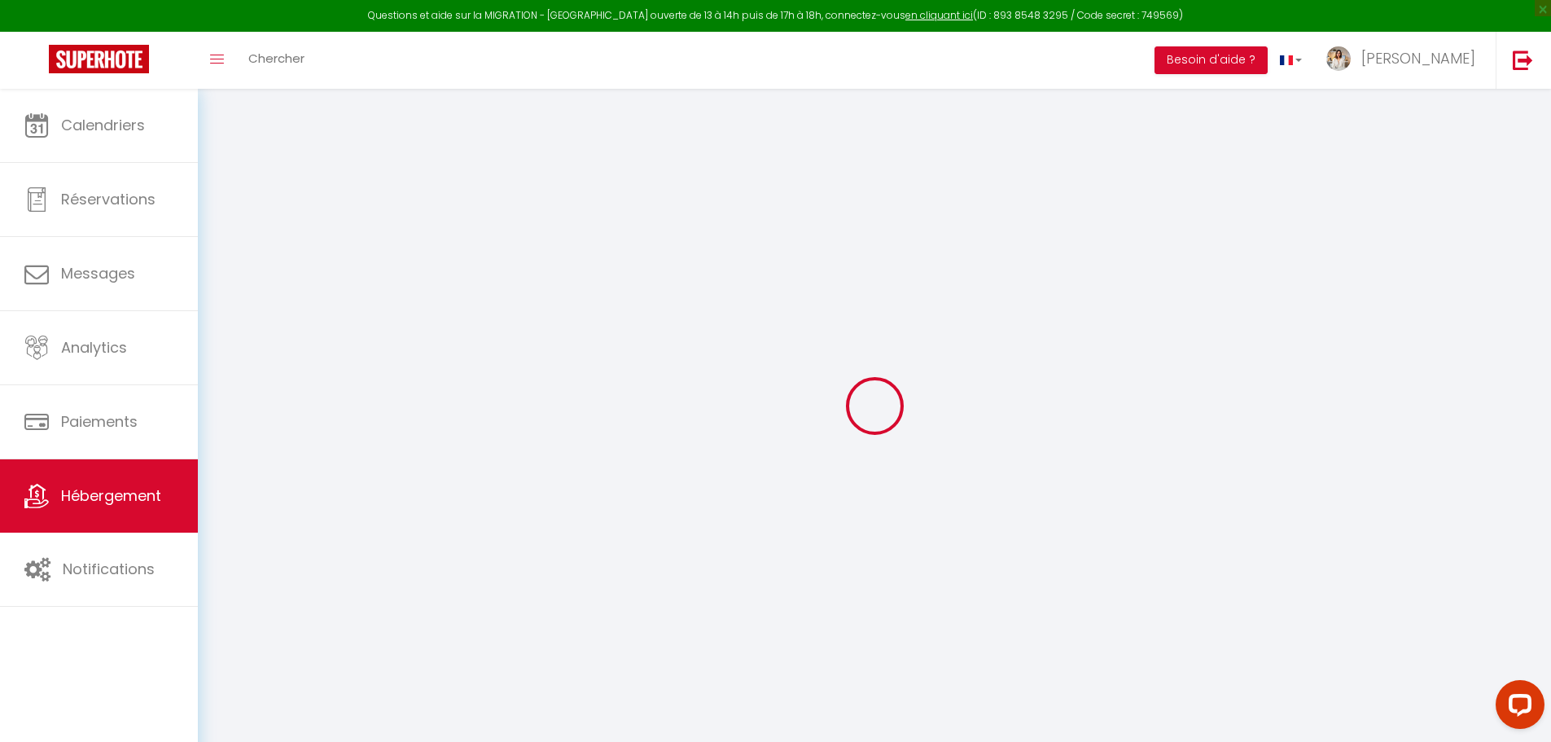
type input "40"
select select
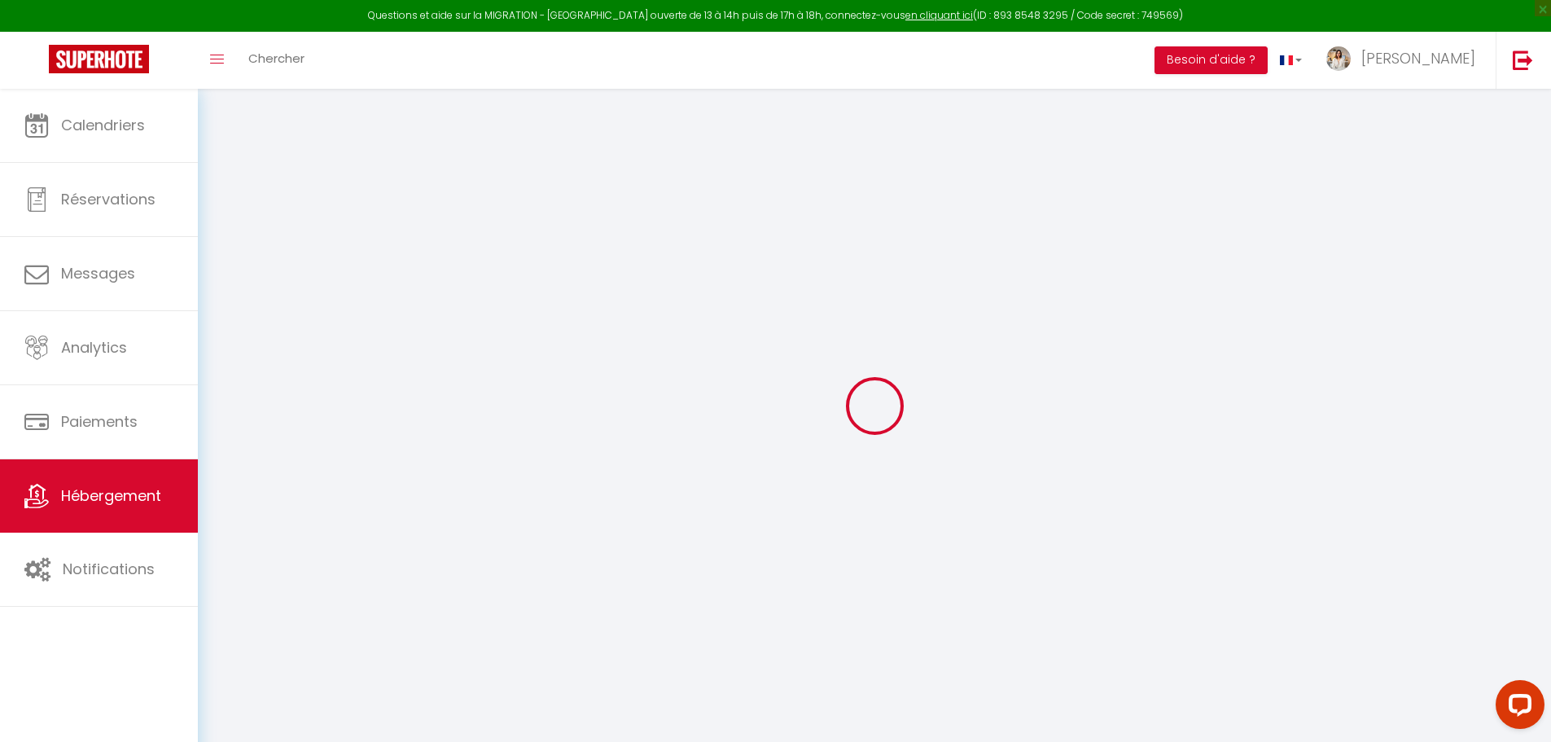
select select
type input "BAT 1 - N°1502 RESIDENCE LAFAYETTE BEACH"
type input "98701"
type input "Arue"
select select "77"
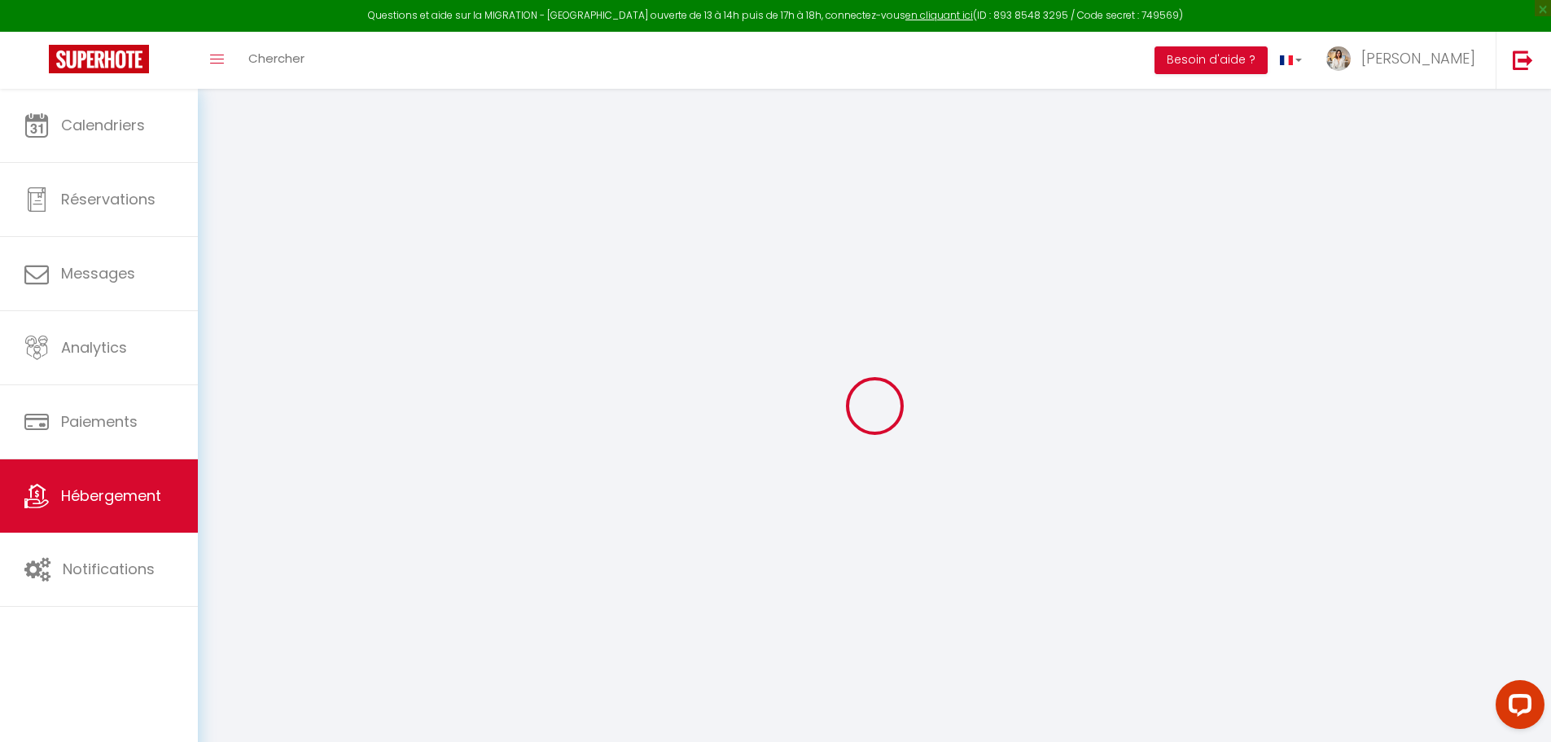
type input "[DOMAIN_NAME][EMAIL_ADDRESS][DOMAIN_NAME]"
select select "14855"
checkbox input "false"
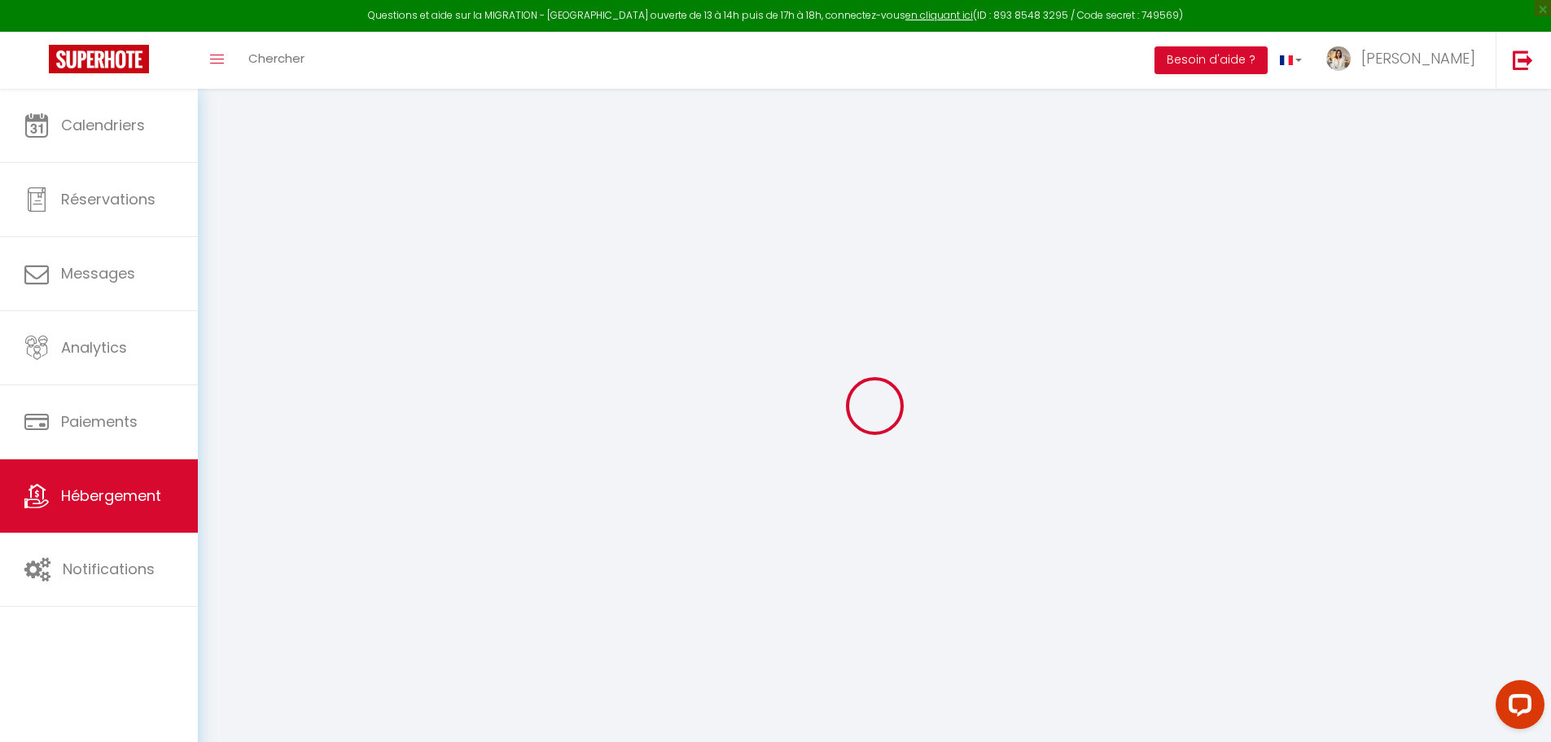
checkbox input "false"
select select "13"
type input "0"
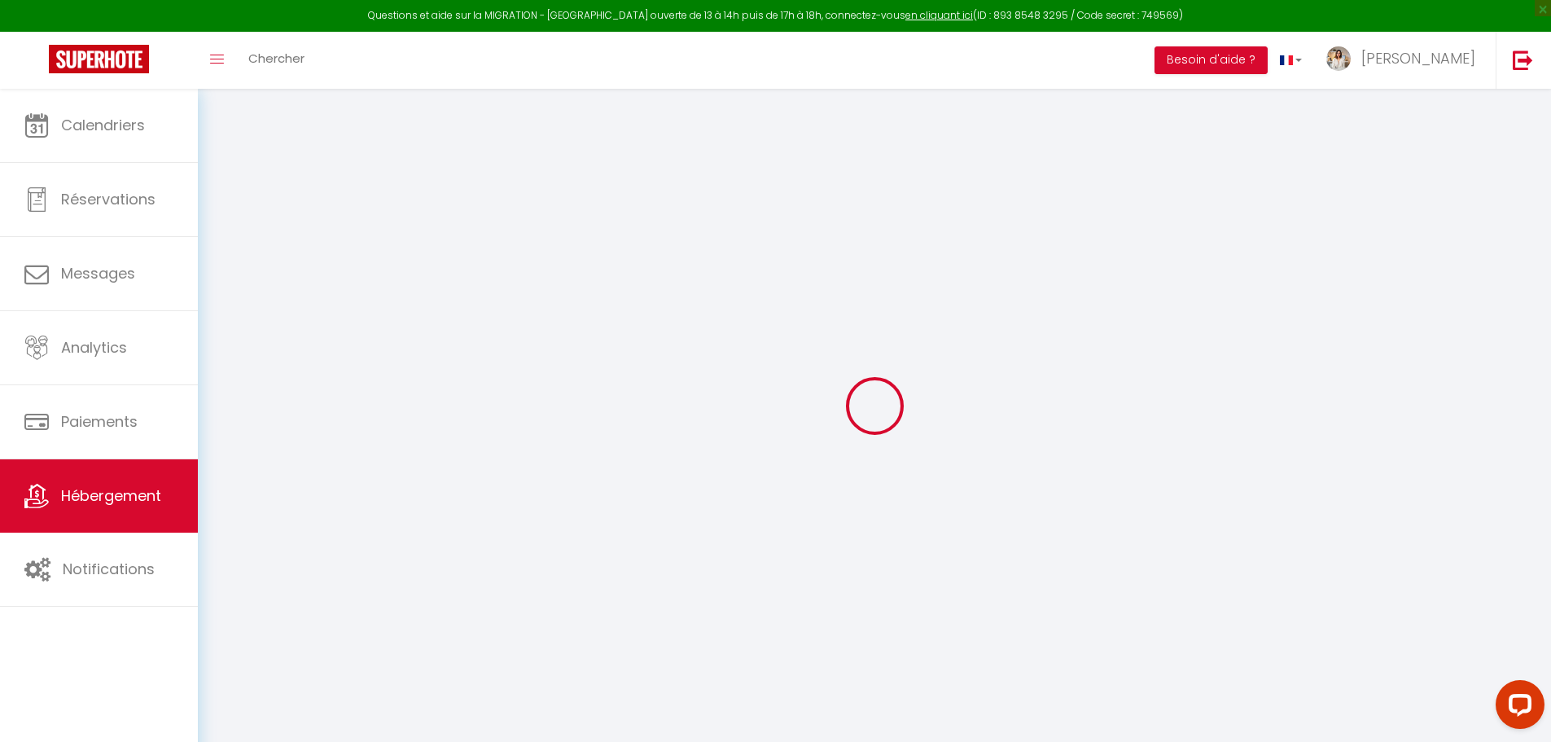
type input "0"
select select "50797"
select select
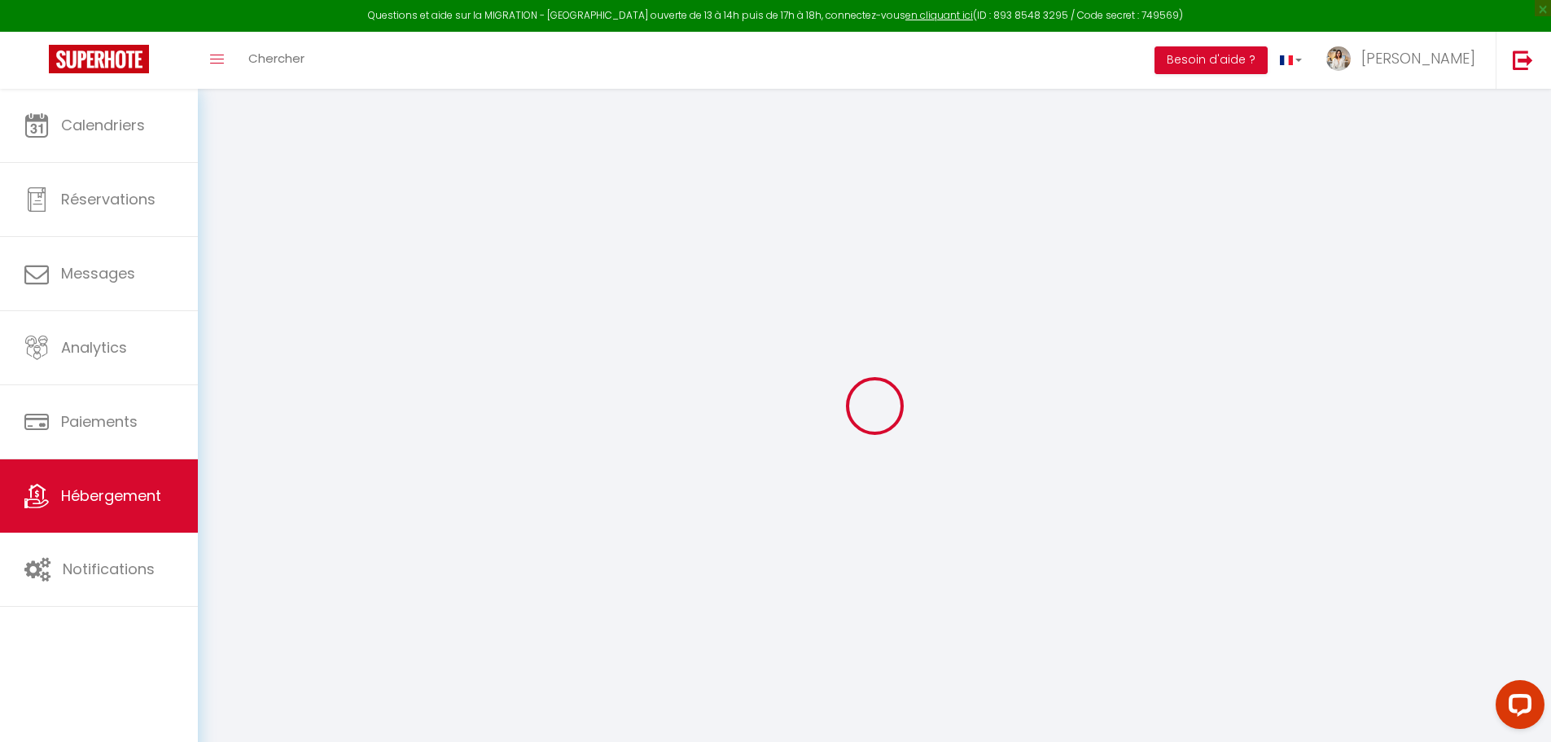
select select
checkbox input "false"
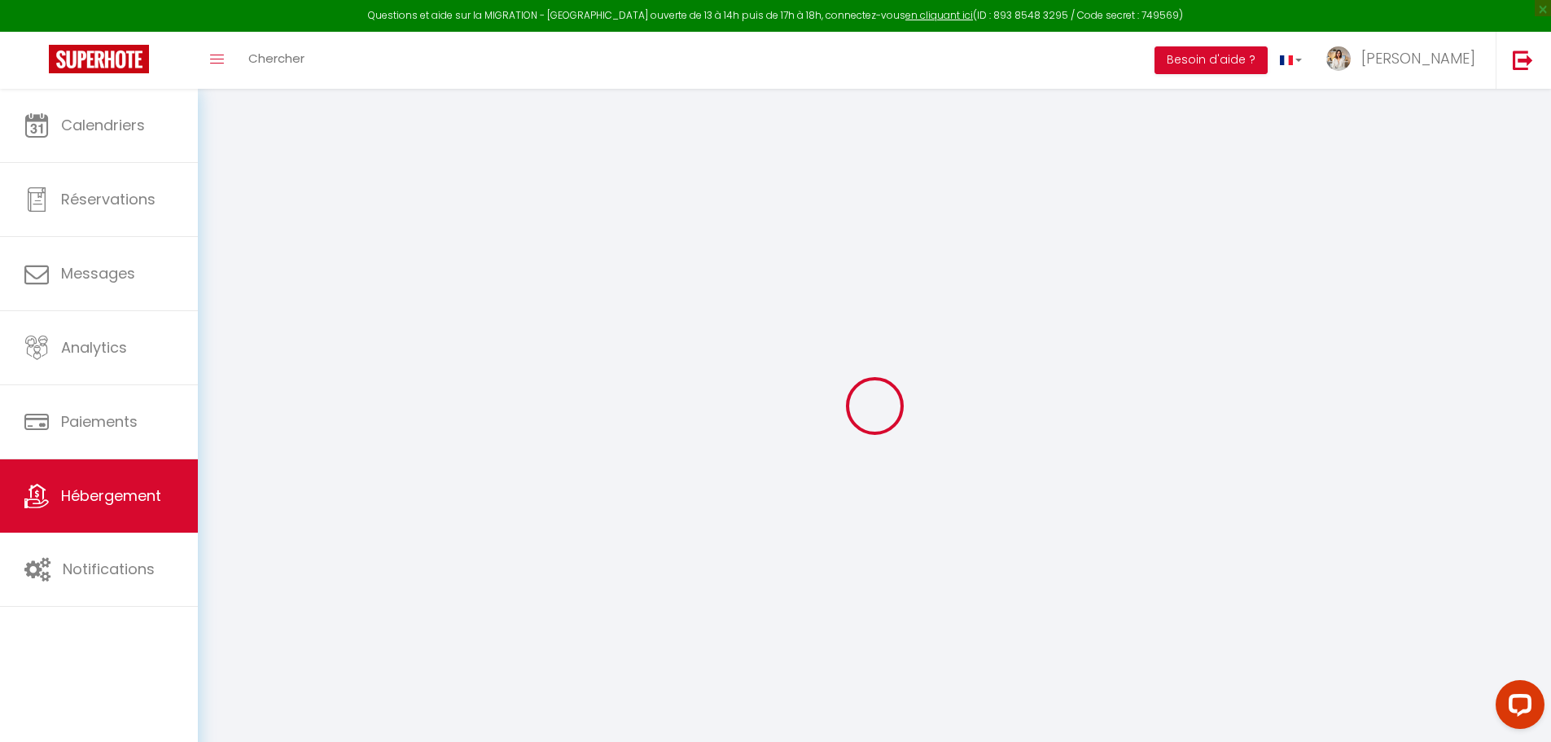
checkbox input "false"
select select
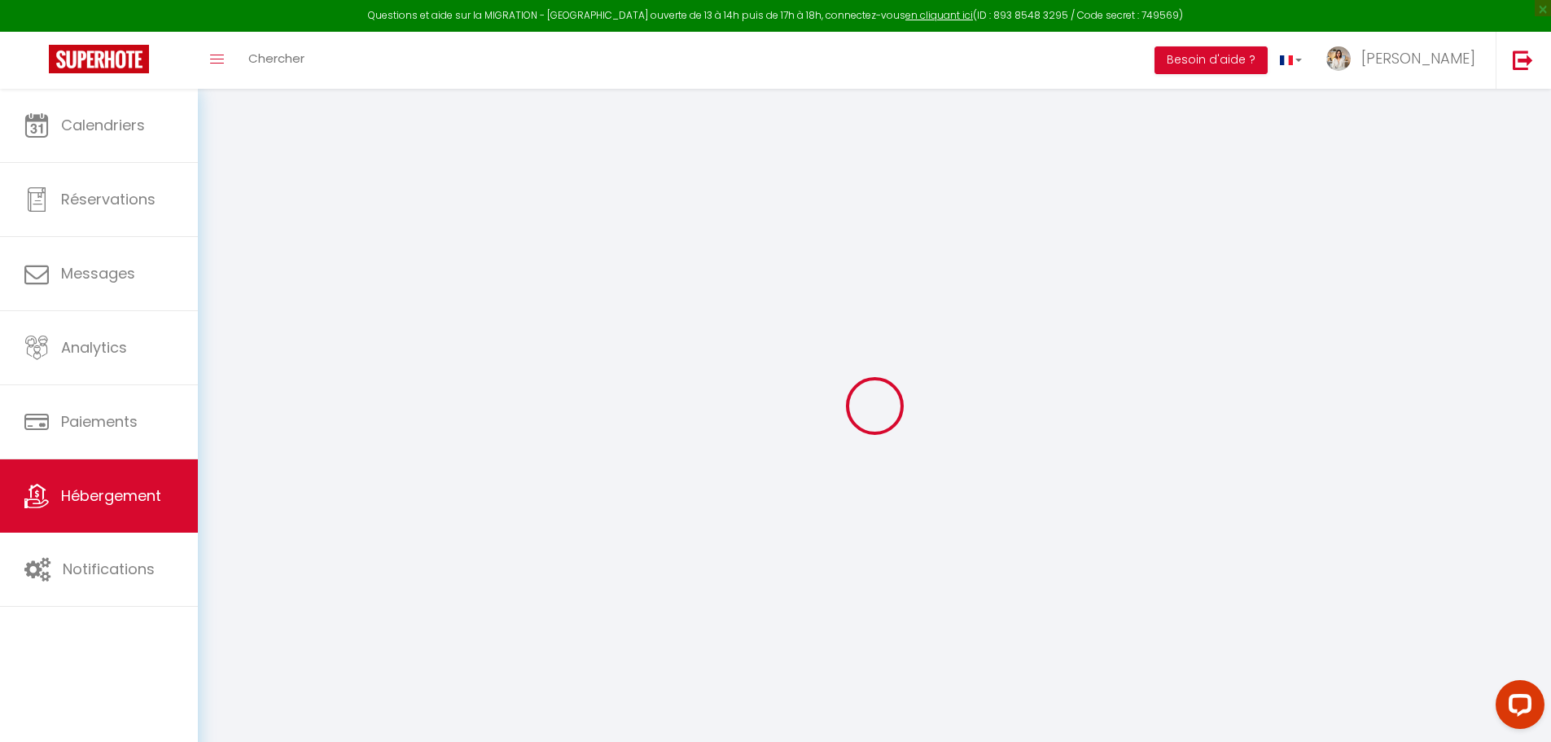
select select
checkbox input "false"
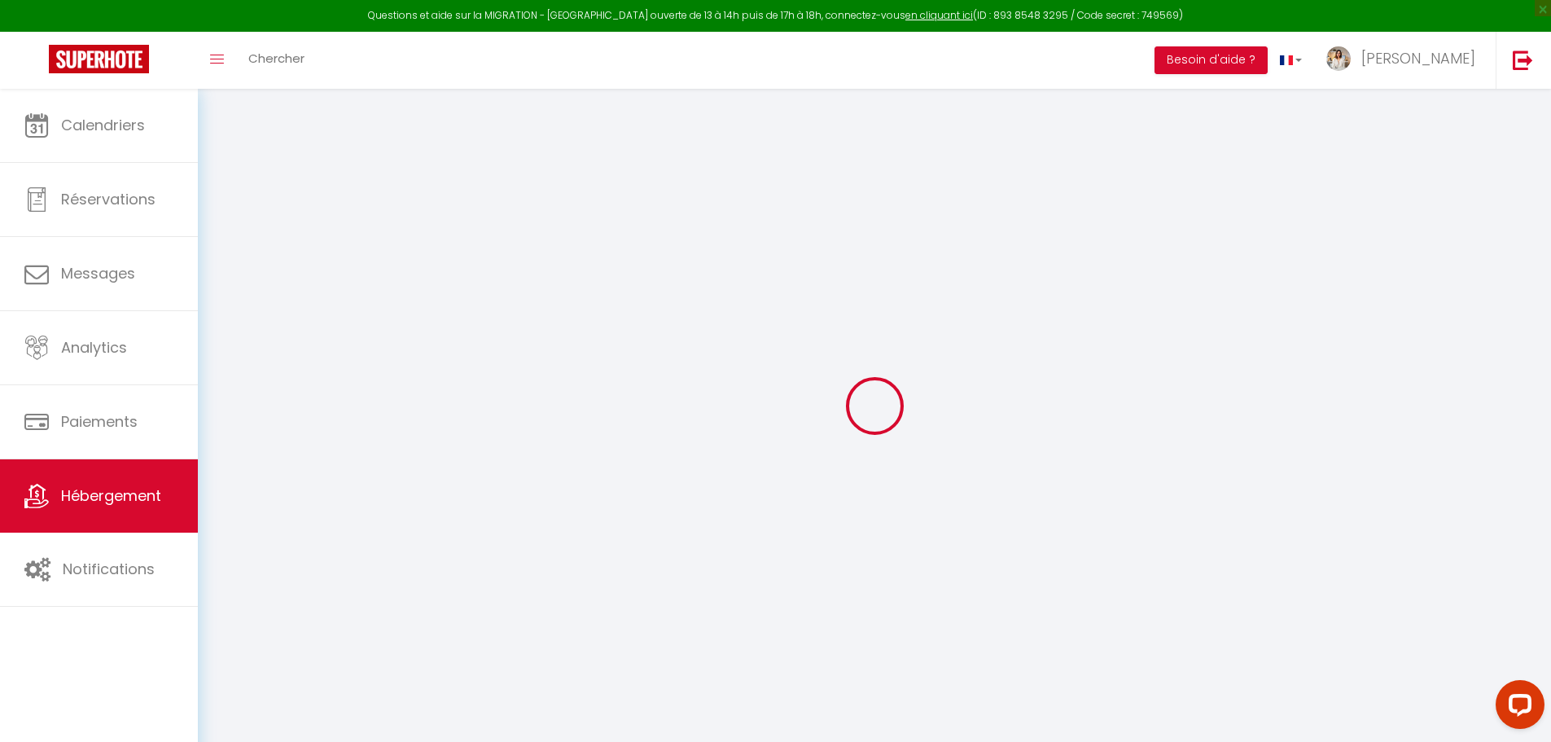
select select "14:00"
select select
select select "11:00"
select select "30"
select select "120"
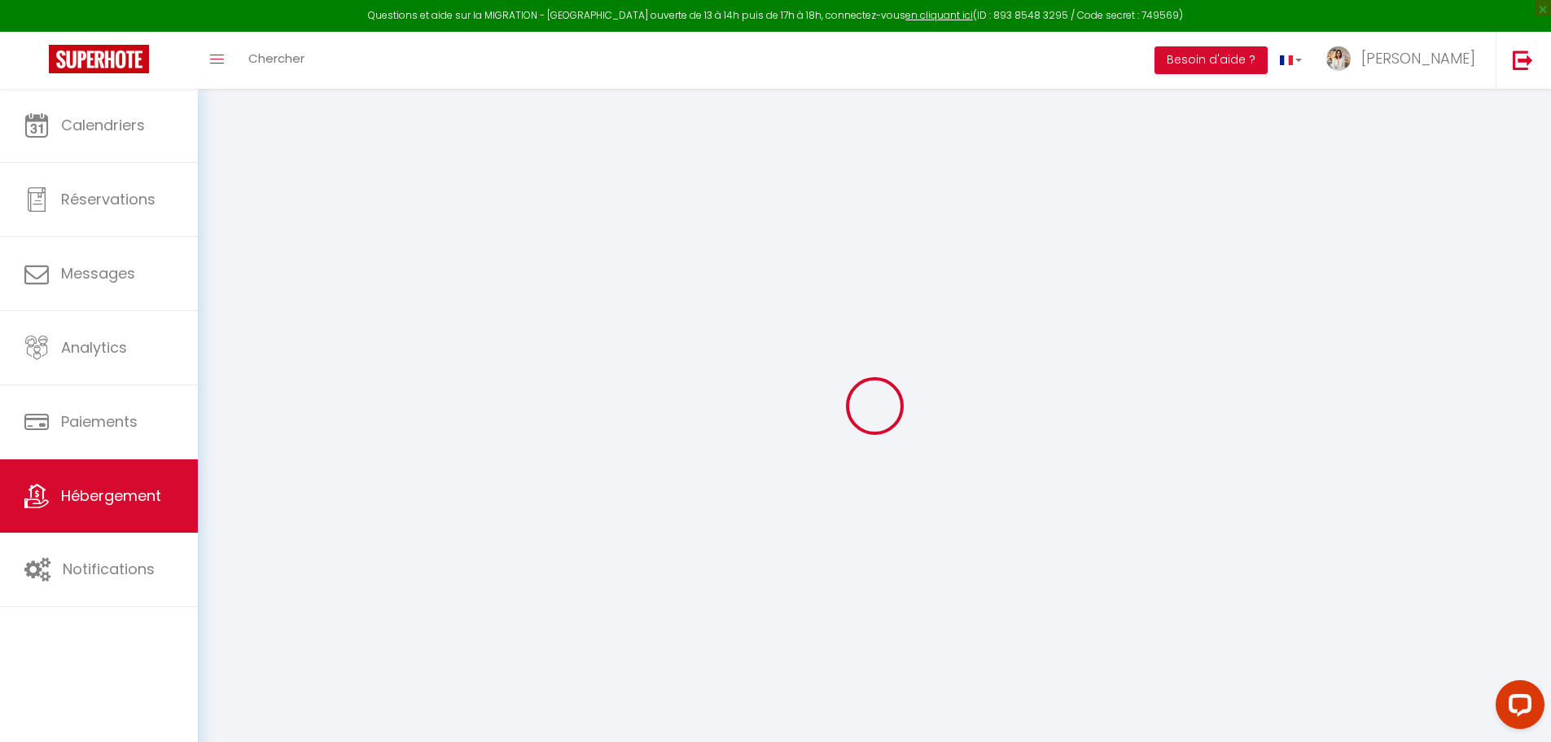
checkbox input "false"
select select
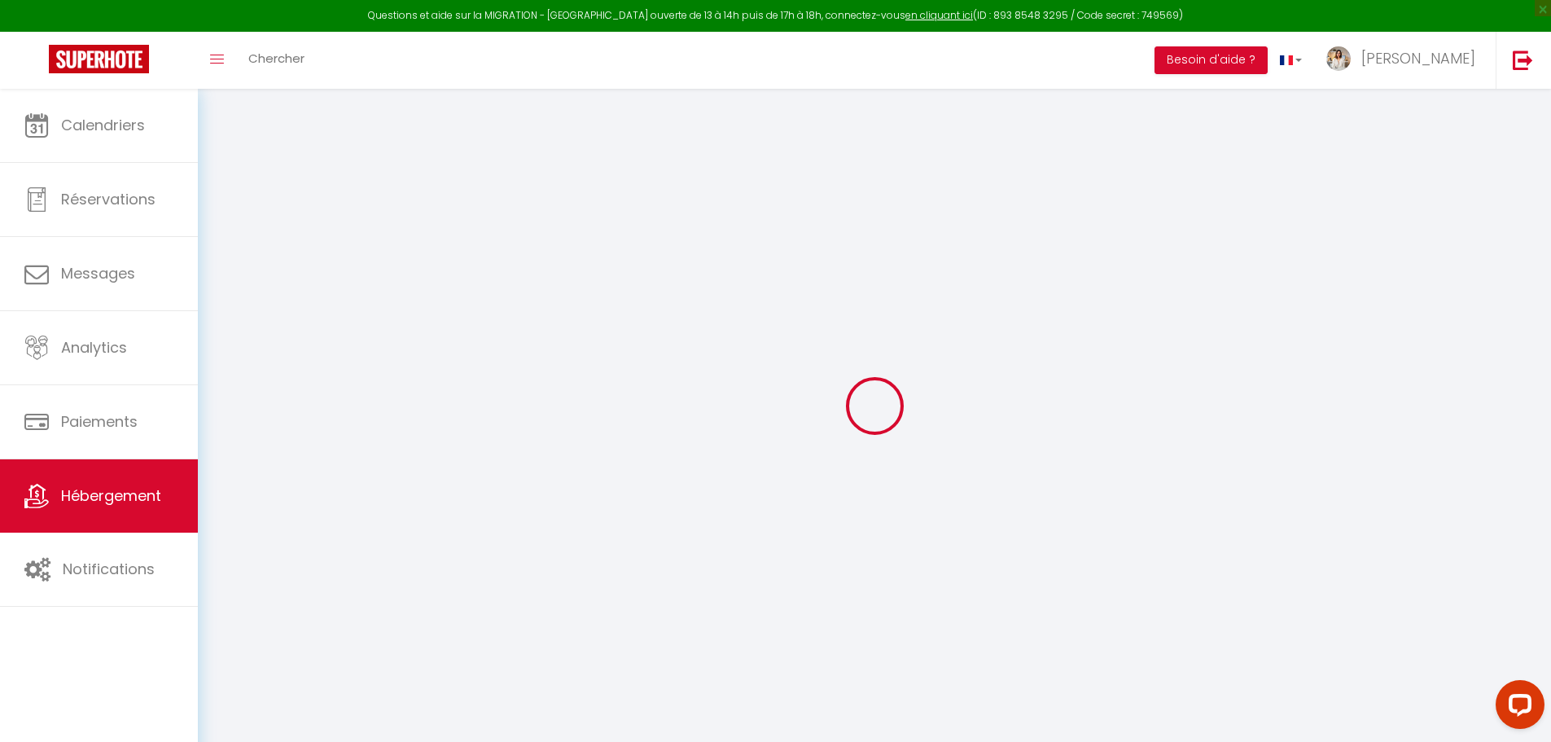
checkbox input "false"
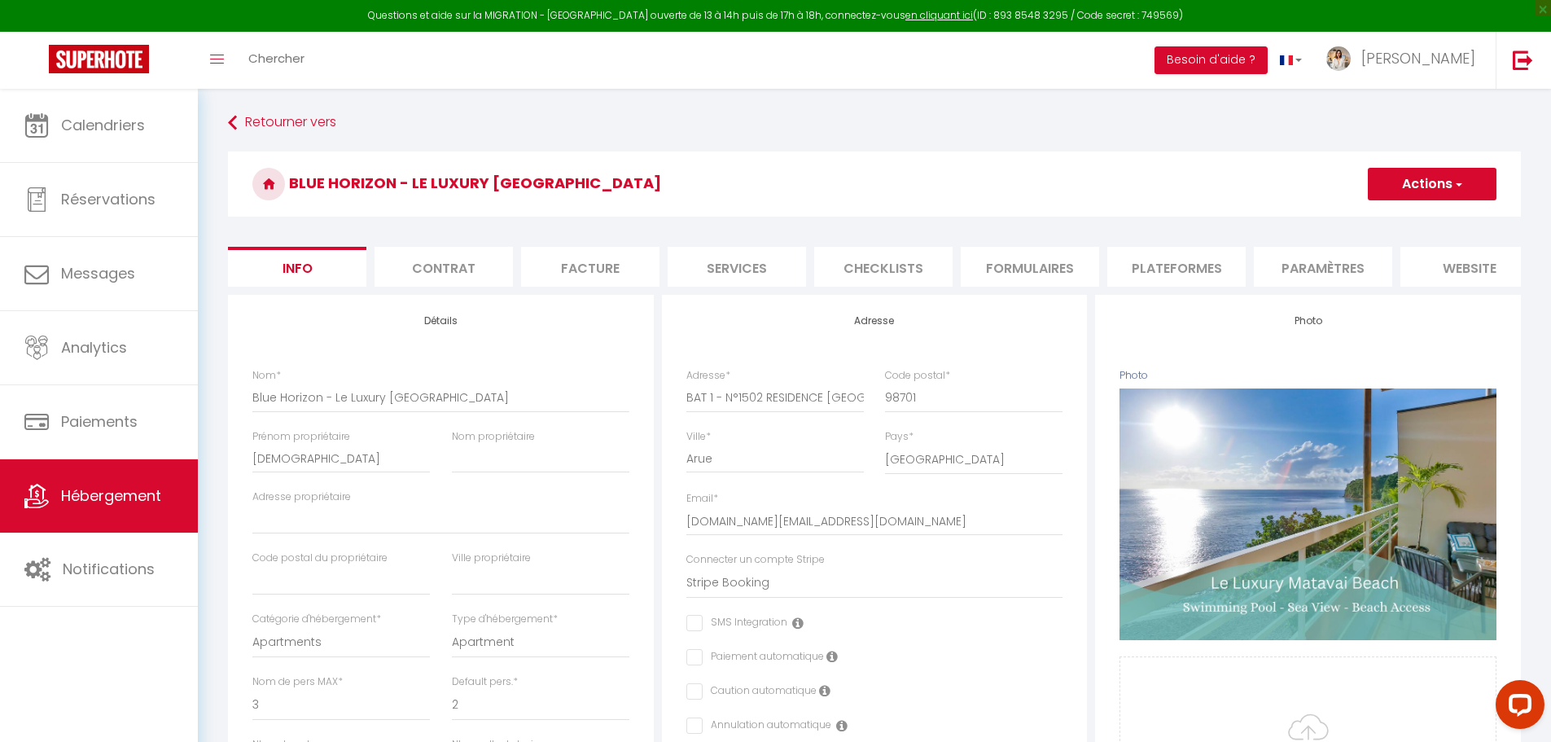
select select
checkbox input "false"
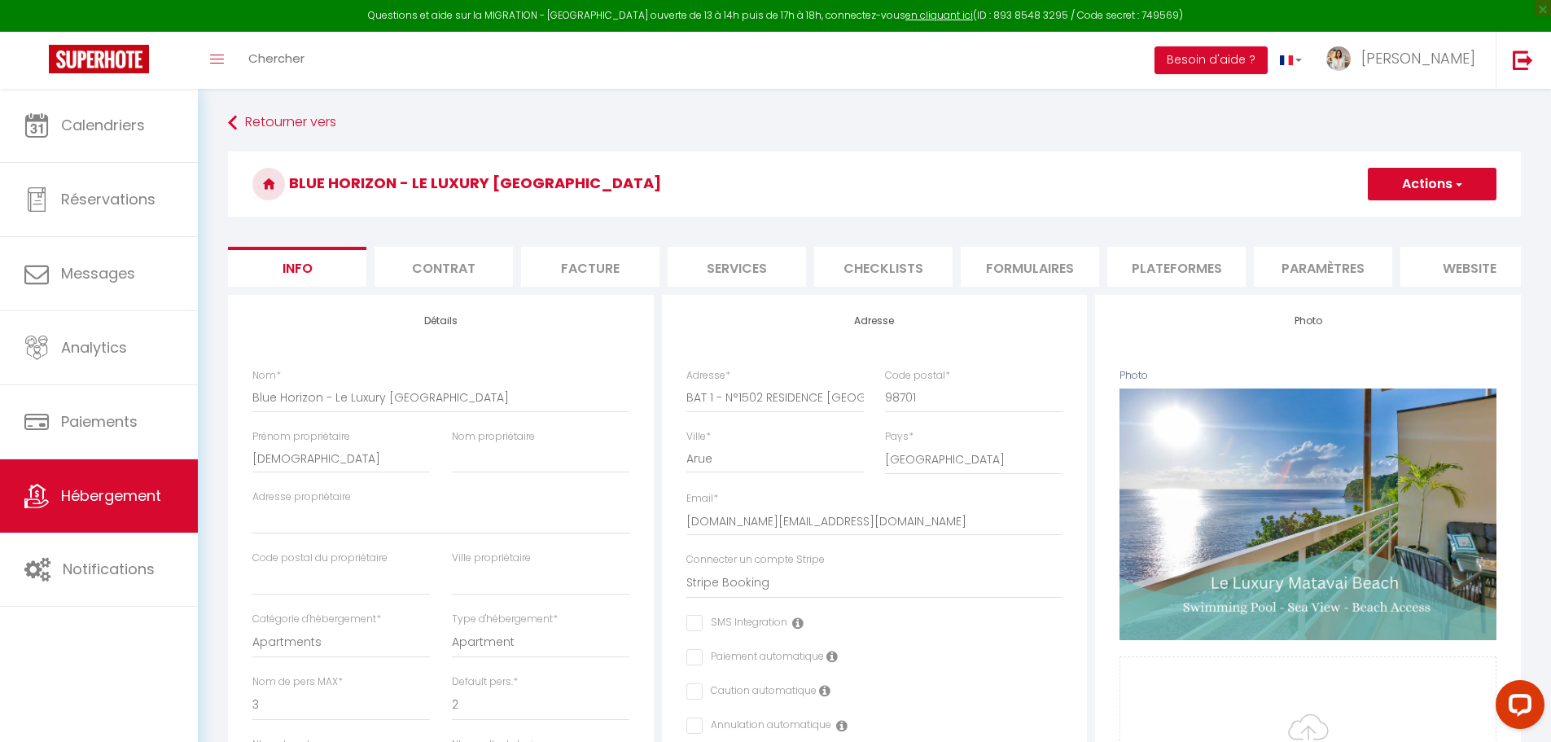
drag, startPoint x: 1134, startPoint y: 263, endPoint x: 1159, endPoint y: 267, distance: 25.6
click at [1144, 266] on li "Plateformes" at bounding box center [1177, 267] width 138 height 40
select select "365"
select select "USD"
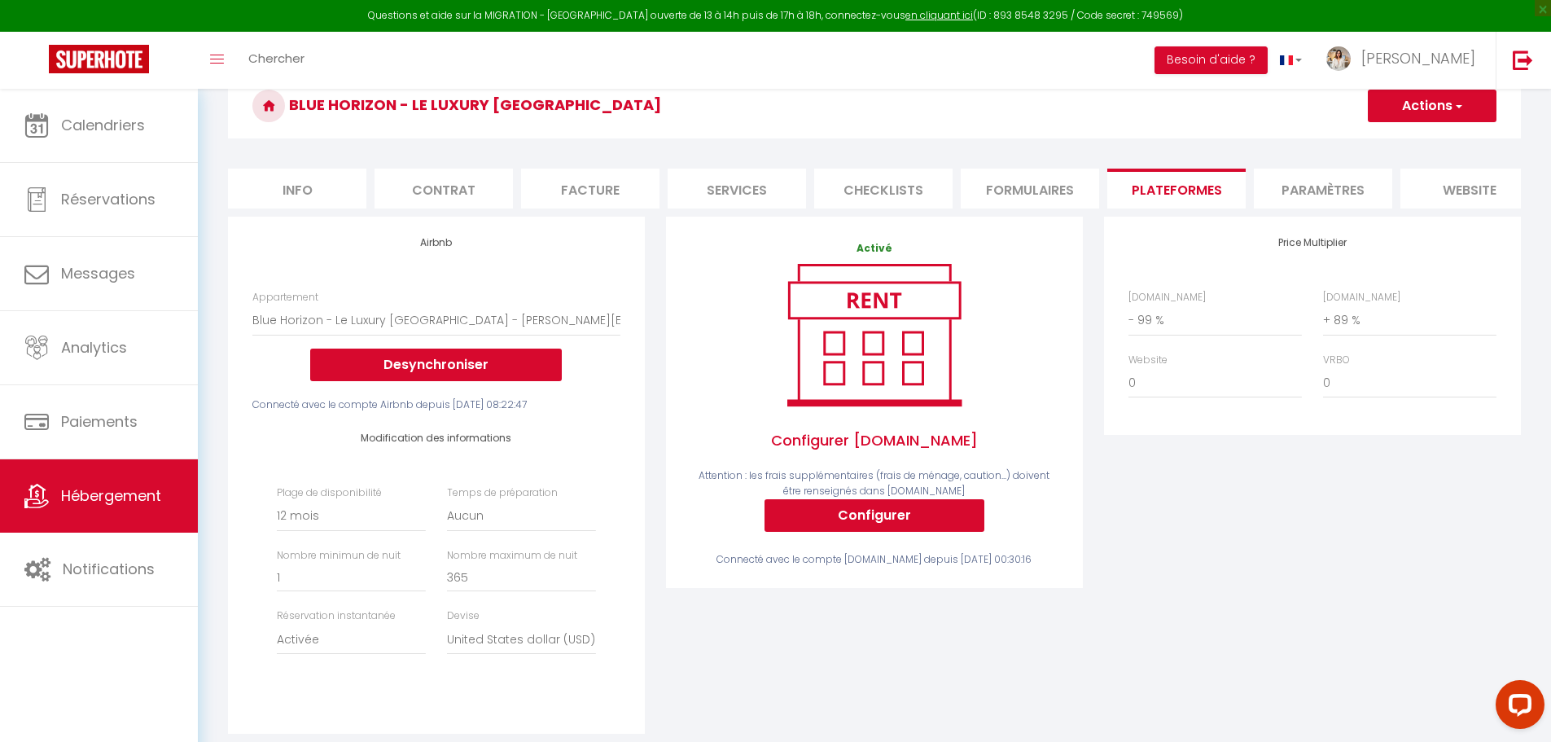
scroll to position [81, 0]
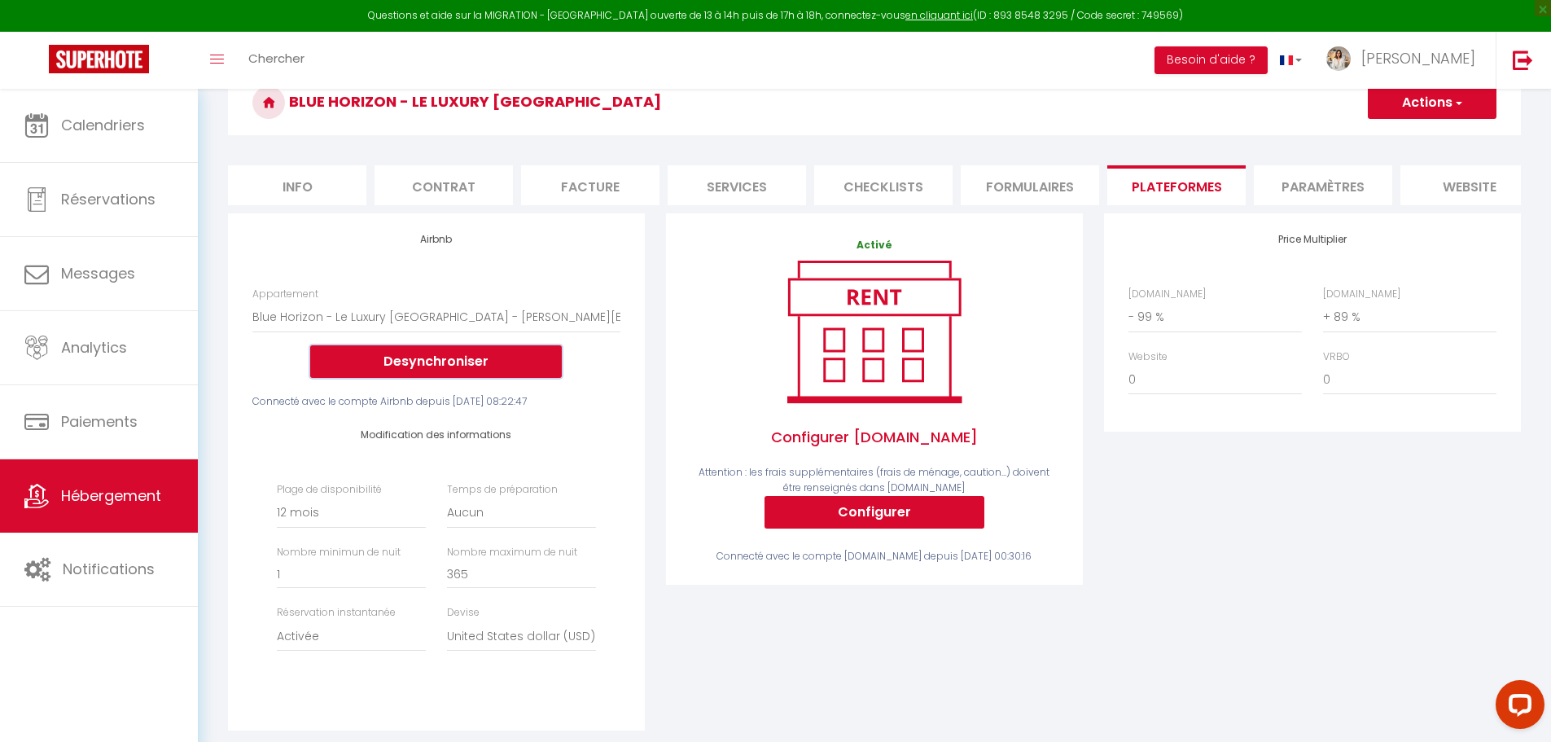
click at [483, 369] on button "Desynchroniser" at bounding box center [436, 361] width 252 height 33
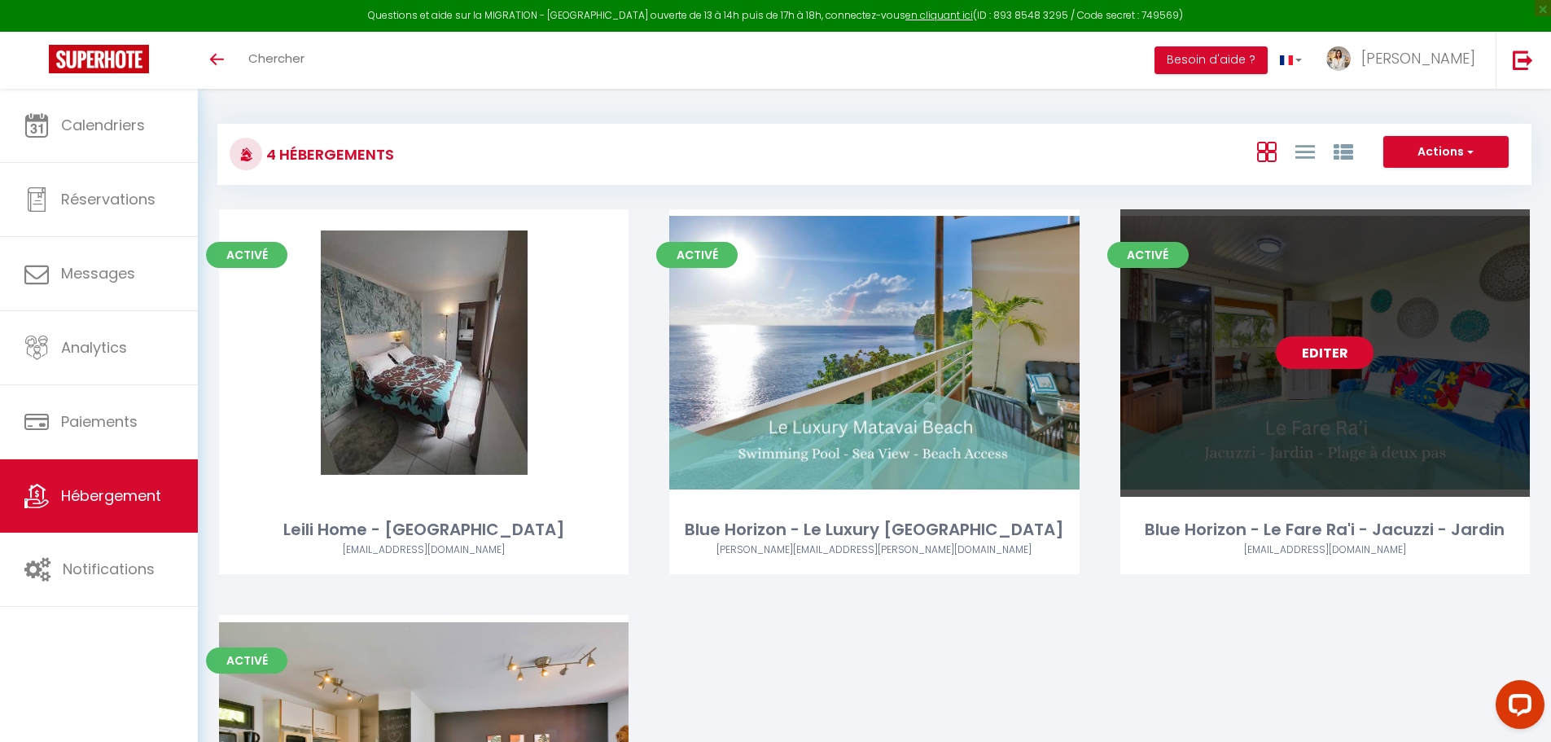
click at [1328, 348] on link "Editer" at bounding box center [1325, 352] width 98 height 33
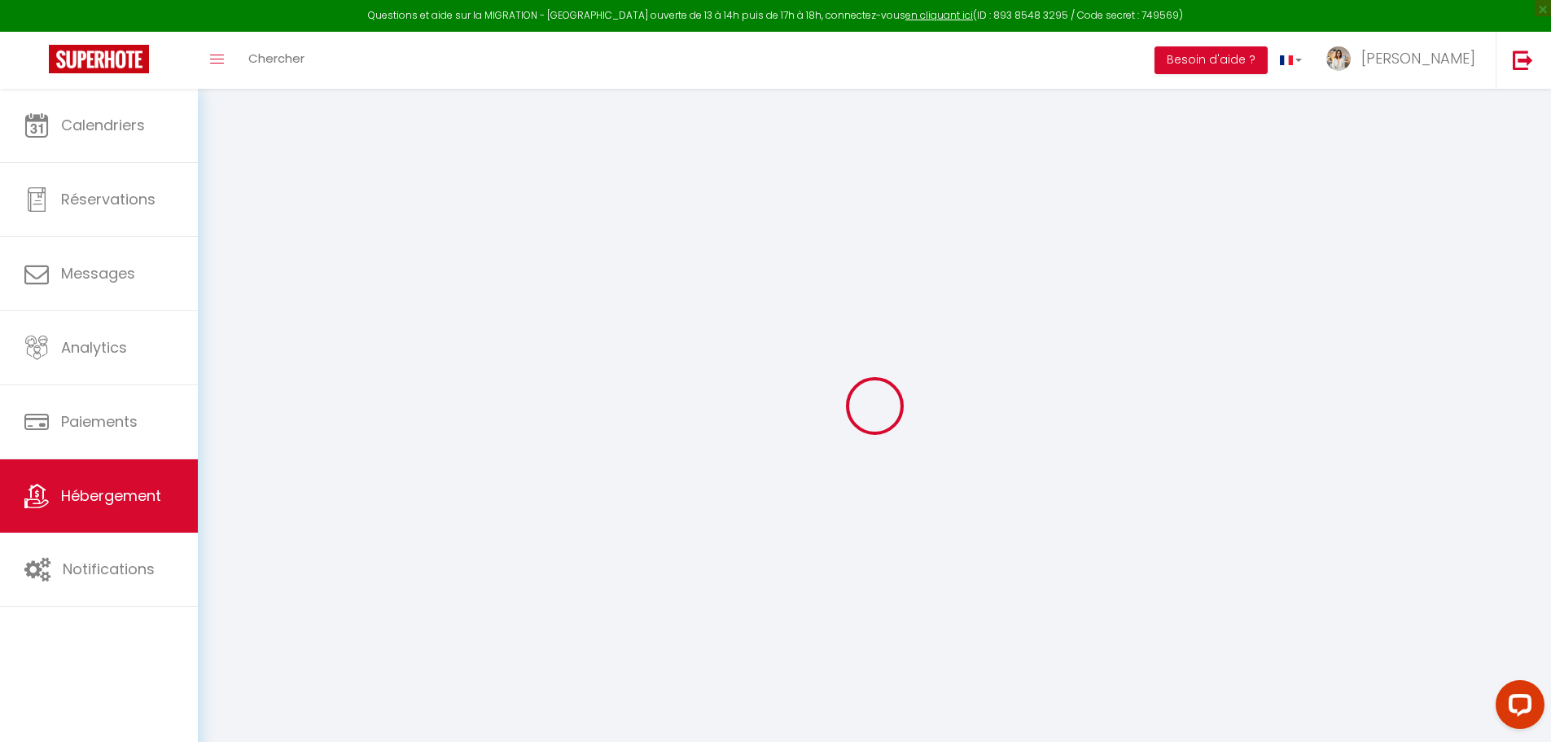
select select
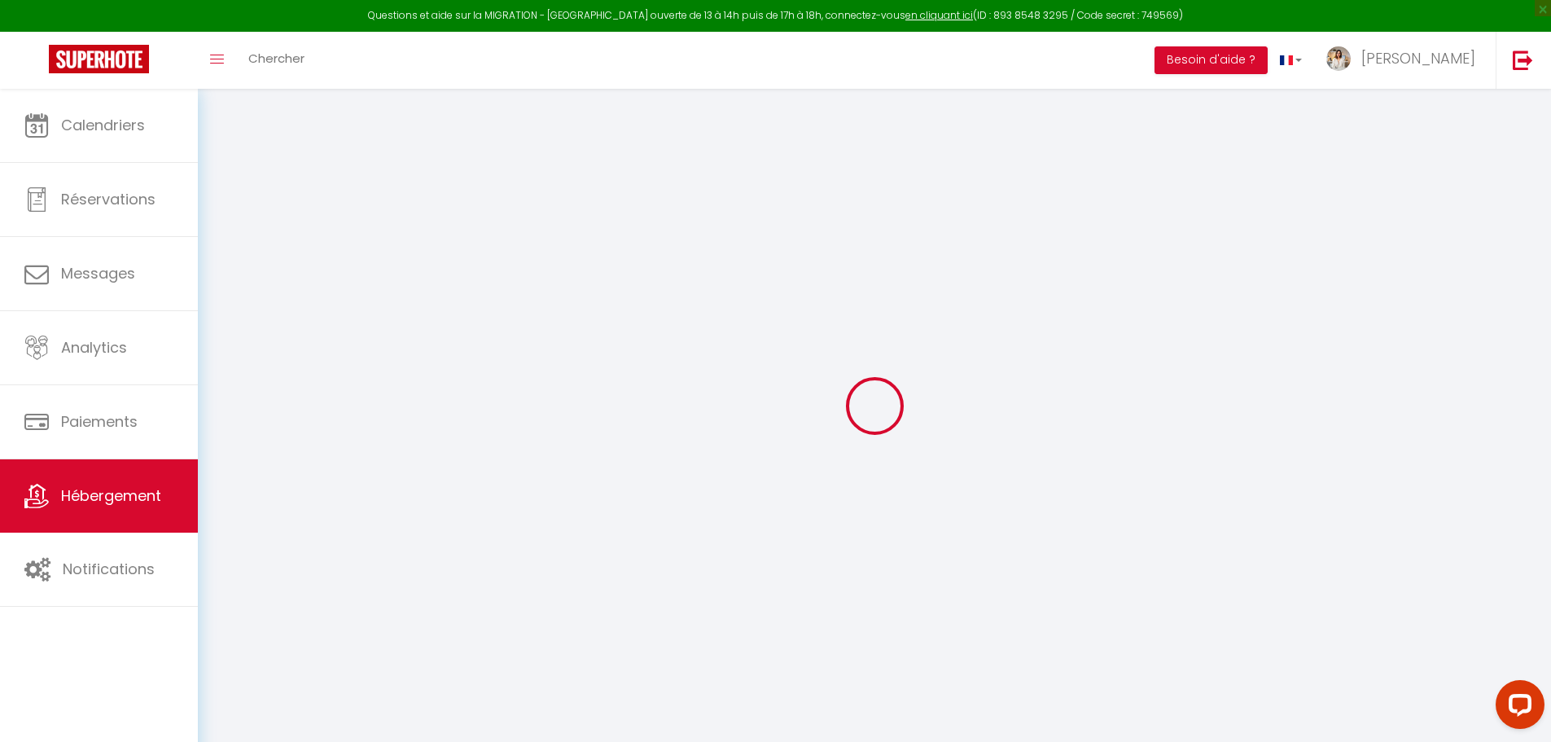
select select
checkbox input "false"
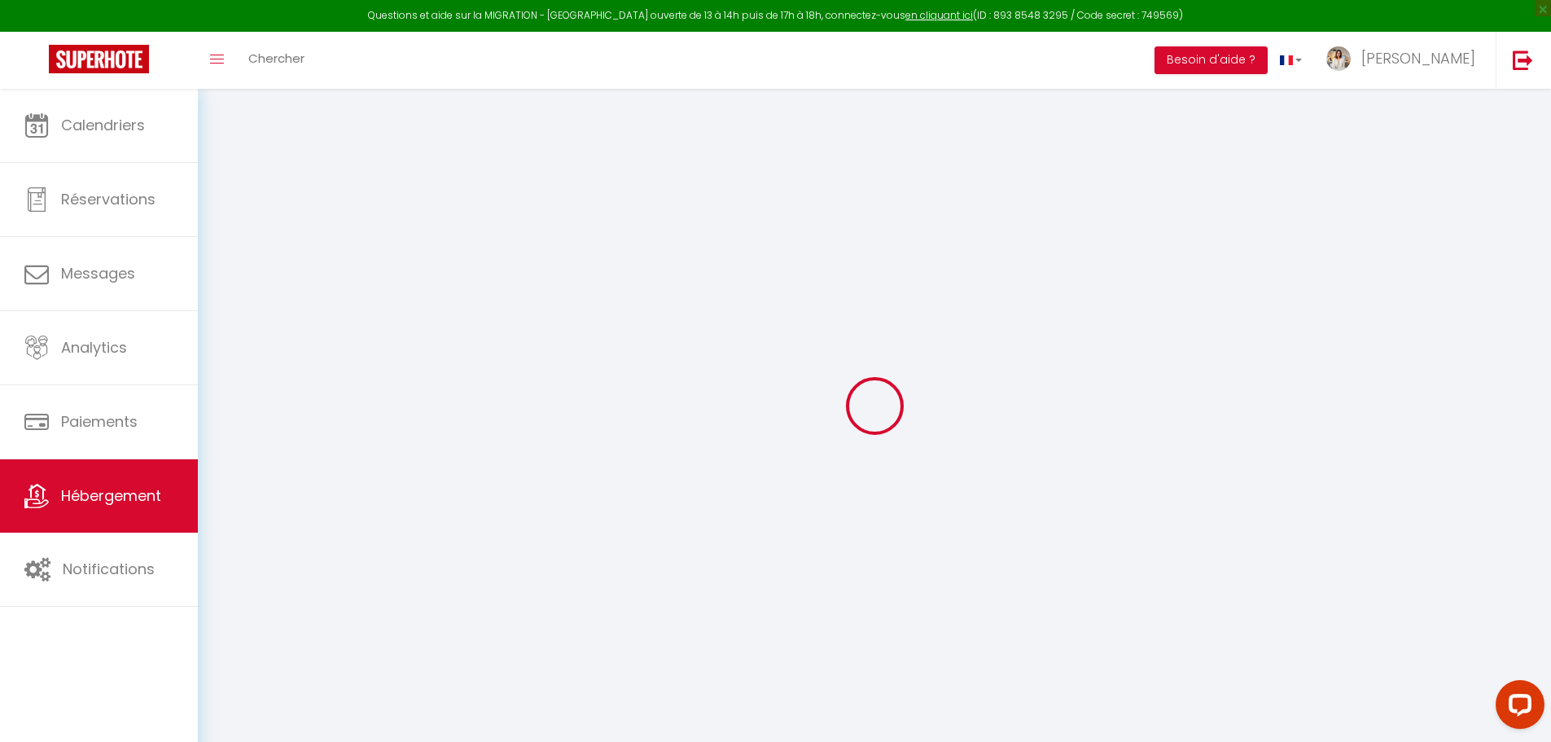
select select
type input "Blue Horizon - Le Fare Ra'i - Jacuzzi - Jardin"
type input "Mireille"
type input "14300"
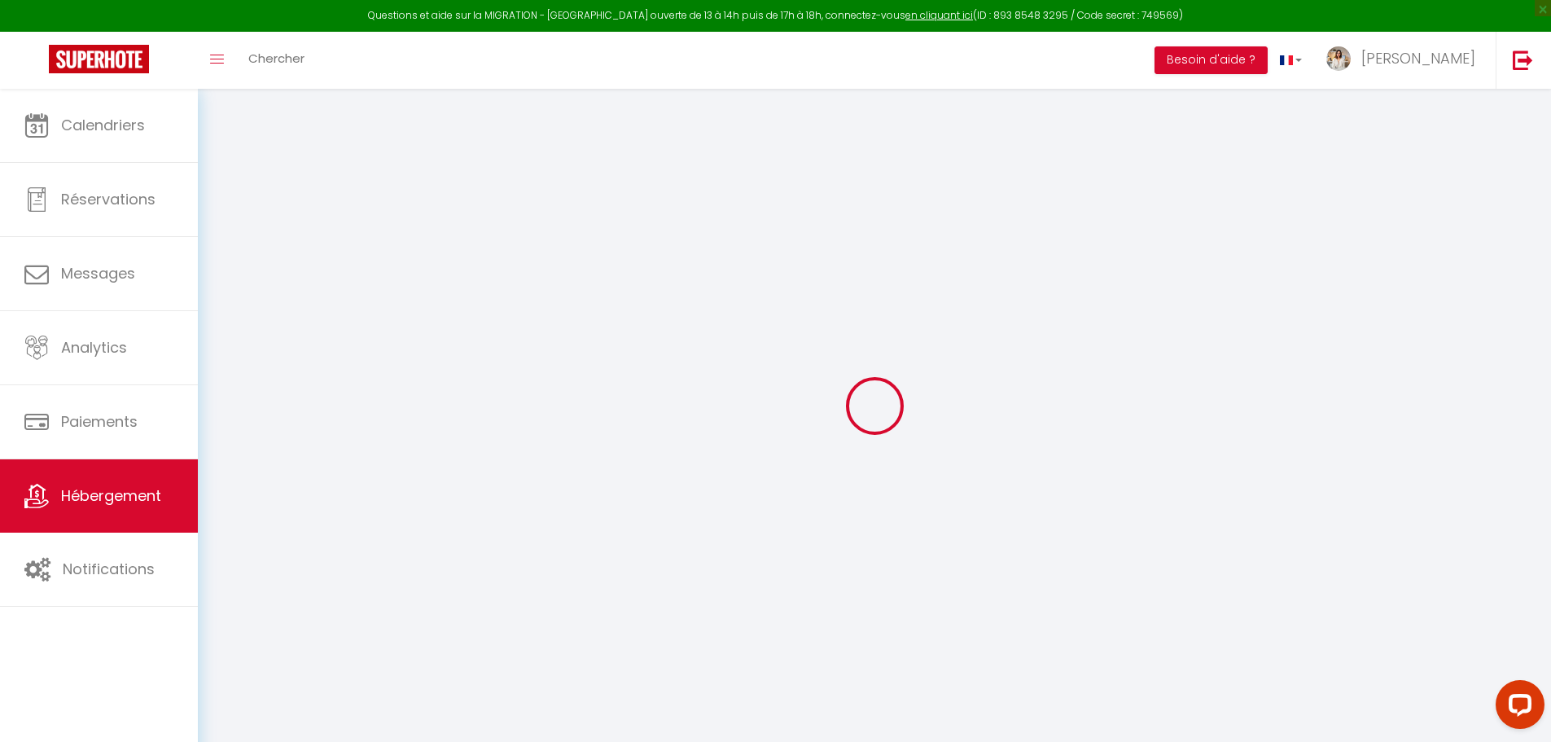
type input "6000"
select select
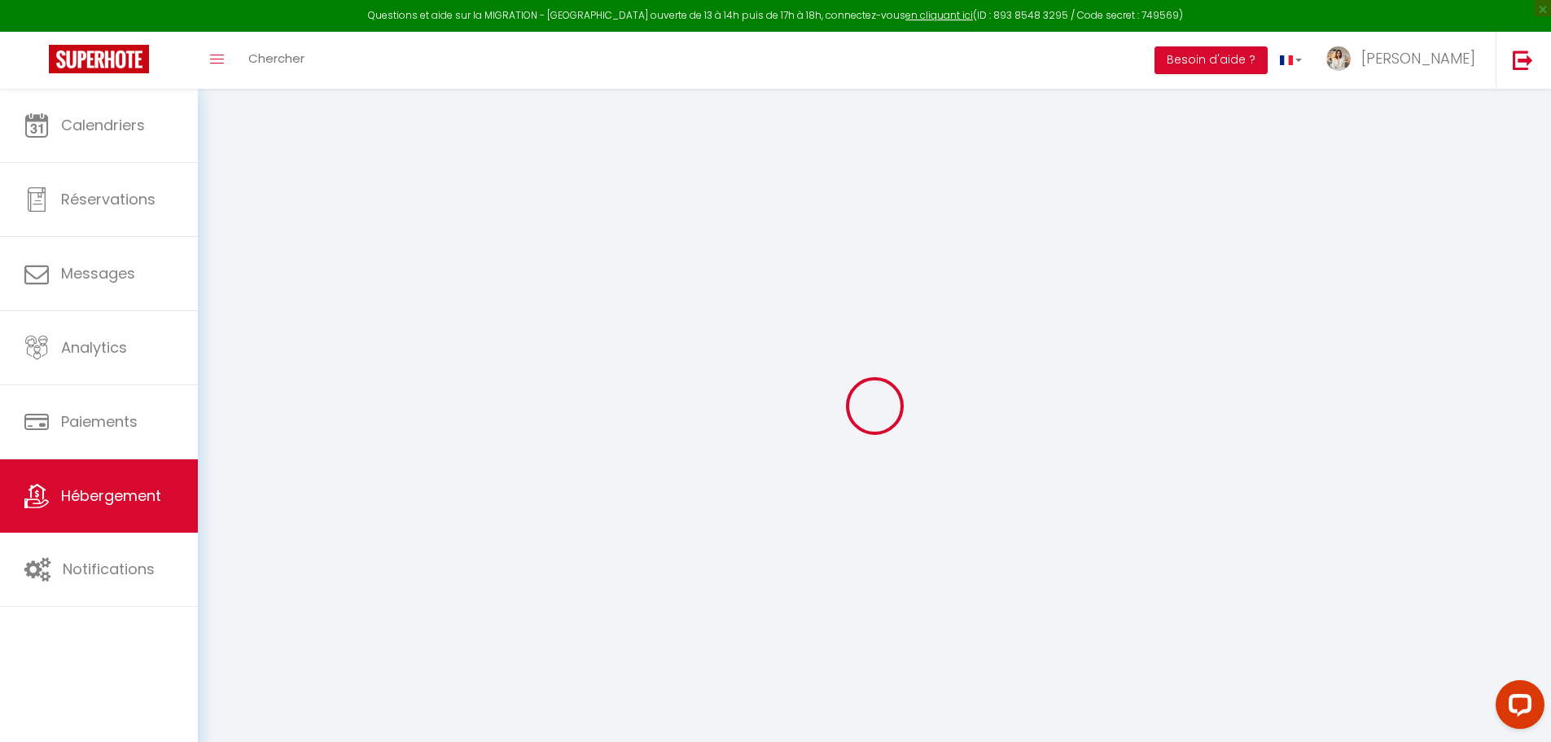
select select
type input "Numéro 148 PIPINUI 2 LOT G DU LOT 1 PARC A"
type input "98701"
type input "Hitiaʻa O Te Ra"
select select "77"
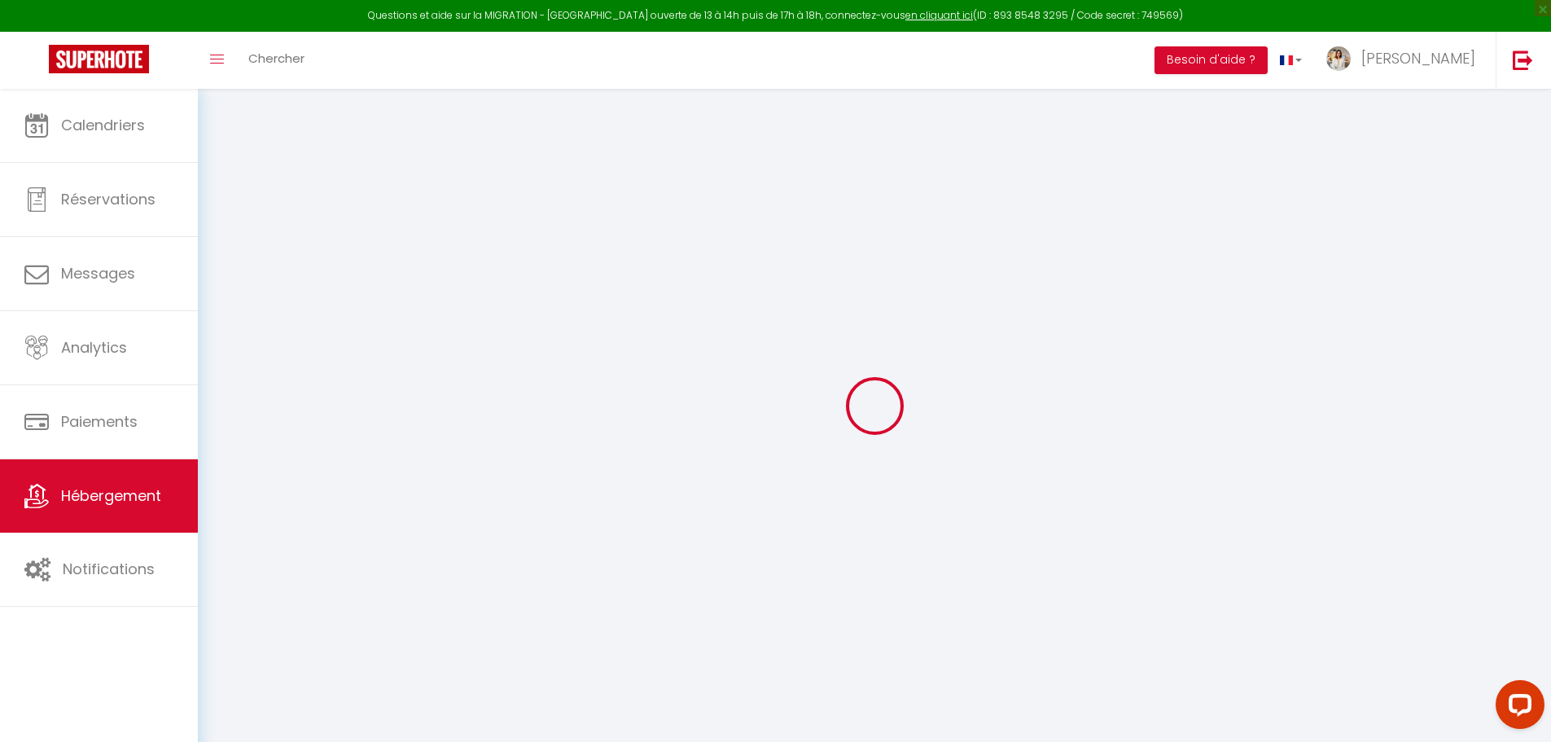
type input "[DOMAIN_NAME][EMAIL_ADDRESS][DOMAIN_NAME]"
select select "14855"
checkbox input "false"
checkbox input "true"
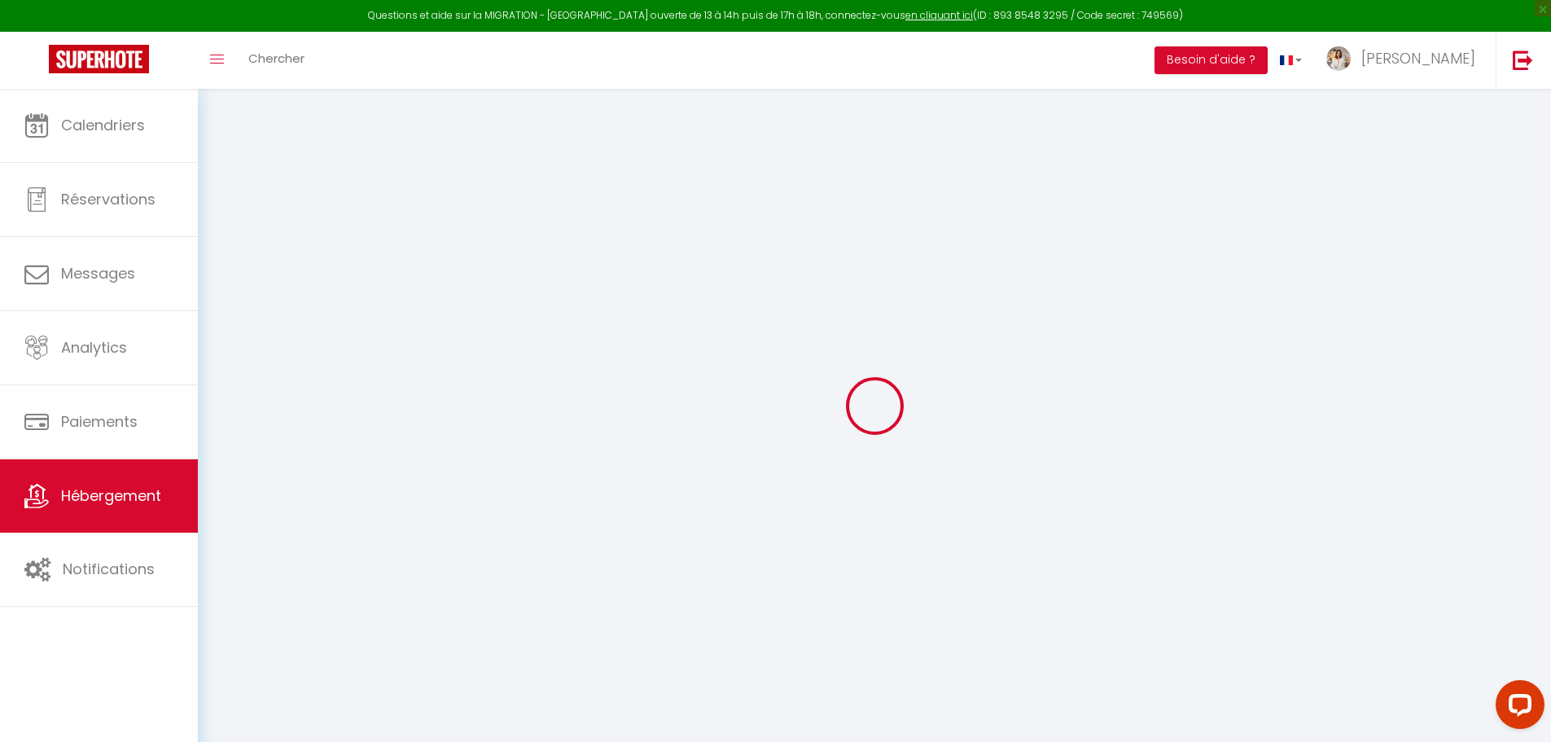
checkbox input "true"
select select "13"
type input "27"
type input "6000"
type input "0"
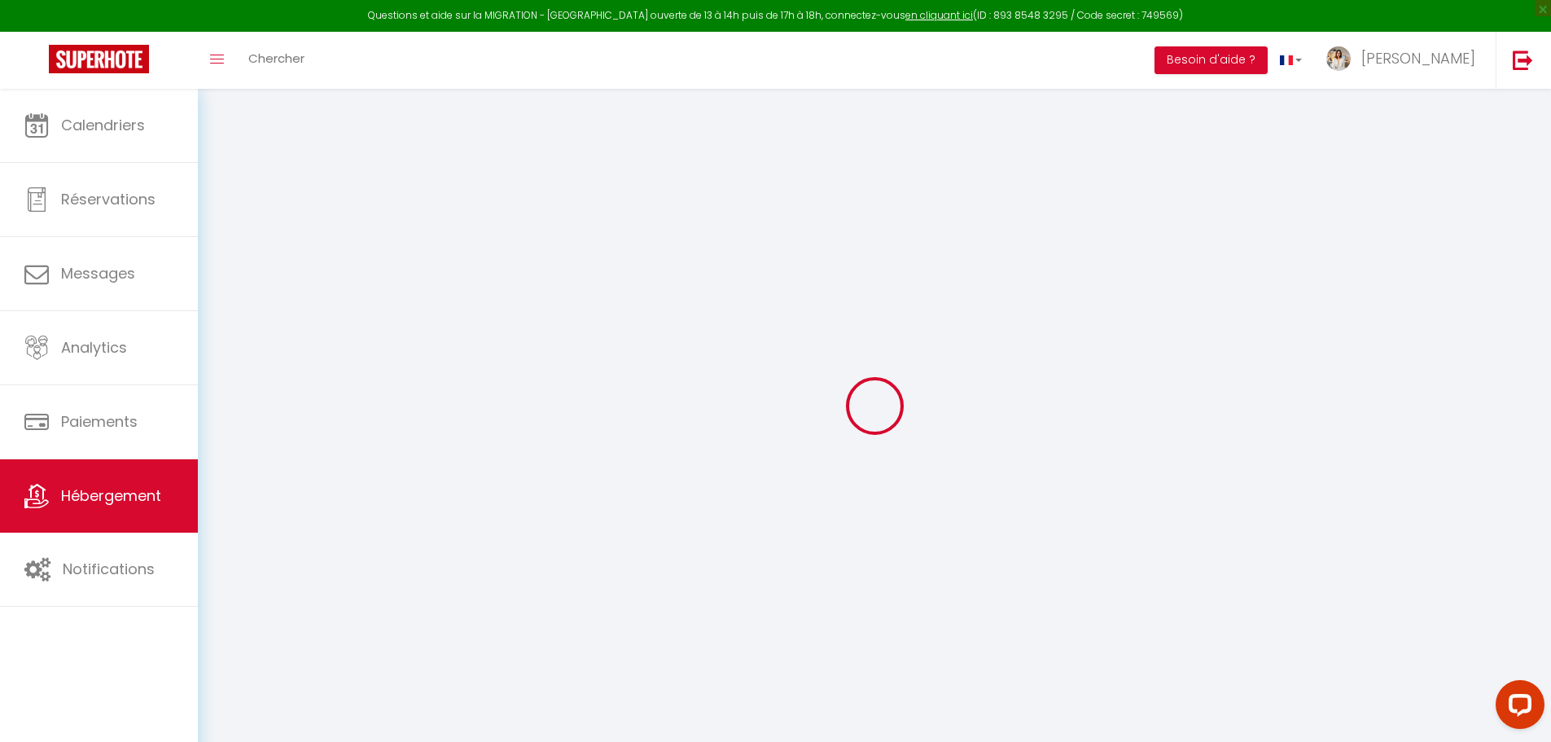
type input "0"
select select
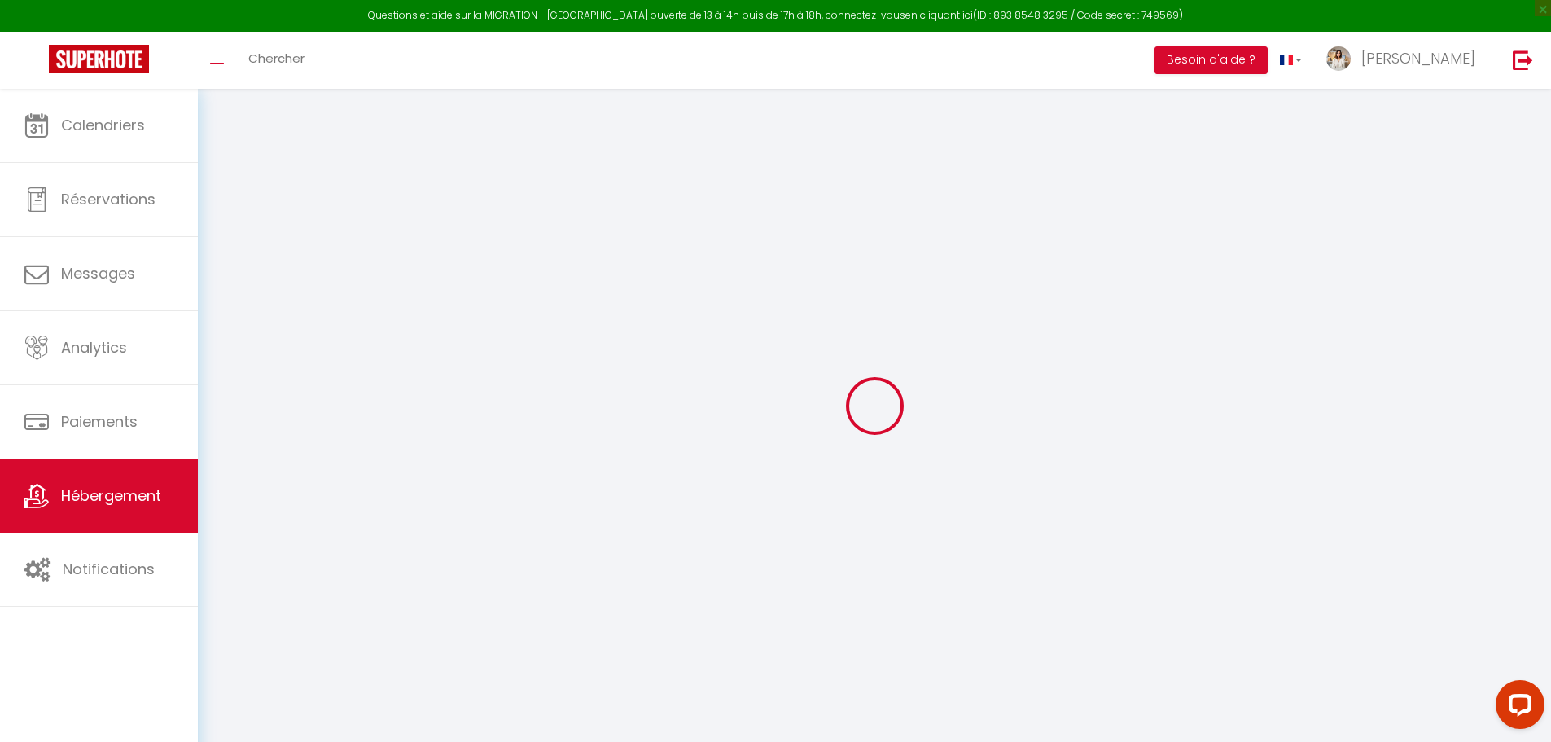
select select
checkbox input "false"
checkbox input "true"
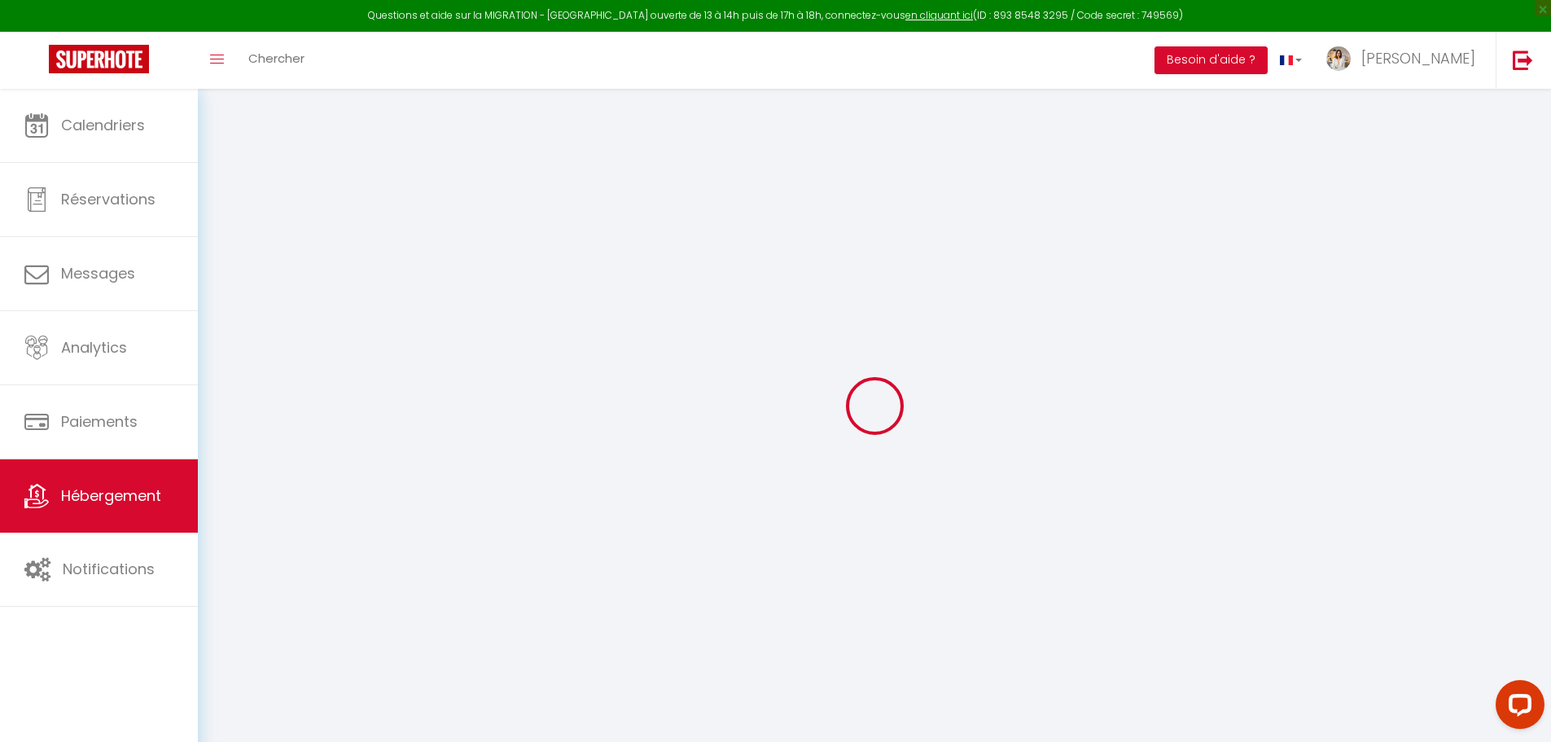
checkbox input "true"
select select
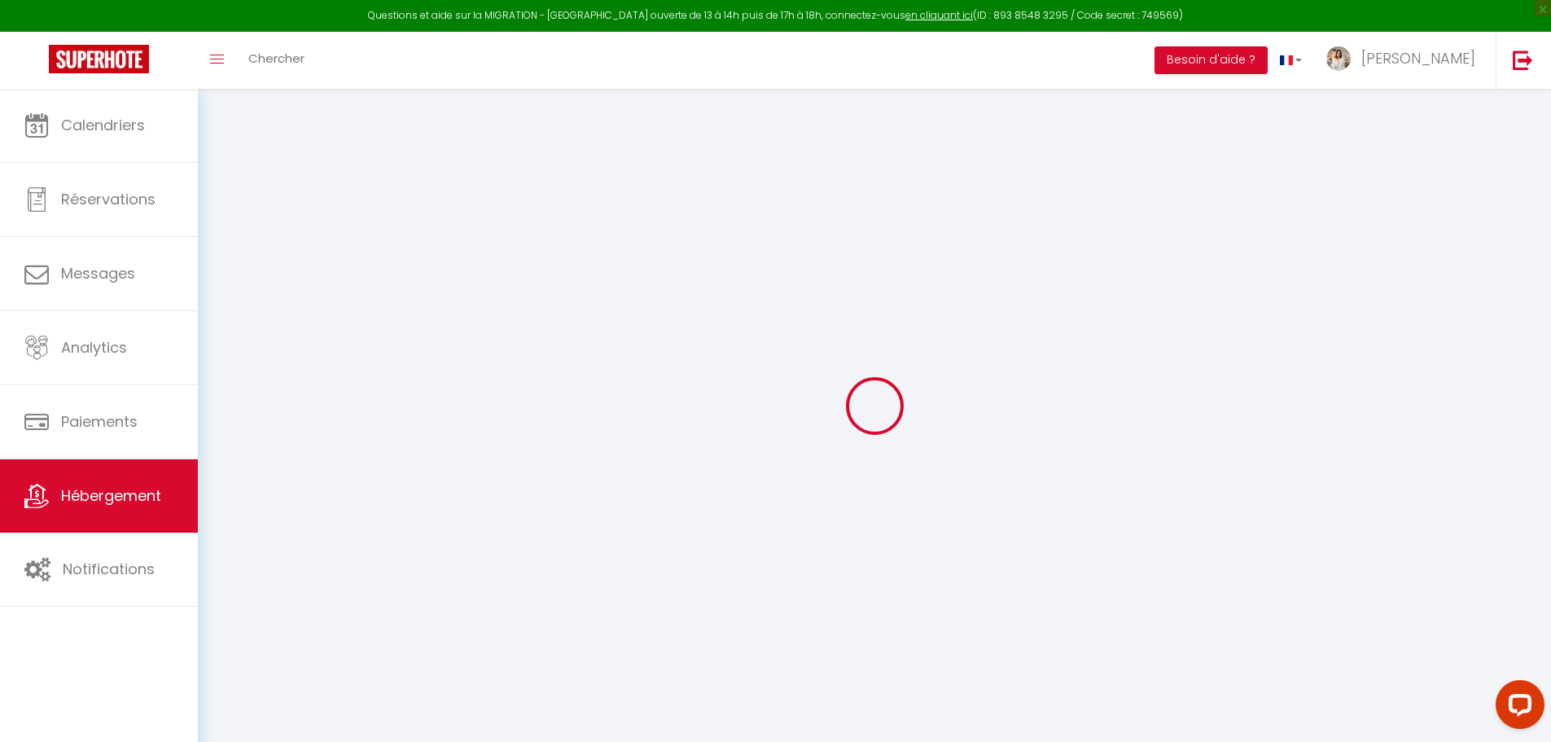
select select
checkbox input "false"
checkbox input "true"
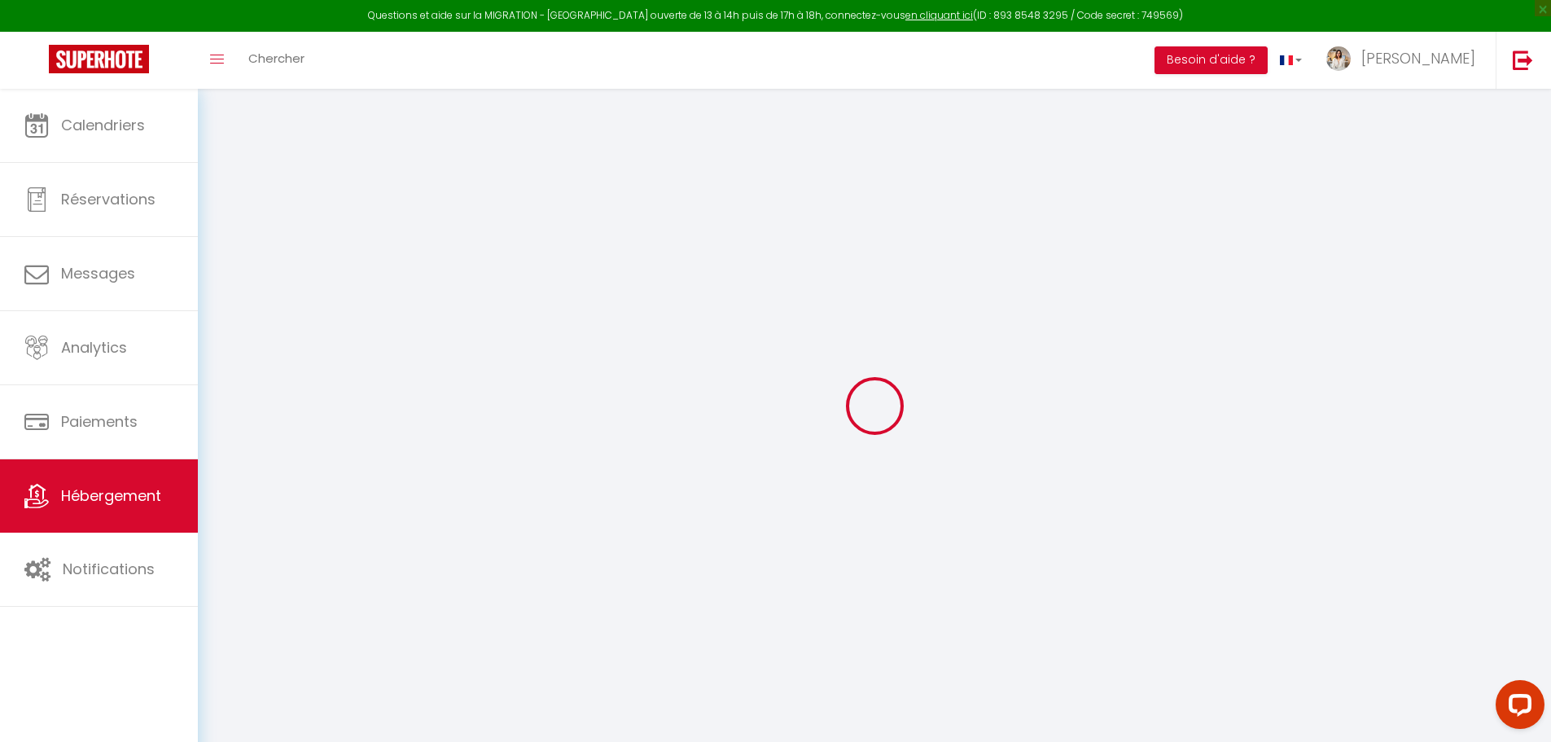
select select
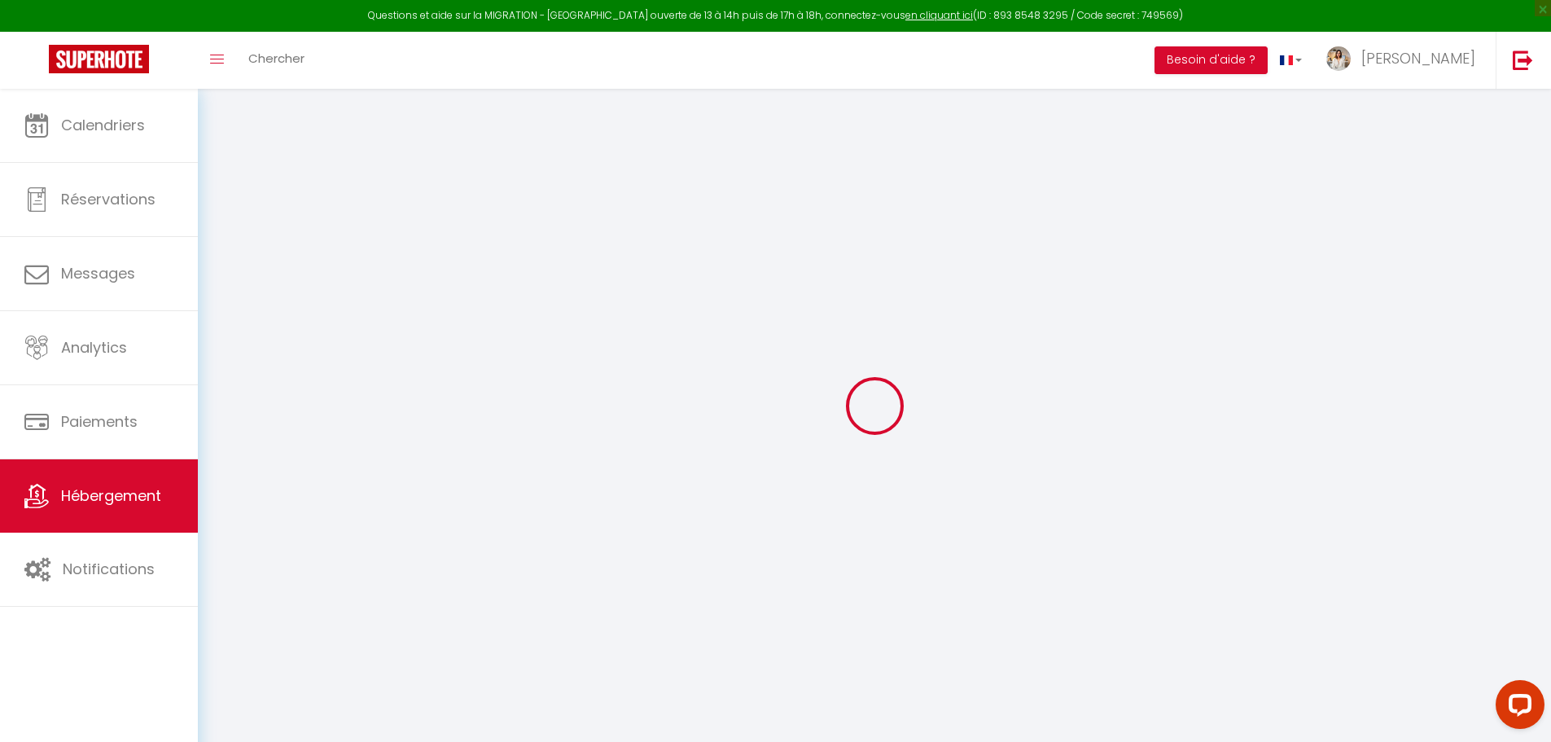
checkbox input "false"
checkbox input "true"
select select "50584"
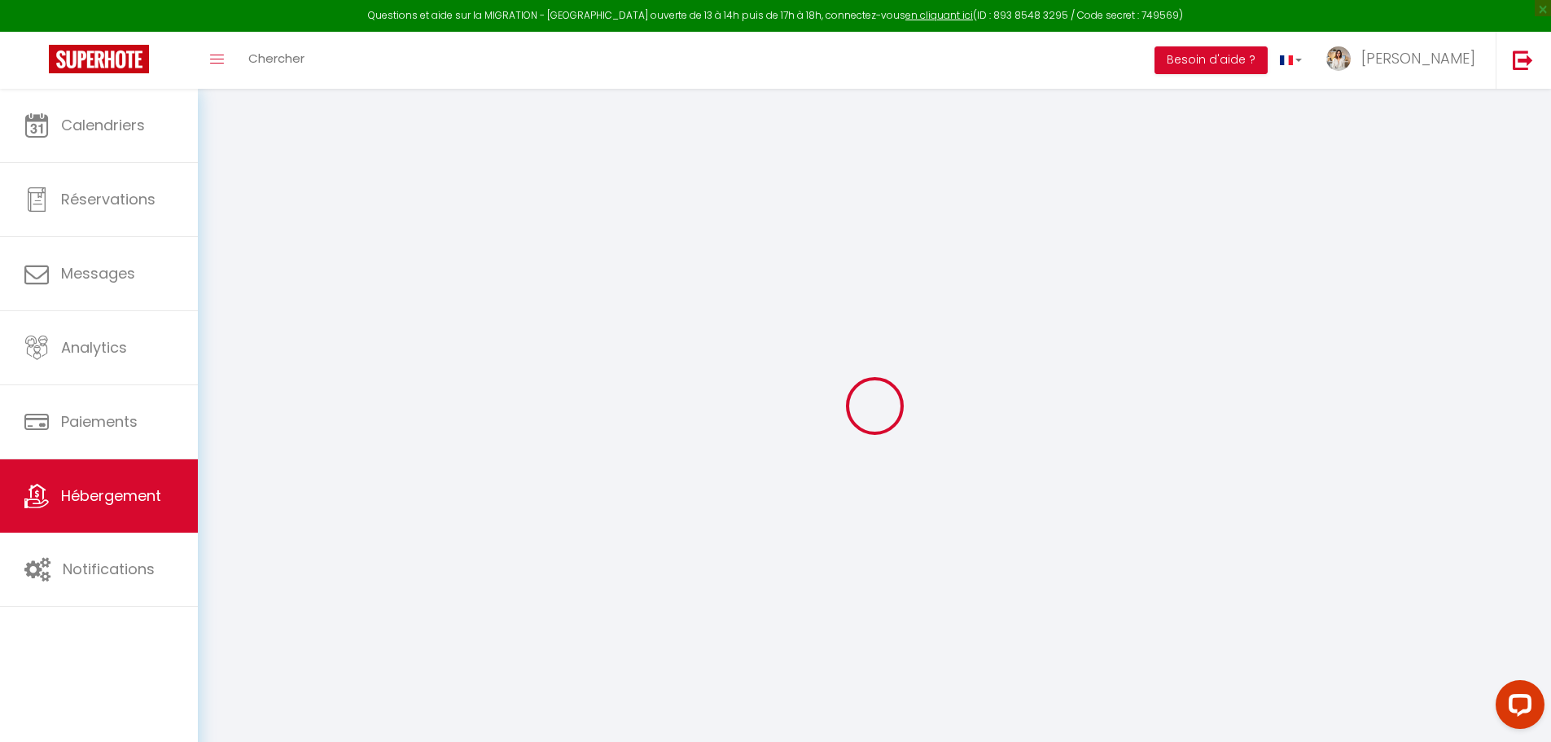
select select "14:00"
select select
select select "11:00"
select select "30"
select select "120"
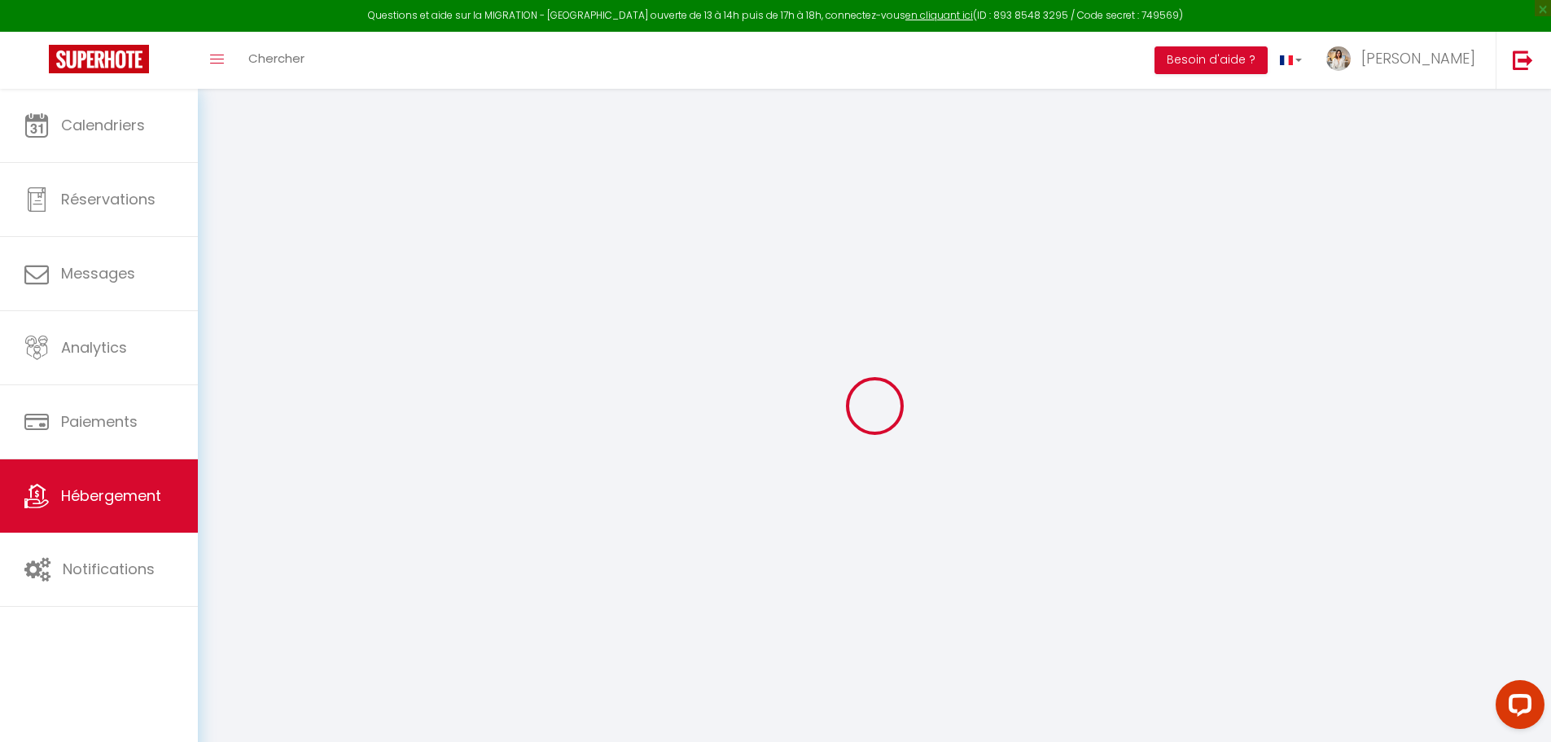
checkbox input "false"
checkbox input "true"
select select
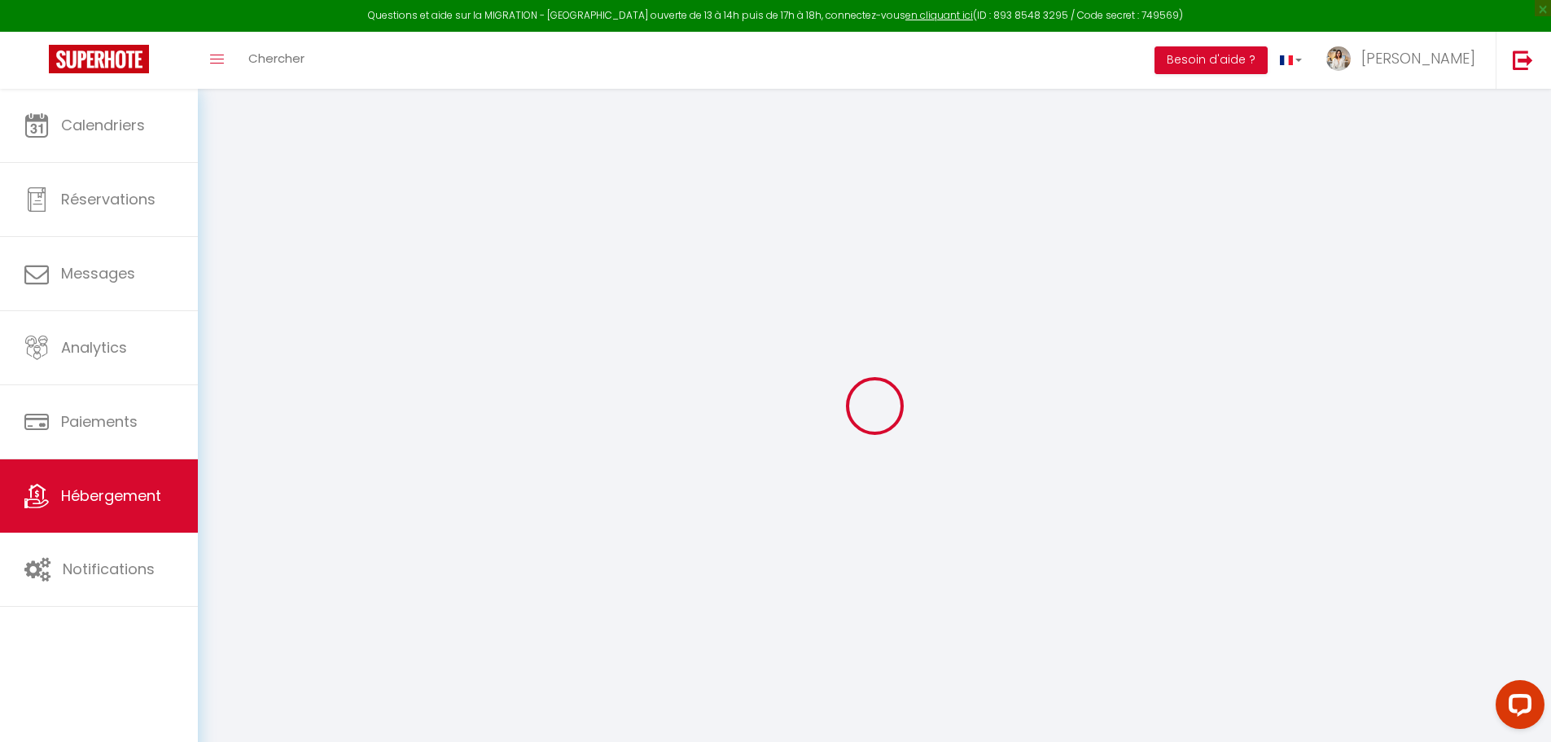
checkbox input "false"
checkbox input "true"
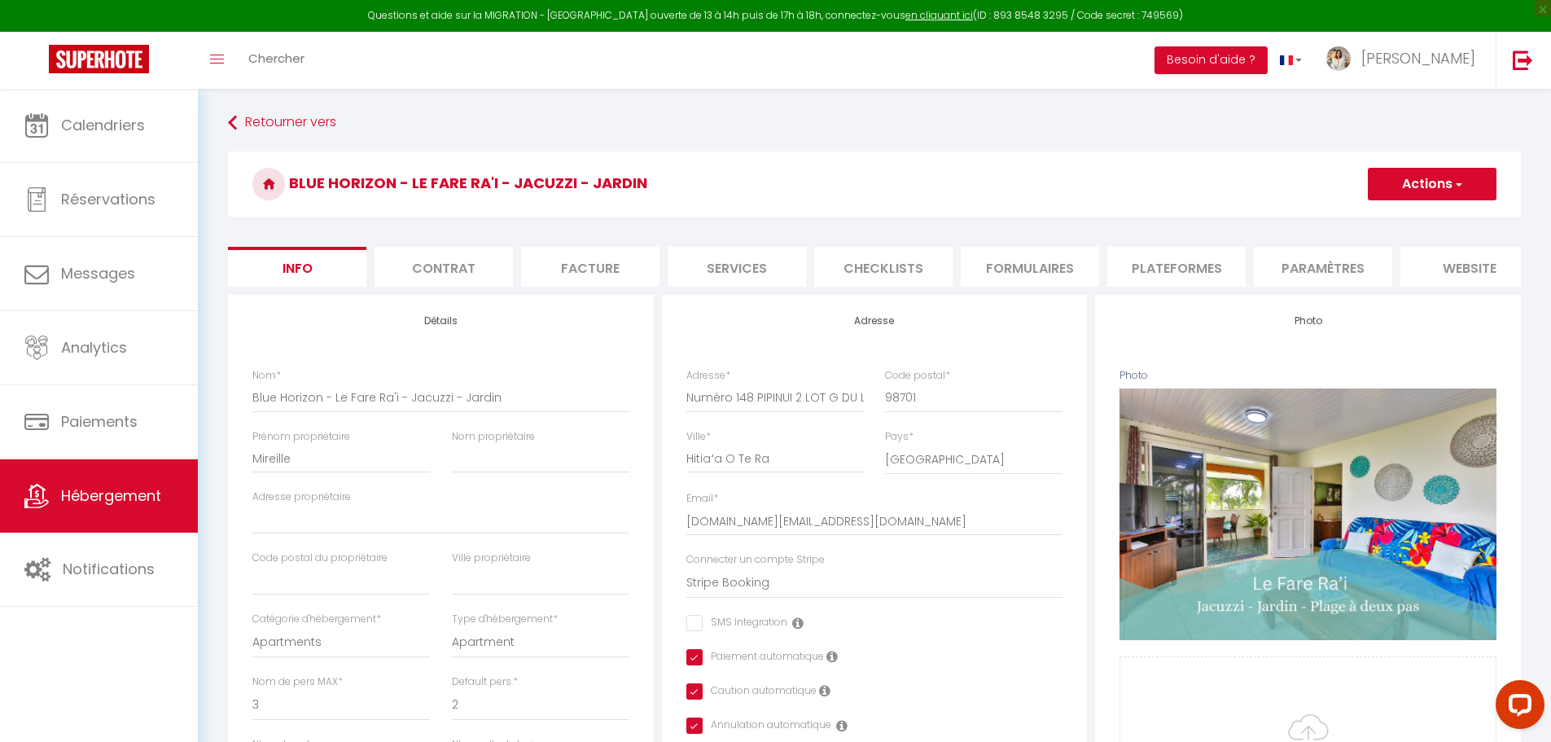
select select
checkbox input "false"
checkbox input "true"
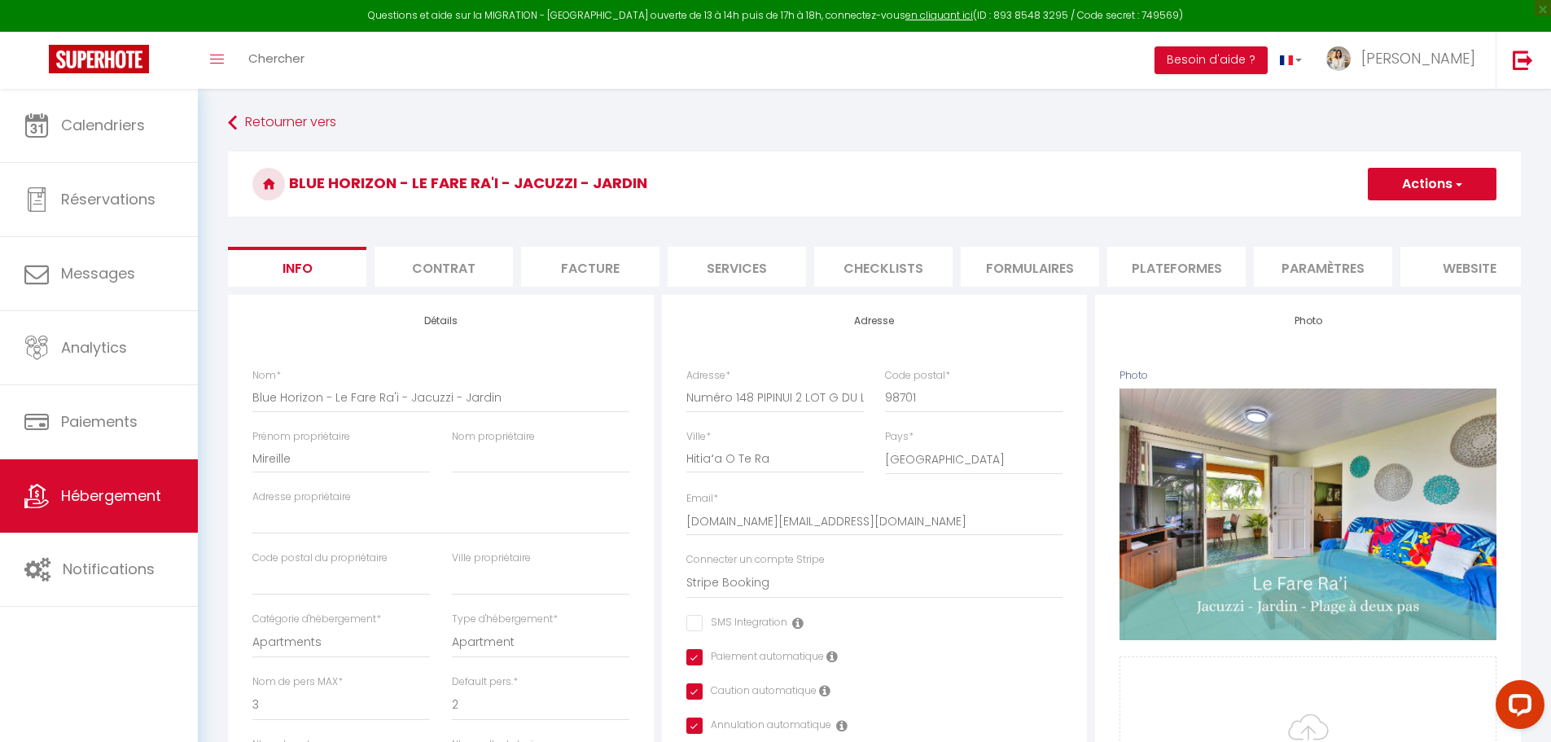
click at [1166, 252] on li "Plateformes" at bounding box center [1177, 267] width 138 height 40
select select "365"
select select "USD"
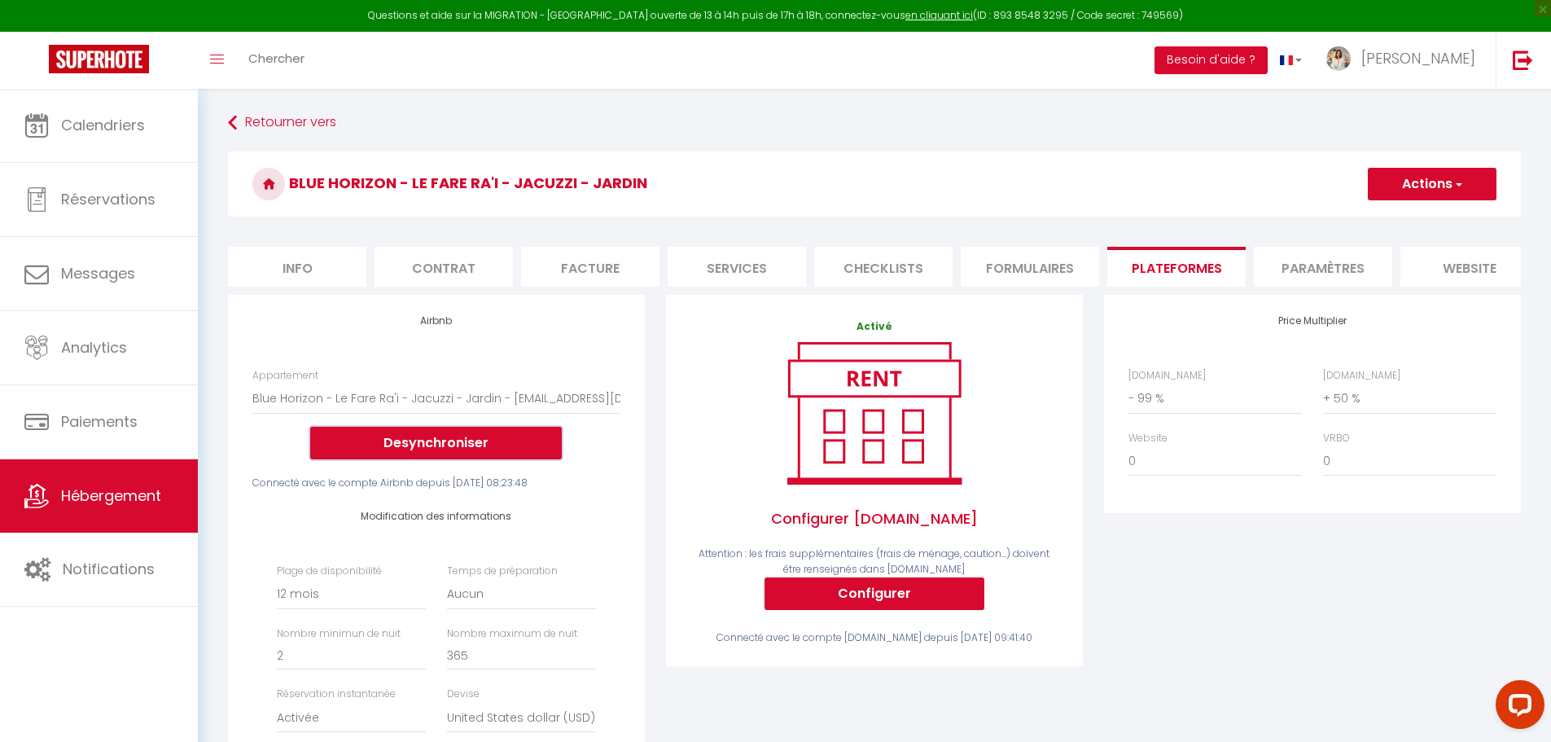
click at [410, 459] on button "Desynchroniser" at bounding box center [436, 443] width 252 height 33
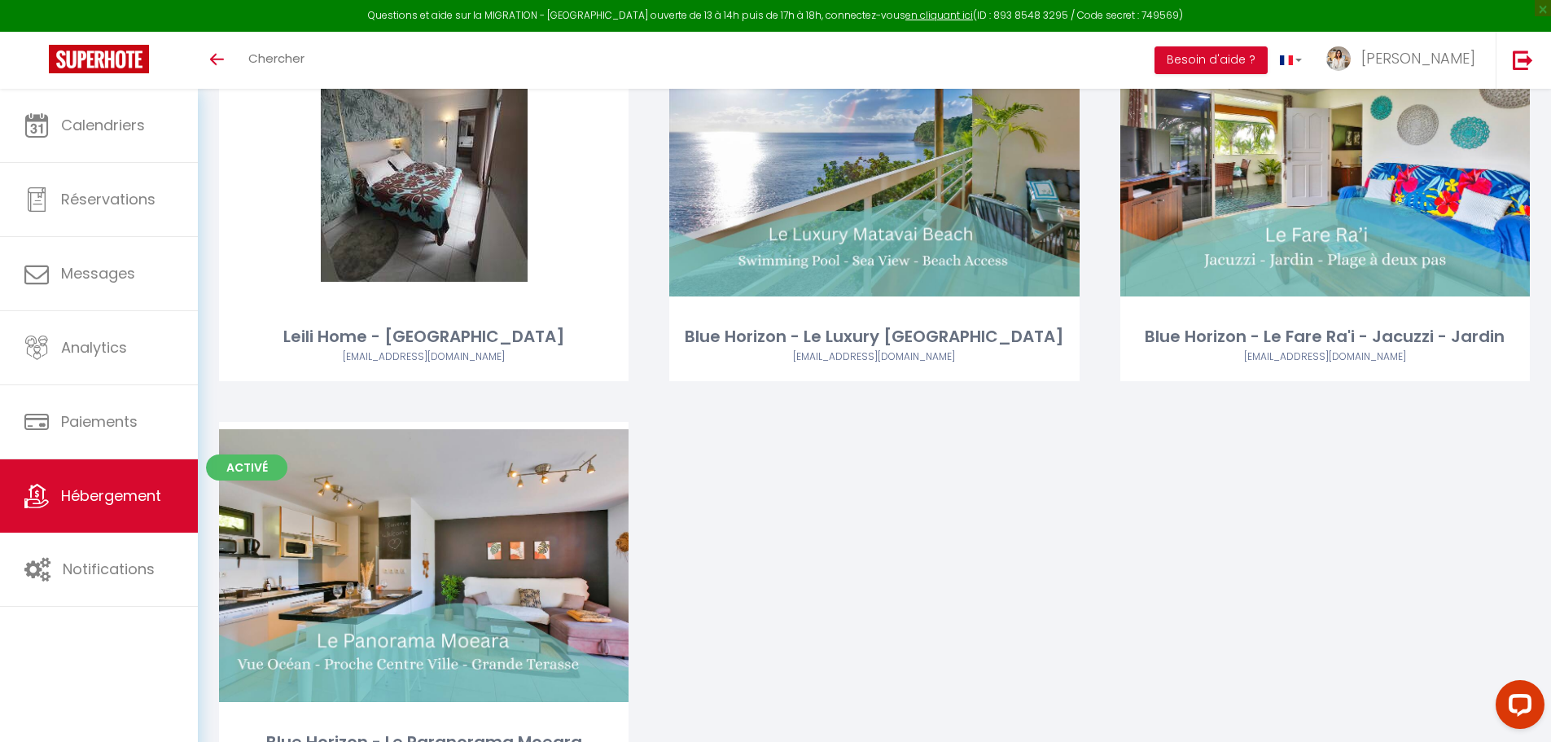
scroll to position [244, 0]
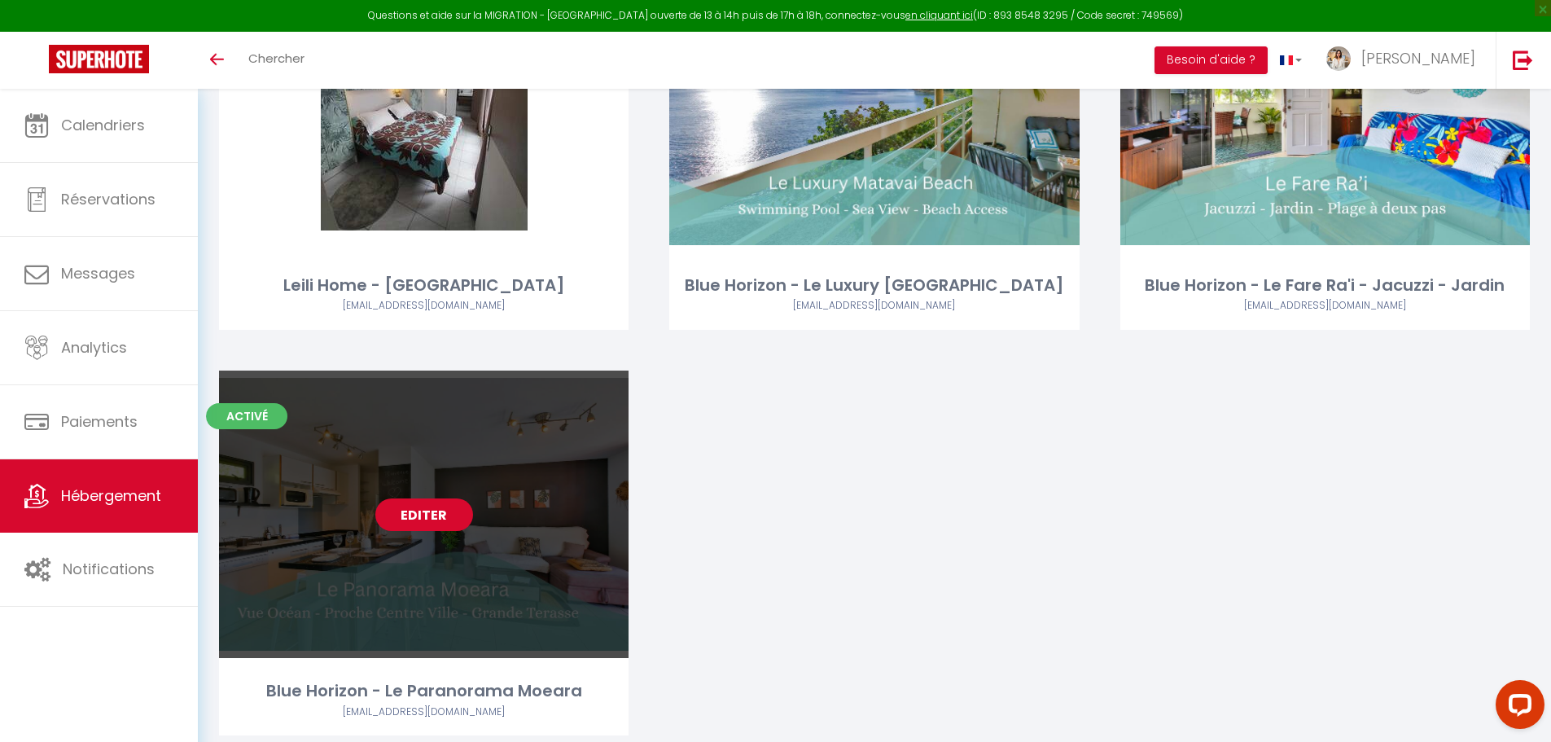
click at [446, 520] on link "Editer" at bounding box center [424, 514] width 98 height 33
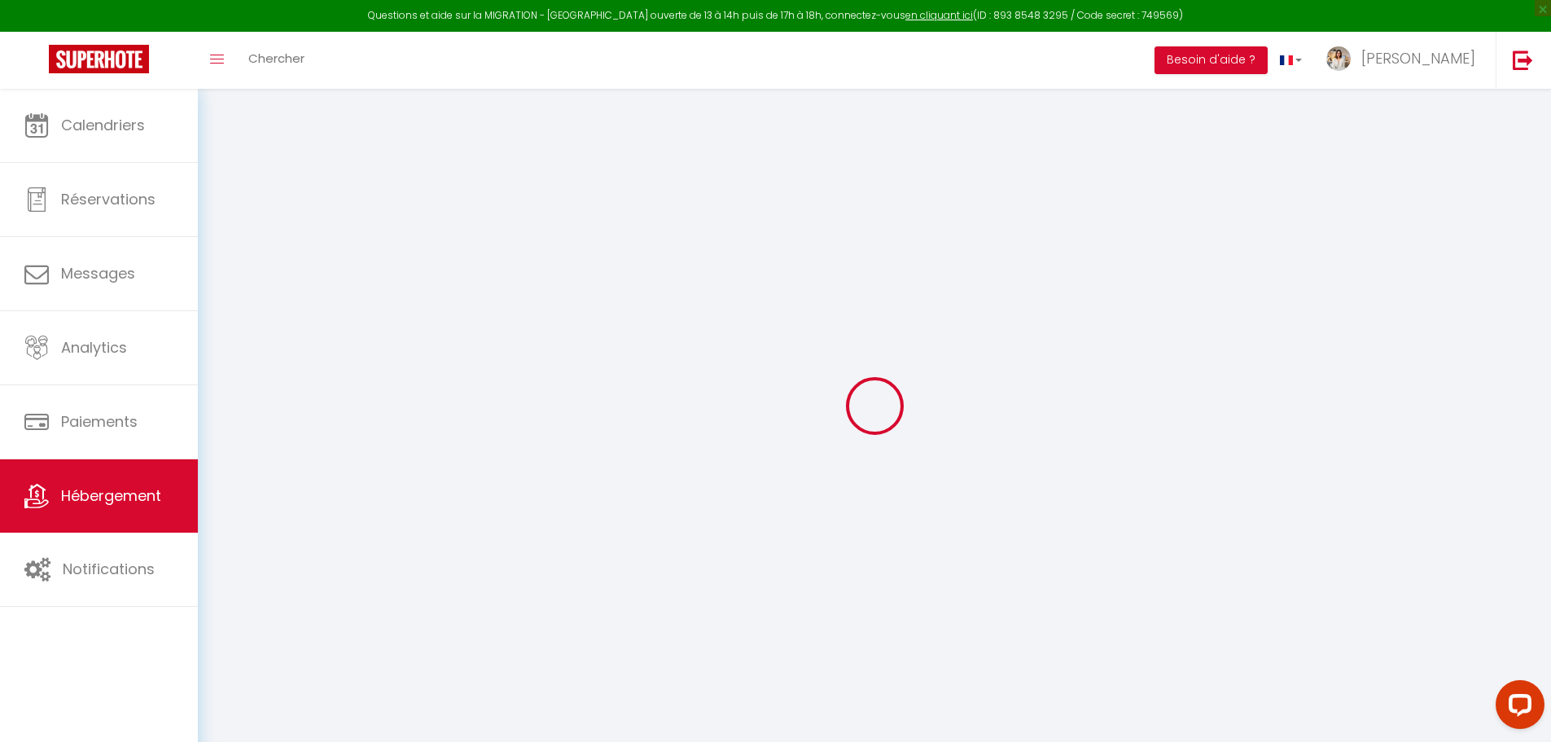
select select "49051"
checkbox input "false"
checkbox input "true"
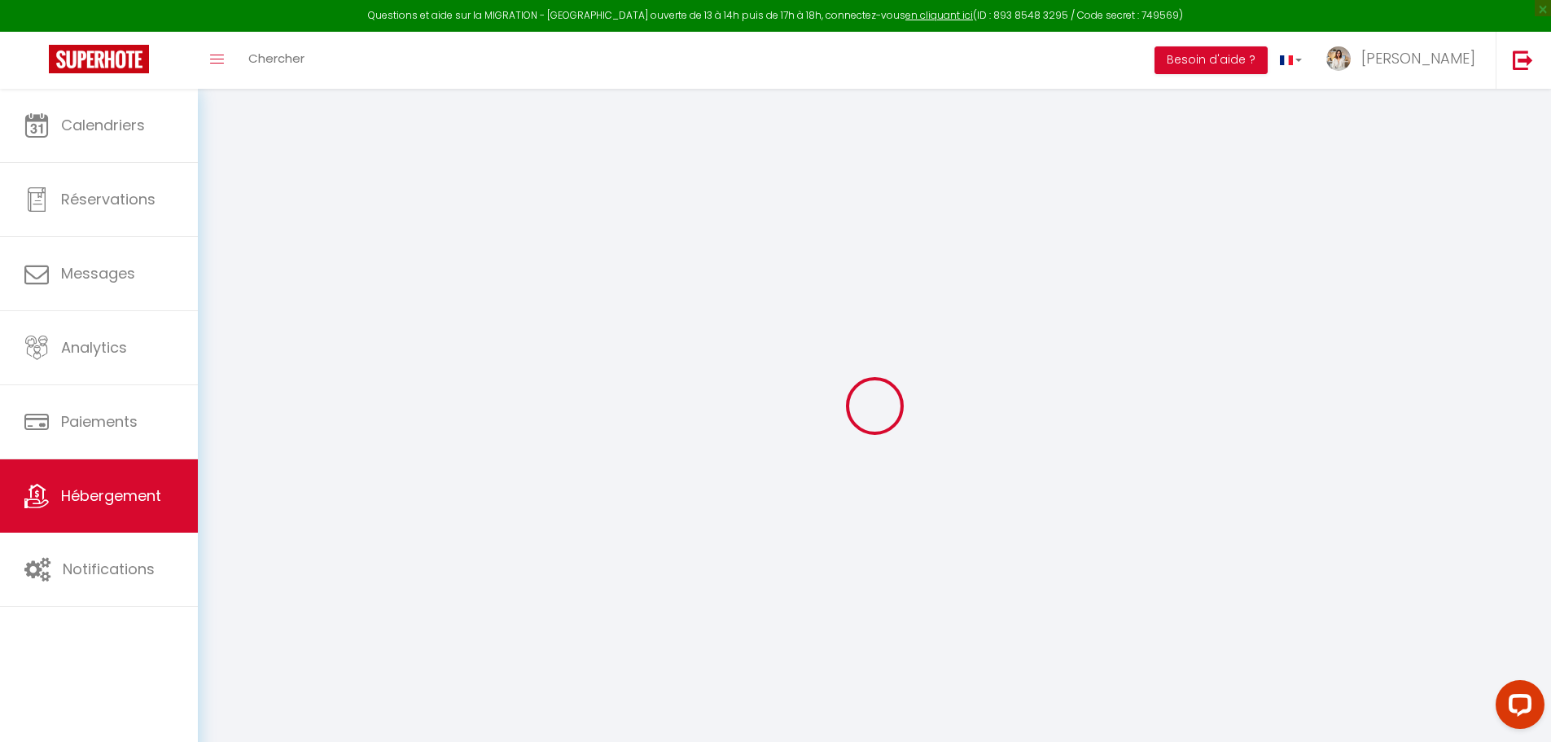
select select "14:00"
select select
select select "11:00"
select select "30"
select select "120"
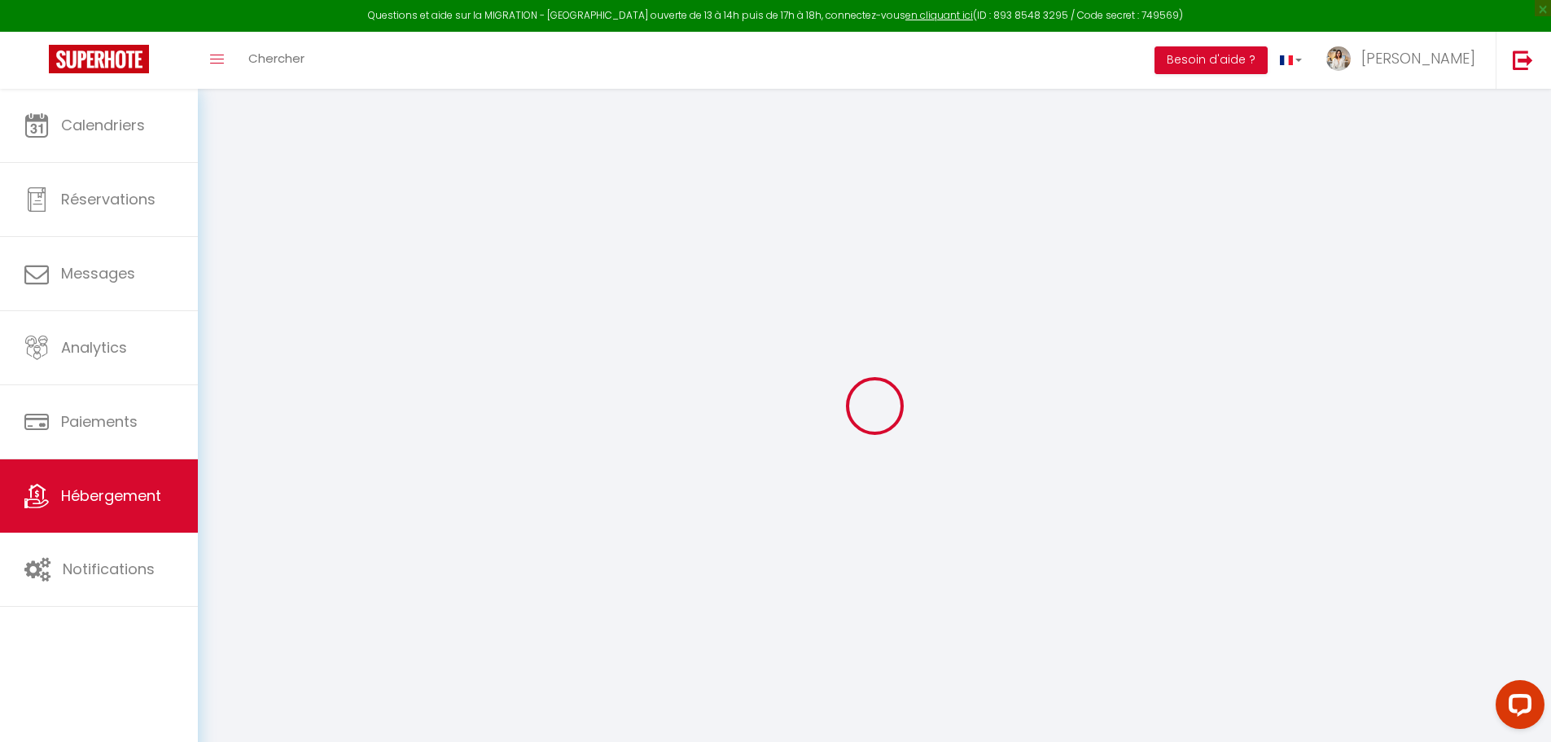
select select
checkbox input "false"
checkbox input "true"
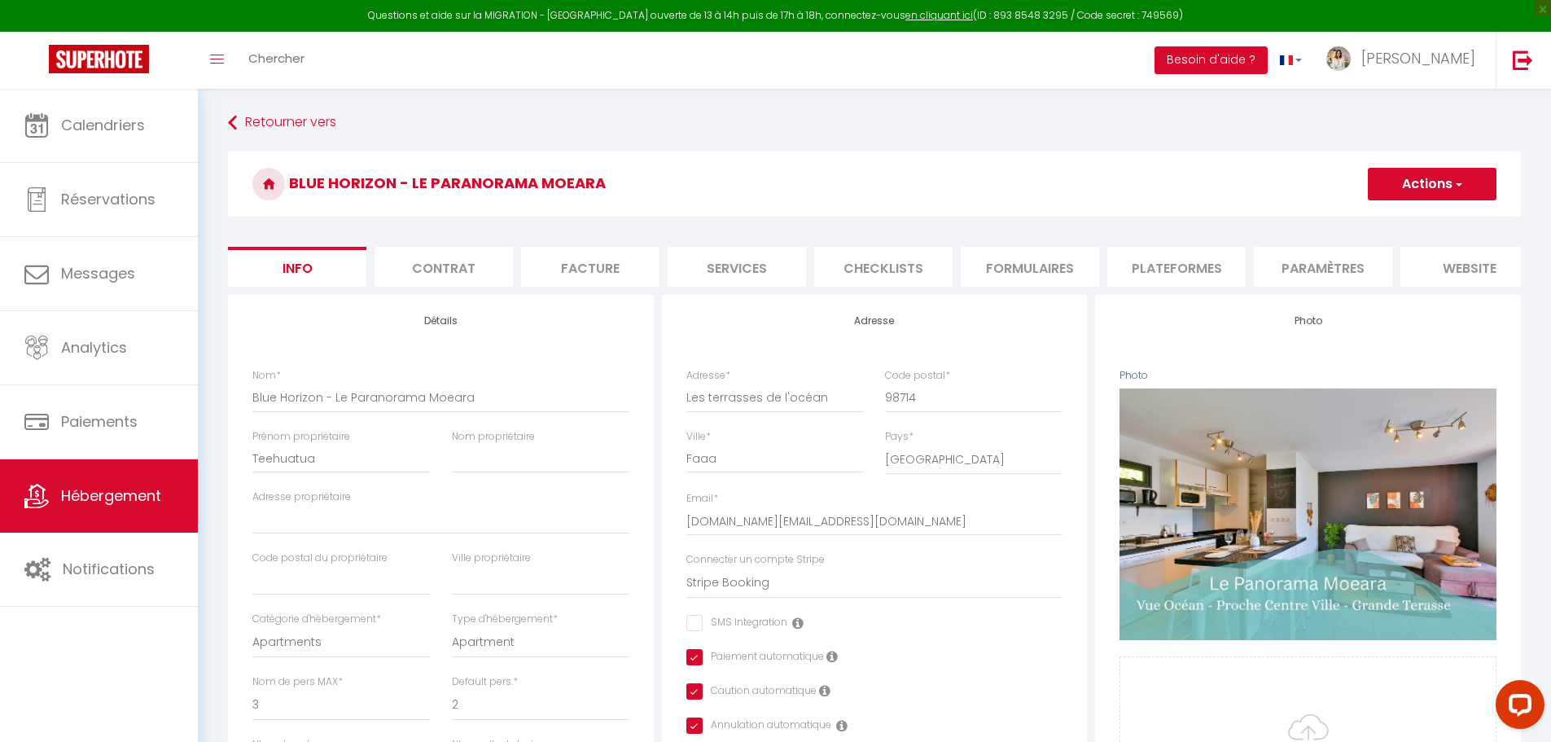
select select
checkbox input "false"
checkbox input "true"
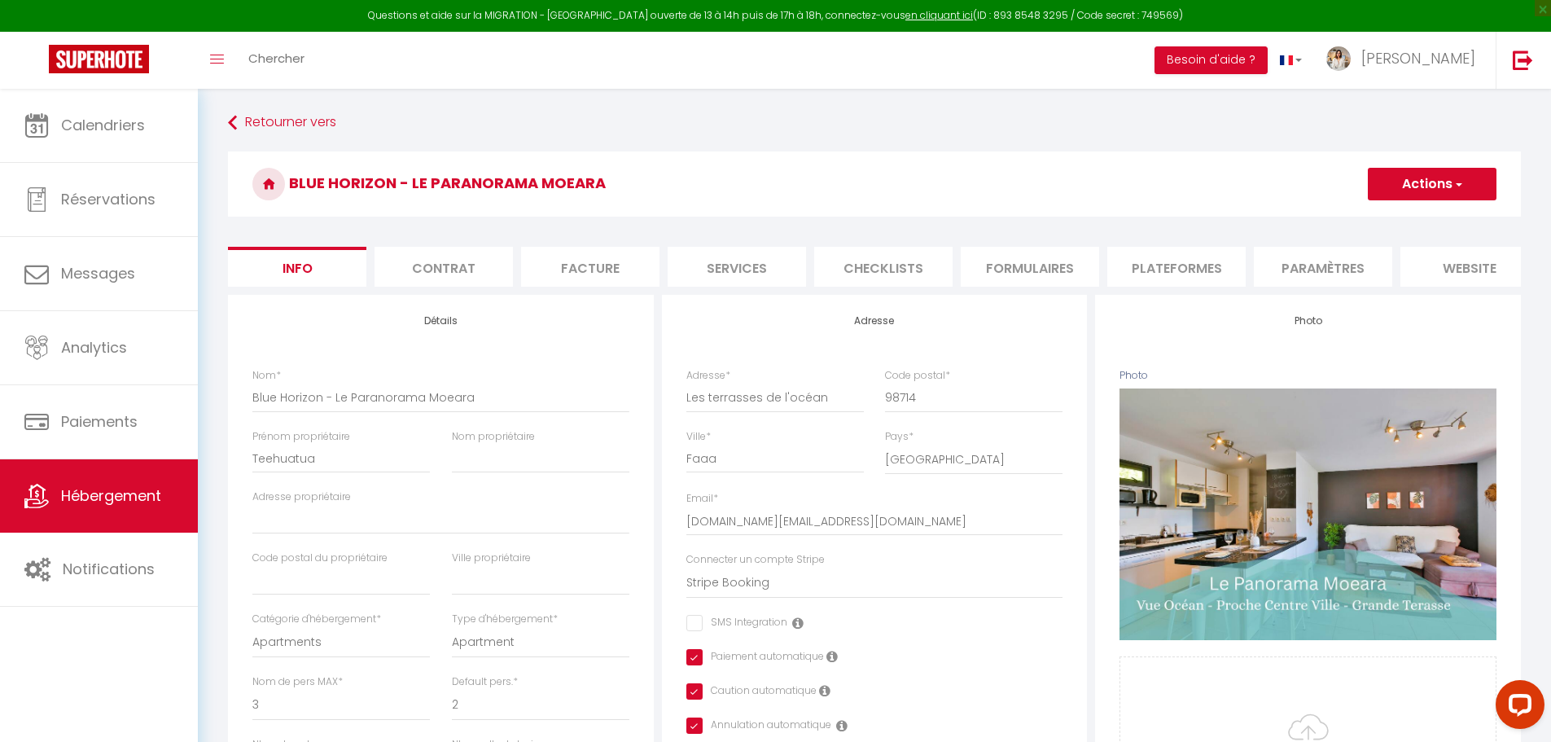
click at [1180, 265] on li "Plateformes" at bounding box center [1177, 267] width 138 height 40
select select "-1"
select select "well_reviewed_guests"
select select "EUR"
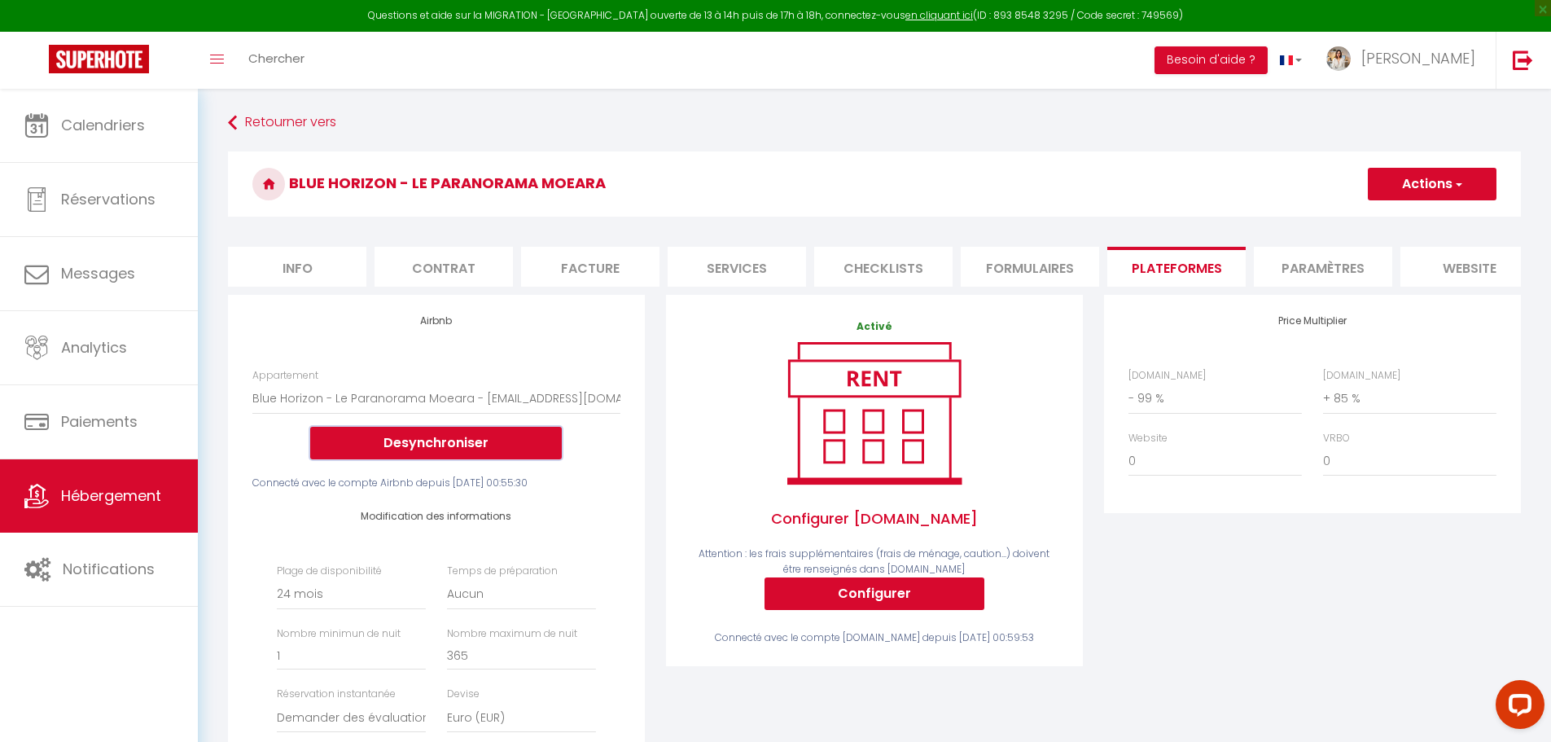
click at [464, 456] on button "Desynchroniser" at bounding box center [436, 443] width 252 height 33
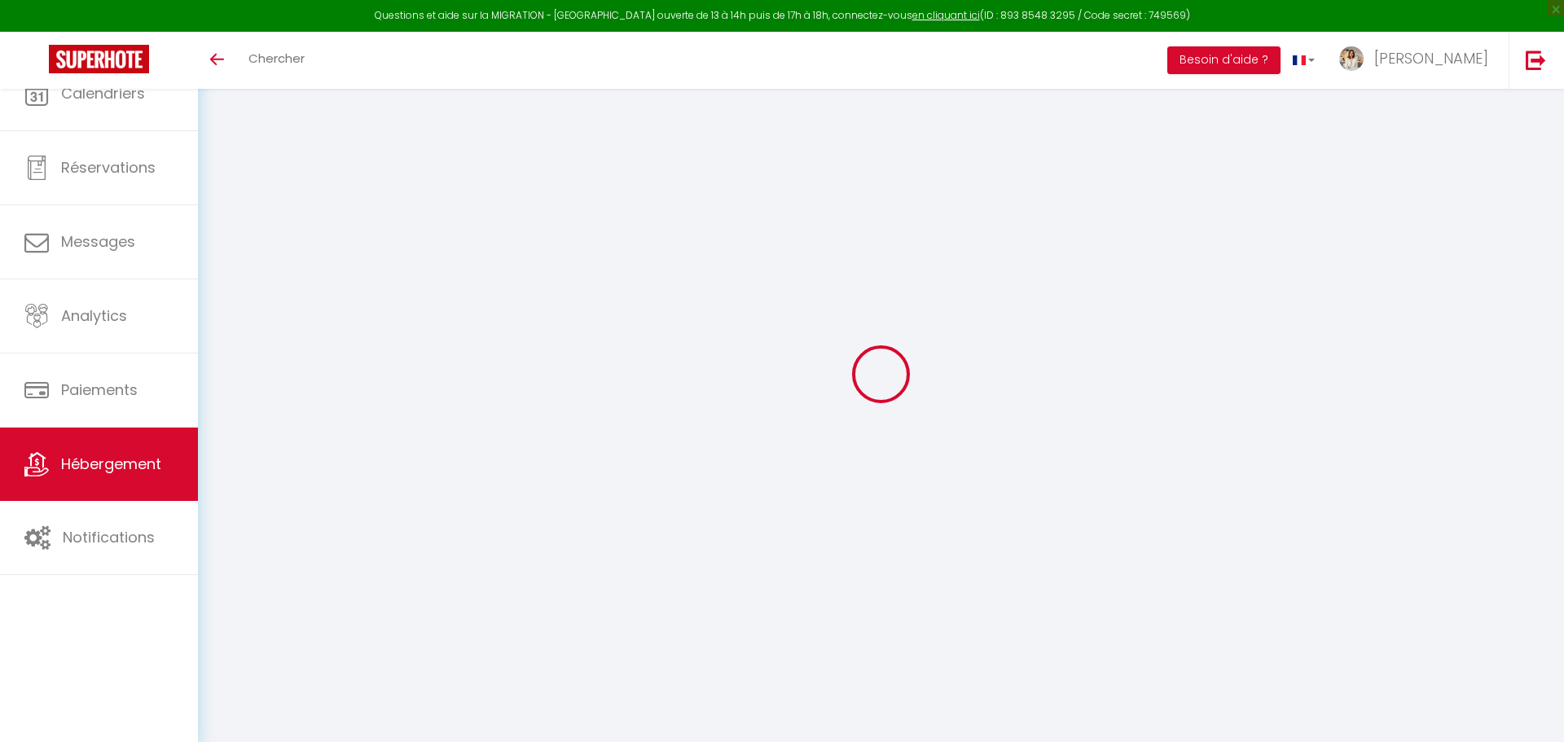
select select "- 99 %"
select select "+ 89 %"
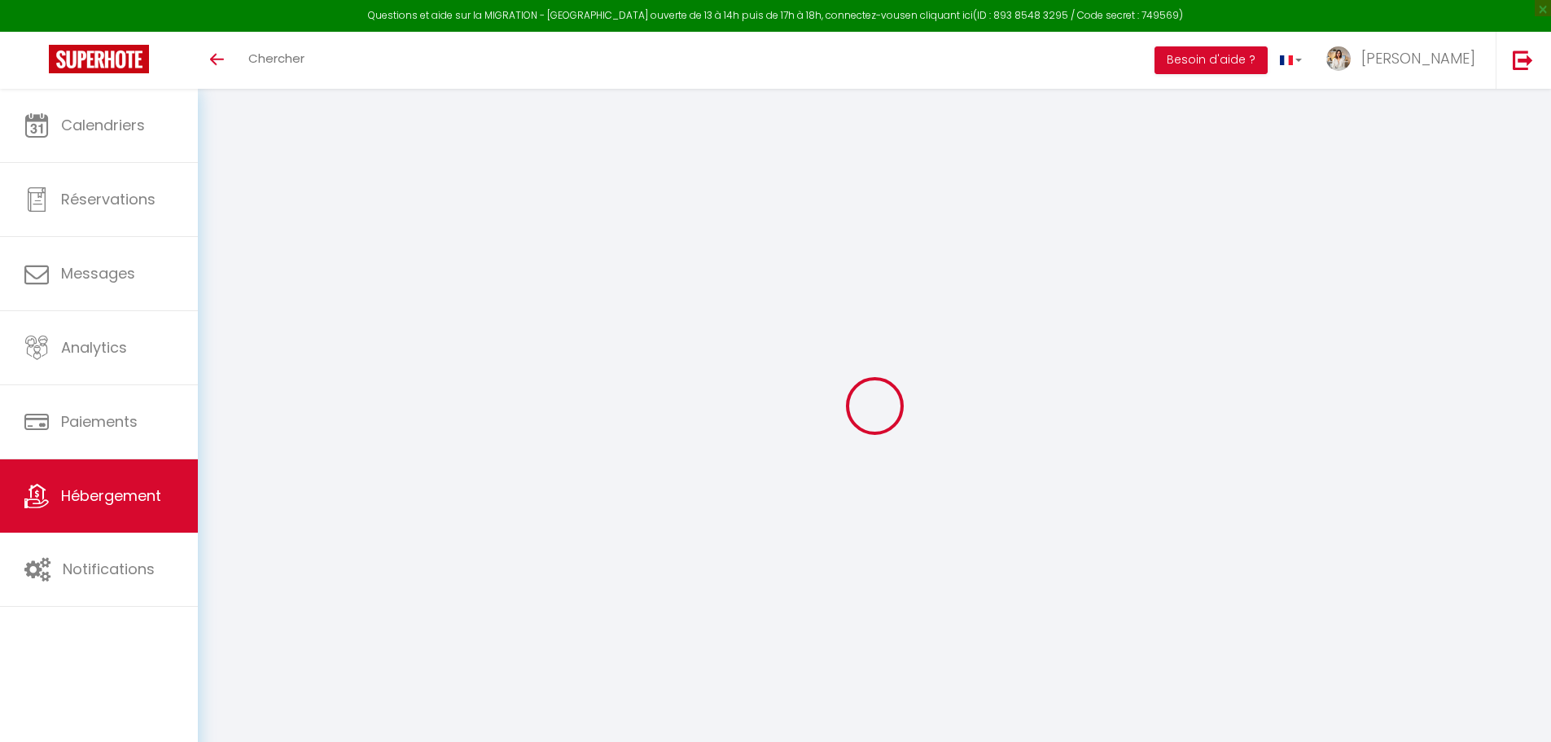
select select "- 99 %"
select select "+ 50 %"
